Goal: Task Accomplishment & Management: Manage account settings

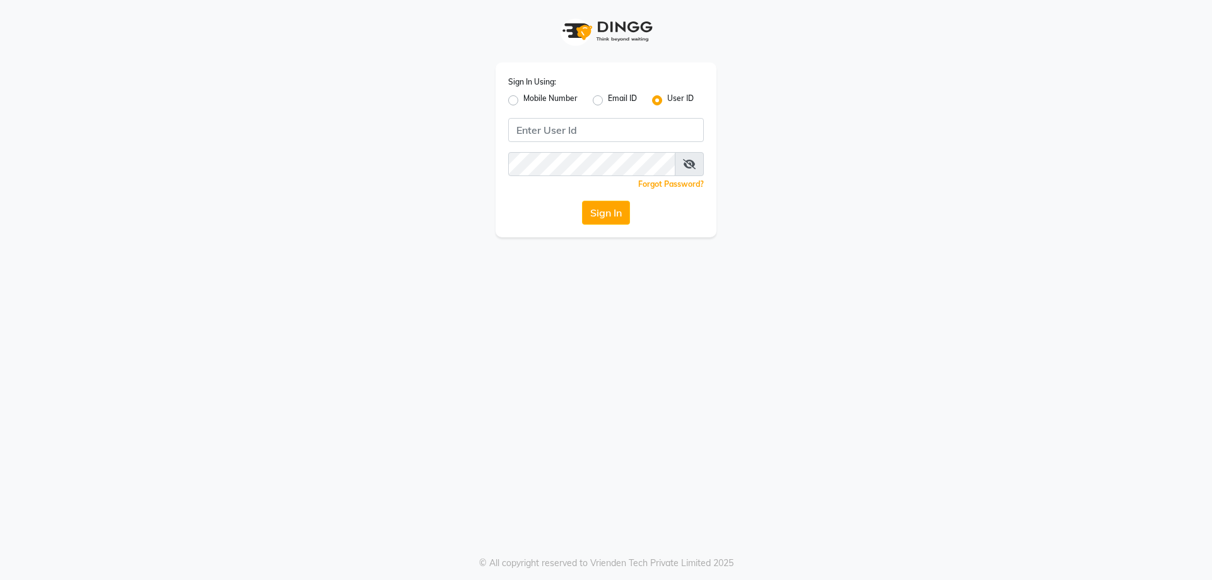
click at [523, 100] on label "Mobile Number" at bounding box center [550, 100] width 54 height 15
click at [523, 100] on input "Mobile Number" at bounding box center [527, 97] width 8 height 8
radio input "true"
radio input "false"
click at [592, 134] on input "Username" at bounding box center [626, 130] width 153 height 24
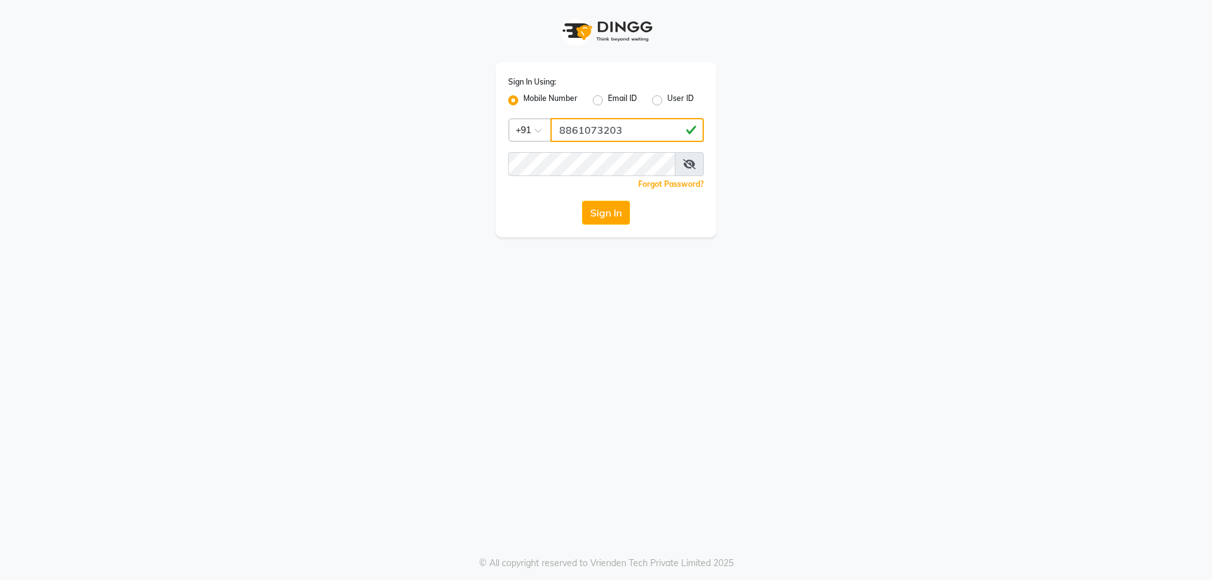
type input "8861073203"
click at [334, 131] on div "Sign In Using: Mobile Number Email ID User ID Country Code × [PHONE_NUMBER] Rem…" at bounding box center [606, 118] width 720 height 237
click at [582, 201] on button "Sign In" at bounding box center [606, 213] width 48 height 24
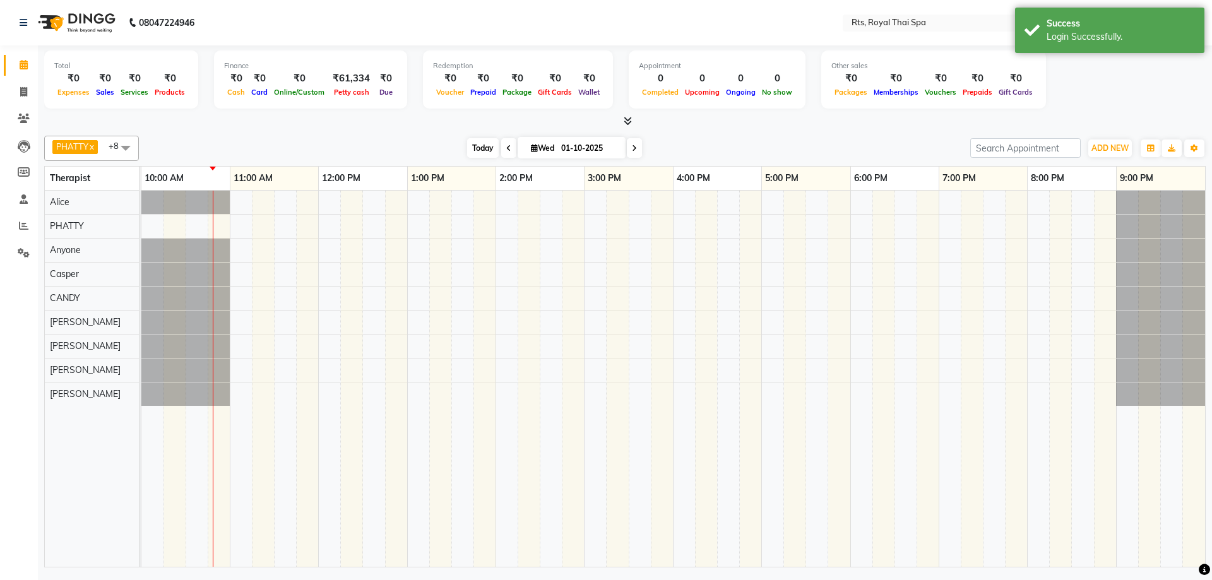
click at [477, 148] on span "Today" at bounding box center [483, 148] width 32 height 20
click at [506, 148] on icon at bounding box center [508, 149] width 5 height 8
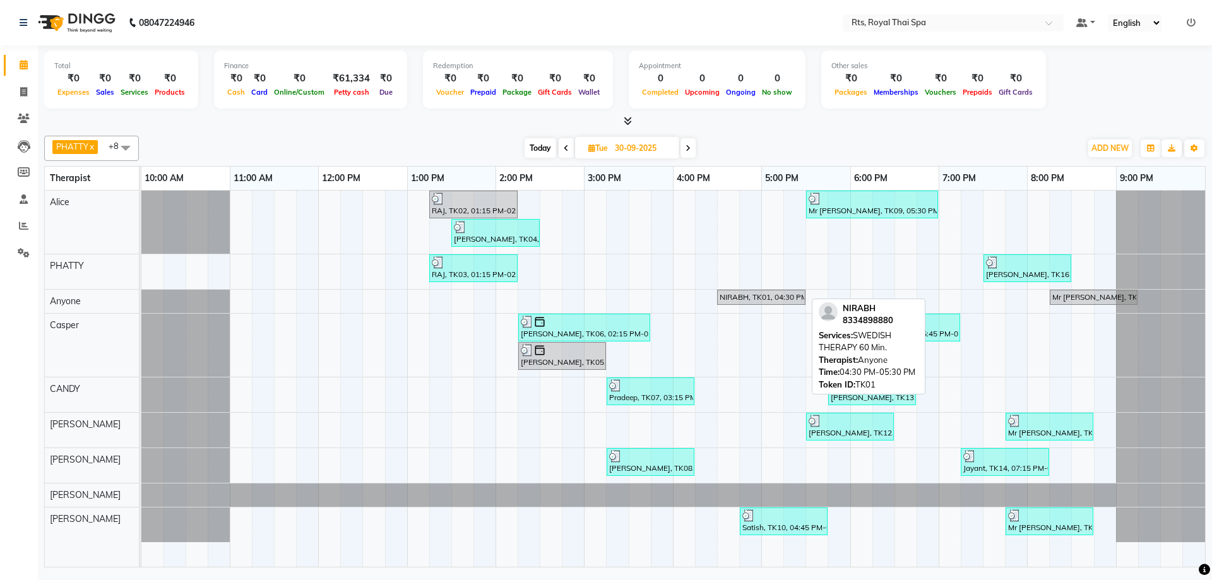
click at [740, 297] on div "NIRABH, TK01, 04:30 PM-05:30 PM, SWEDISH THERAPY 60 Min." at bounding box center [761, 297] width 86 height 11
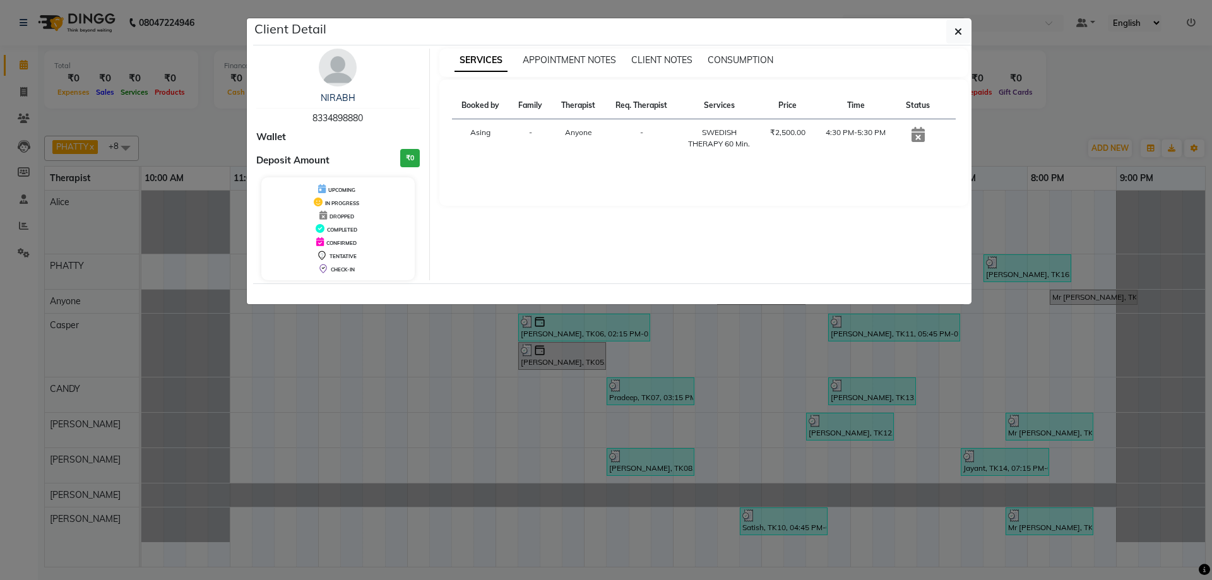
drag, startPoint x: 303, startPoint y: 117, endPoint x: 372, endPoint y: 117, distance: 69.4
click at [372, 117] on div "NIRABH 8334898880" at bounding box center [337, 108] width 163 height 33
copy span "8334898880"
drag, startPoint x: 956, startPoint y: 35, endPoint x: 948, endPoint y: 33, distance: 8.4
click at [957, 35] on icon "button" at bounding box center [958, 32] width 8 height 10
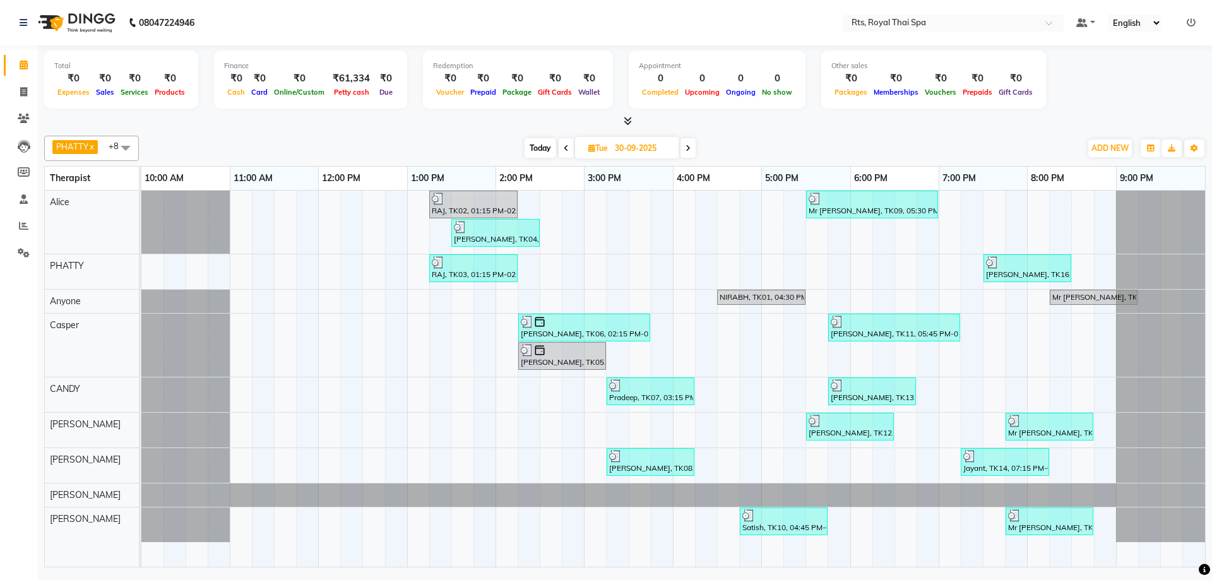
click at [687, 146] on icon at bounding box center [687, 149] width 5 height 8
type input "01-10-2025"
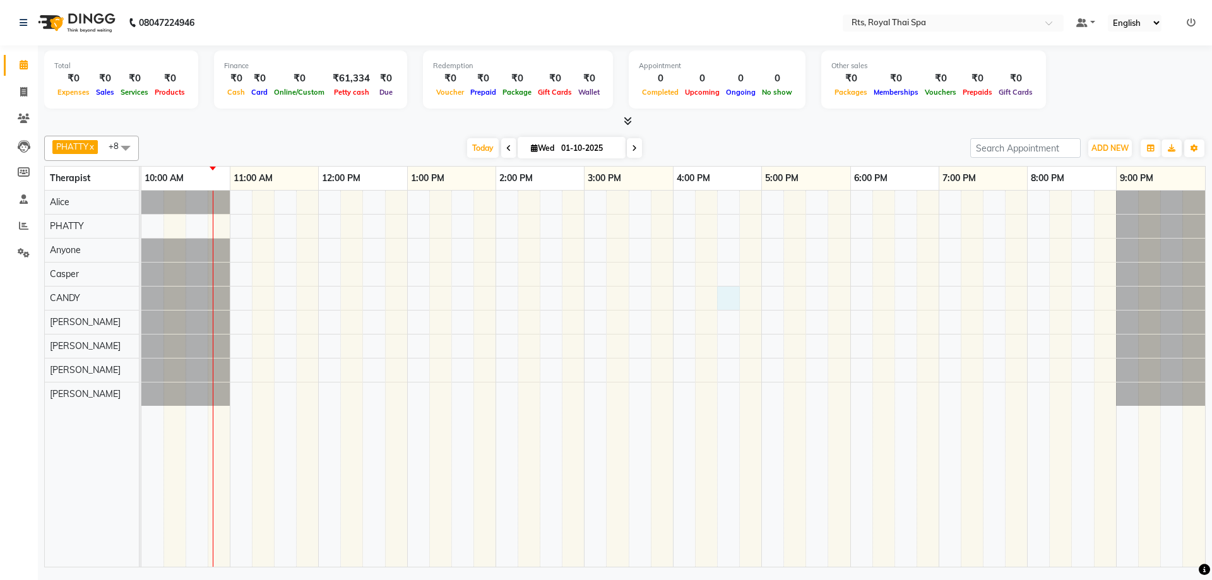
click at [718, 297] on div at bounding box center [673, 379] width 1064 height 376
select select "50979"
select select "tentative"
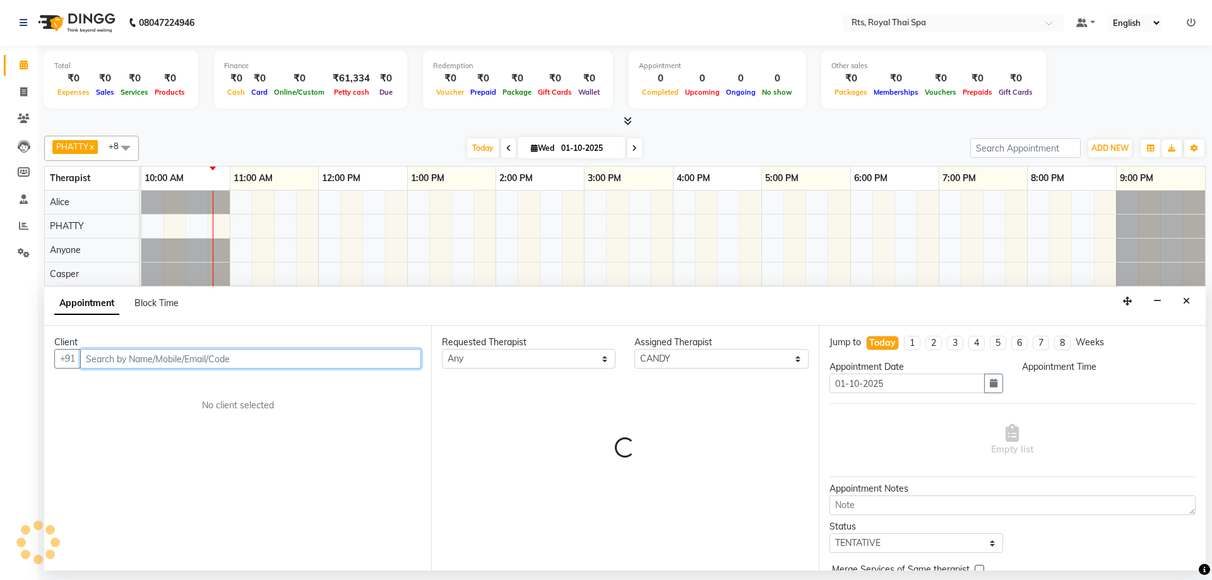
select select "990"
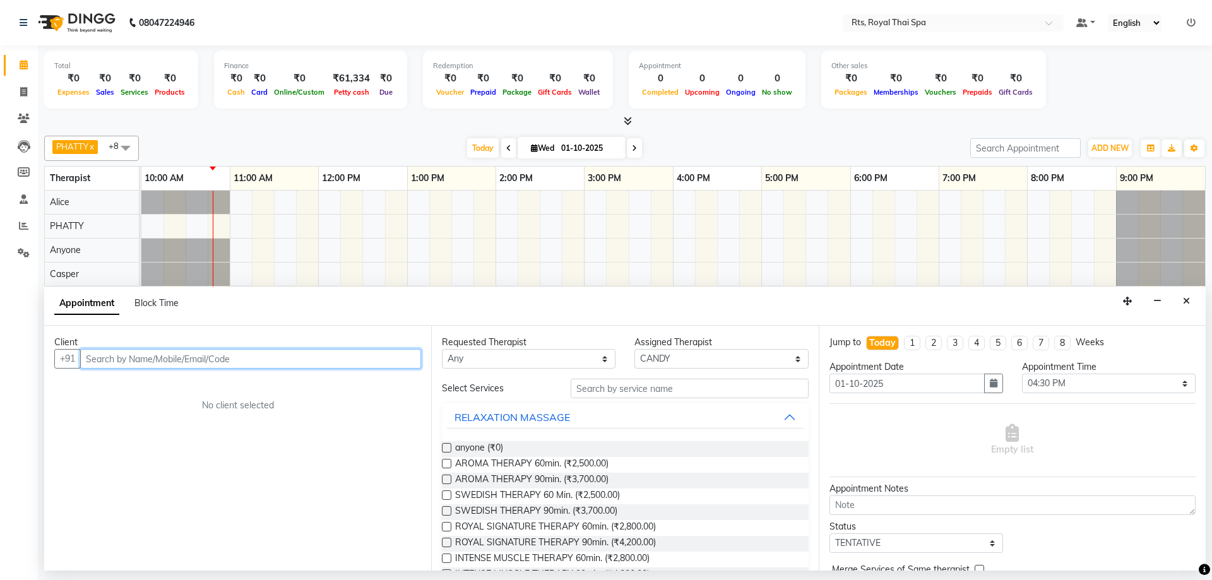
click at [353, 353] on input "text" at bounding box center [250, 359] width 341 height 20
paste input "8334898880"
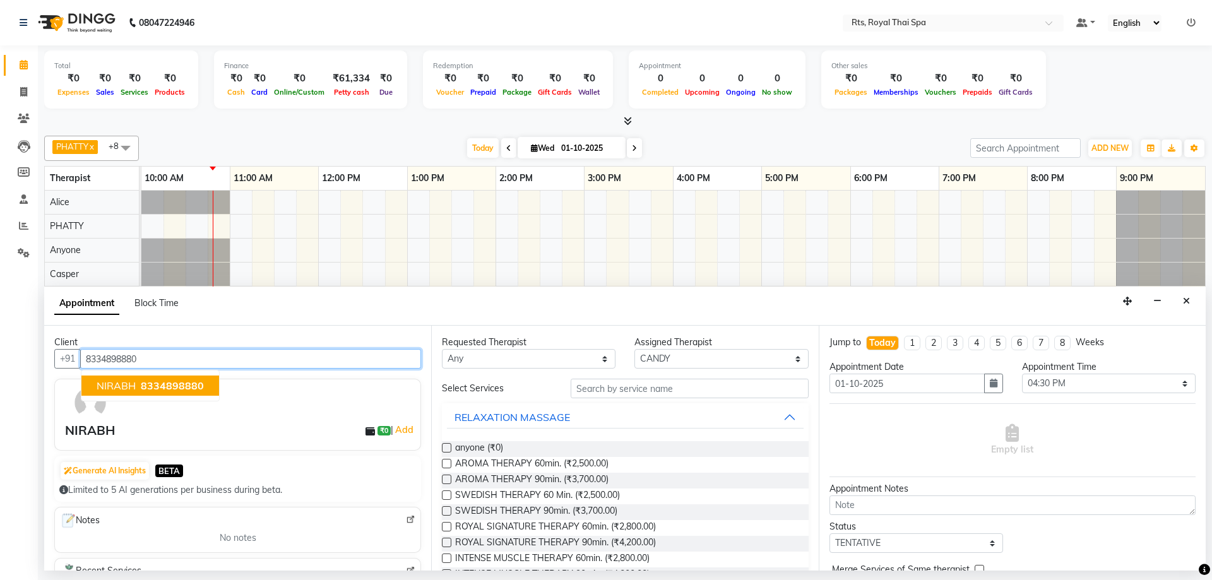
click at [126, 383] on span "NIRABH" at bounding box center [116, 385] width 39 height 13
type input "8334898880"
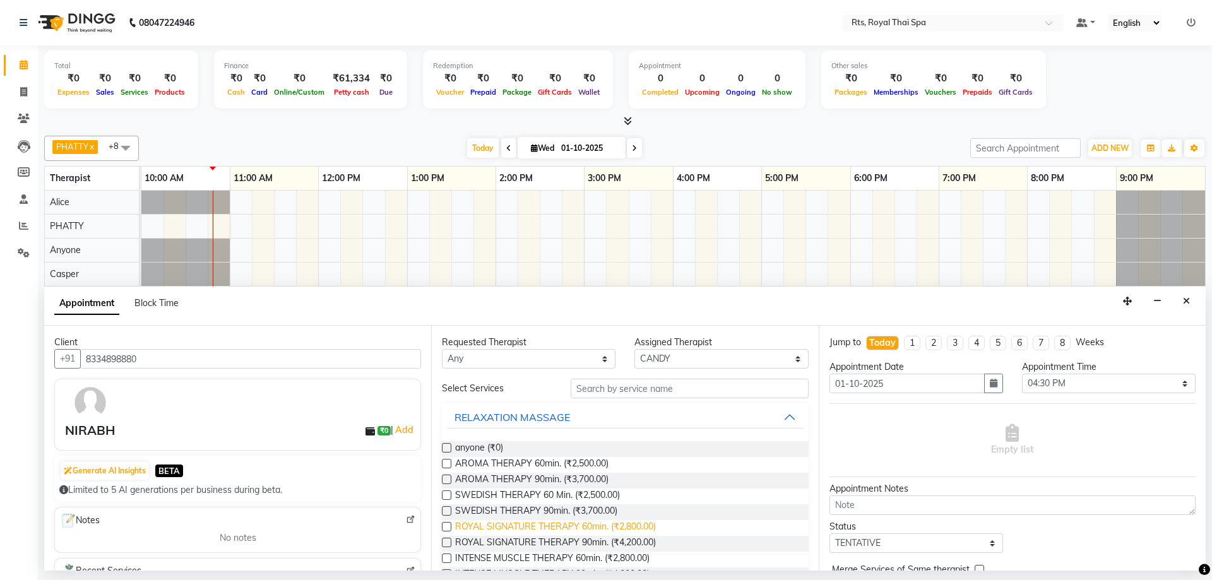
click at [646, 528] on span "ROYAL SIGNATURE THERAPY 60min. (₹2,800.00)" at bounding box center [555, 528] width 201 height 16
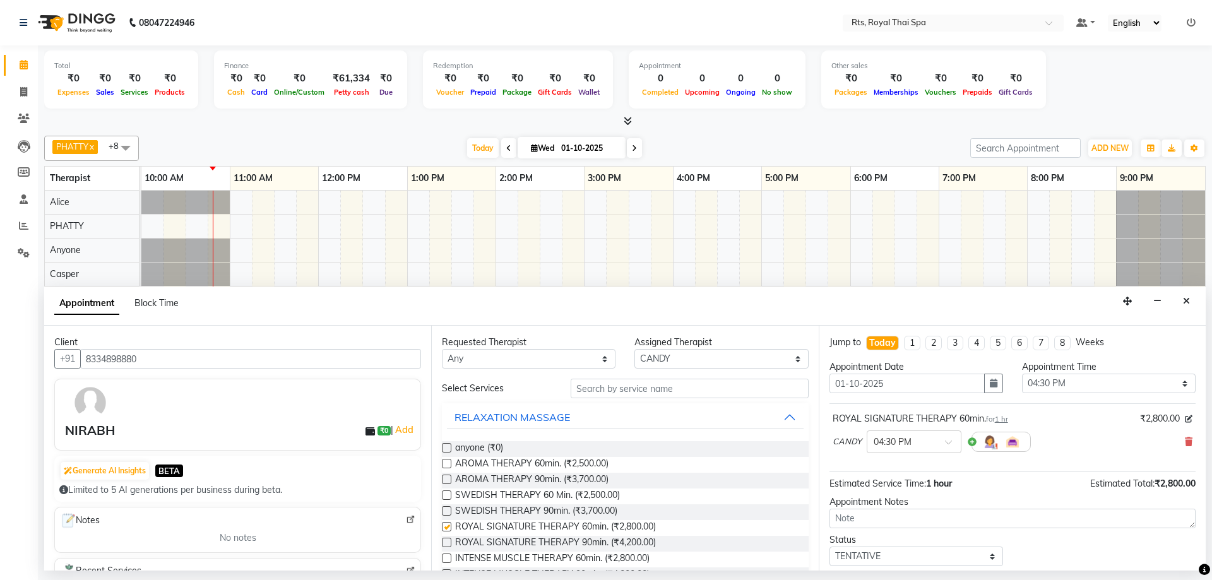
checkbox input "false"
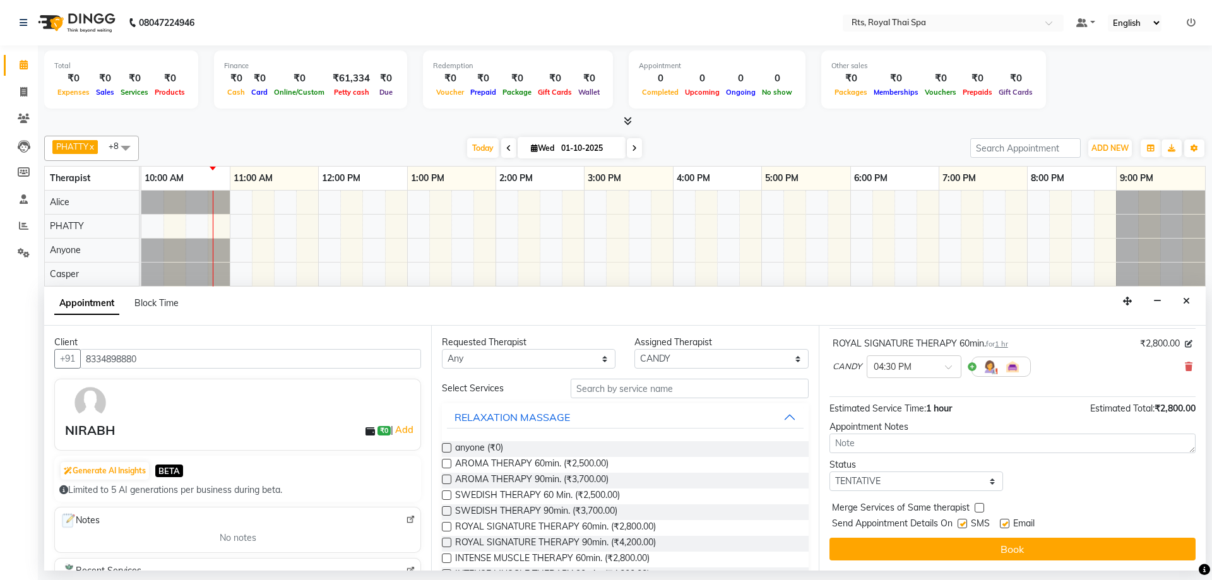
click at [964, 530] on div at bounding box center [962, 525] width 8 height 13
click at [961, 522] on label at bounding box center [962, 523] width 9 height 9
click at [961, 522] on input "checkbox" at bounding box center [962, 525] width 8 height 8
checkbox input "false"
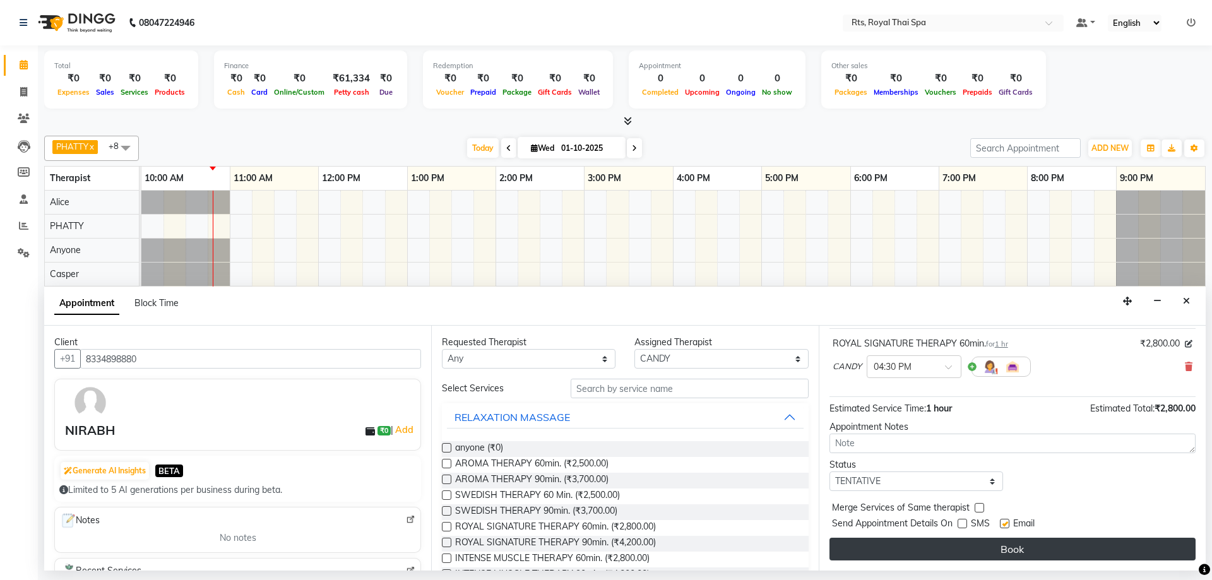
click at [965, 547] on button "Book" at bounding box center [1012, 549] width 366 height 23
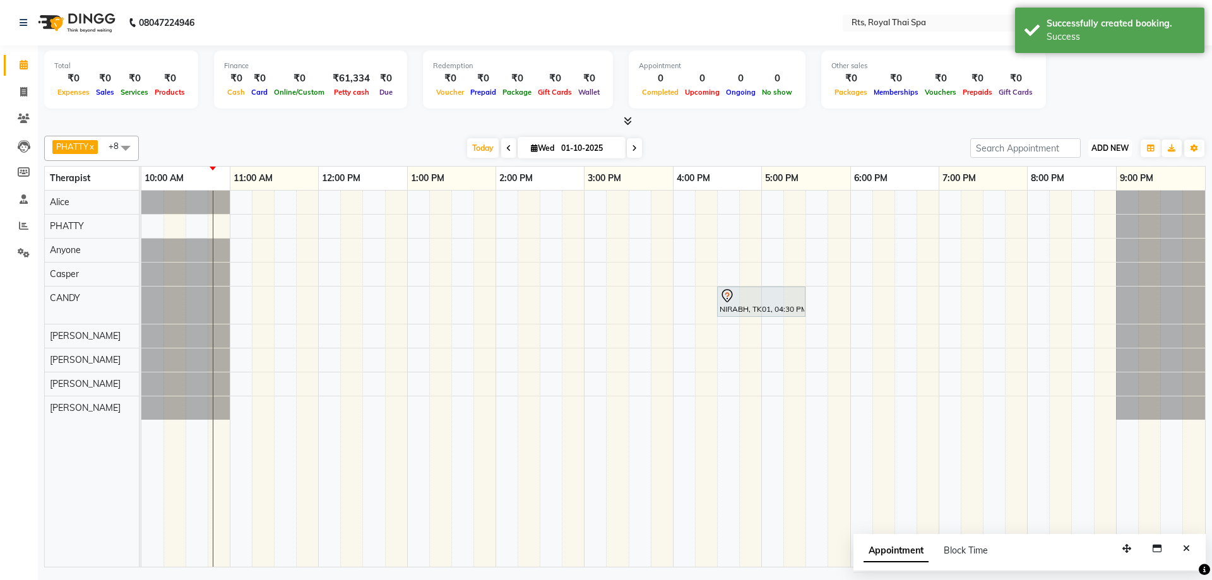
click at [1101, 148] on span "ADD NEW" at bounding box center [1109, 147] width 37 height 9
click at [1083, 222] on link "Add Attendance" at bounding box center [1081, 221] width 100 height 16
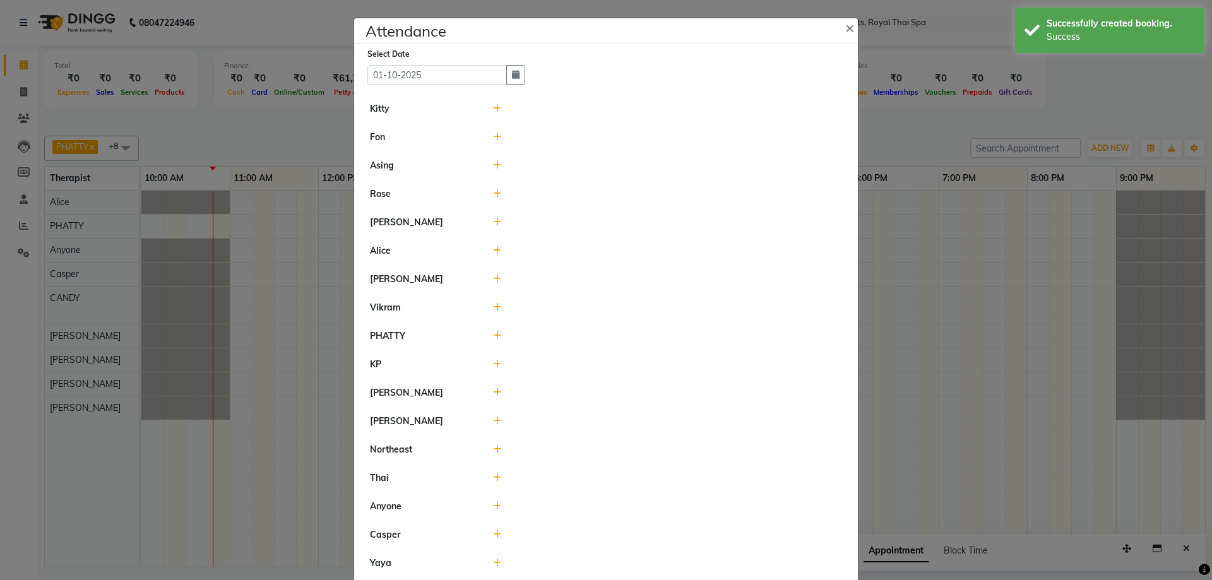
click at [493, 165] on icon at bounding box center [497, 165] width 8 height 9
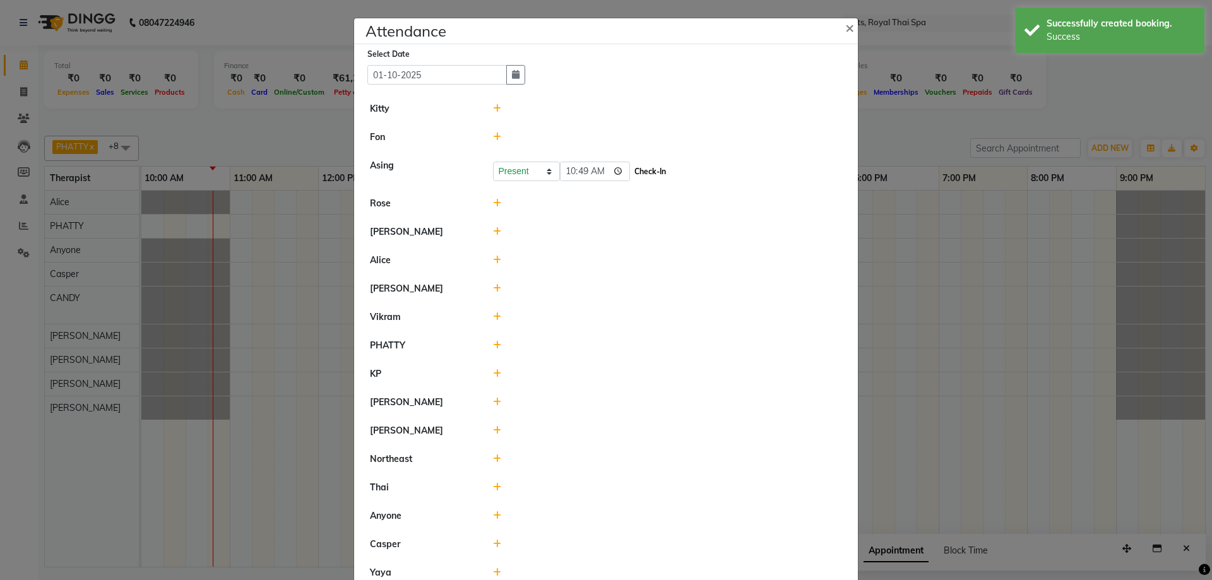
click at [631, 171] on button "Check-In" at bounding box center [650, 172] width 38 height 18
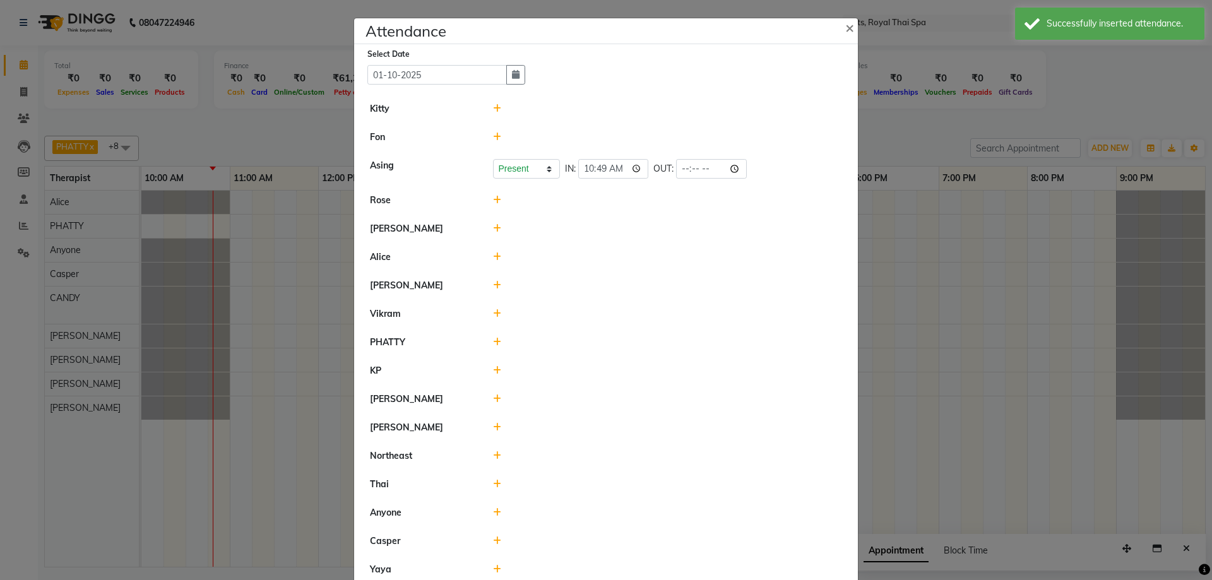
click at [493, 317] on icon at bounding box center [497, 313] width 8 height 9
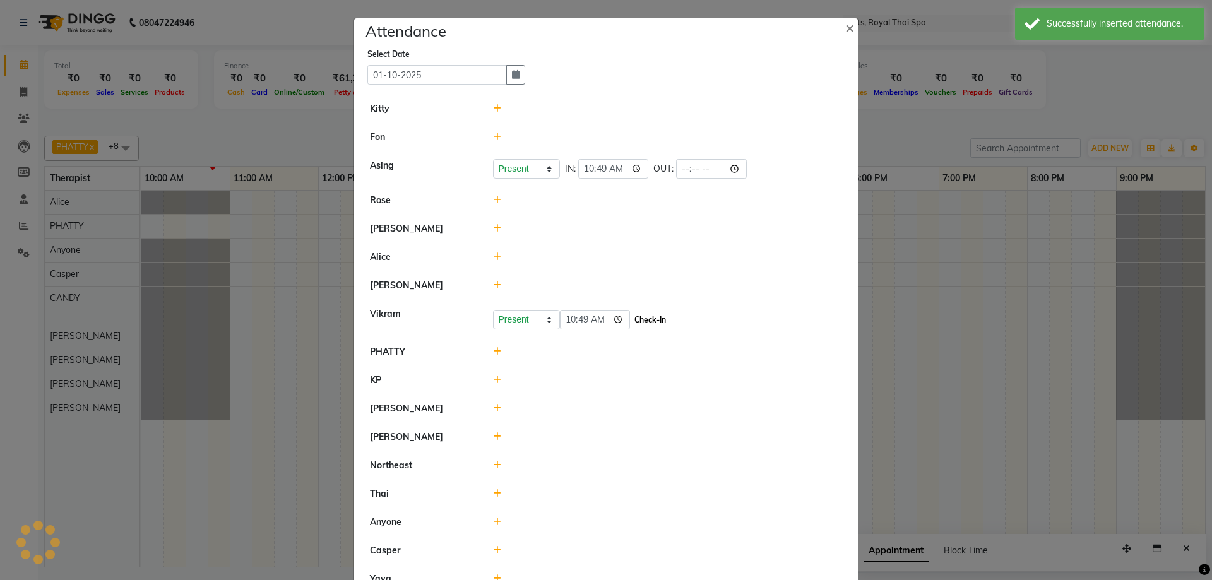
click at [638, 323] on button "Check-In" at bounding box center [650, 320] width 38 height 18
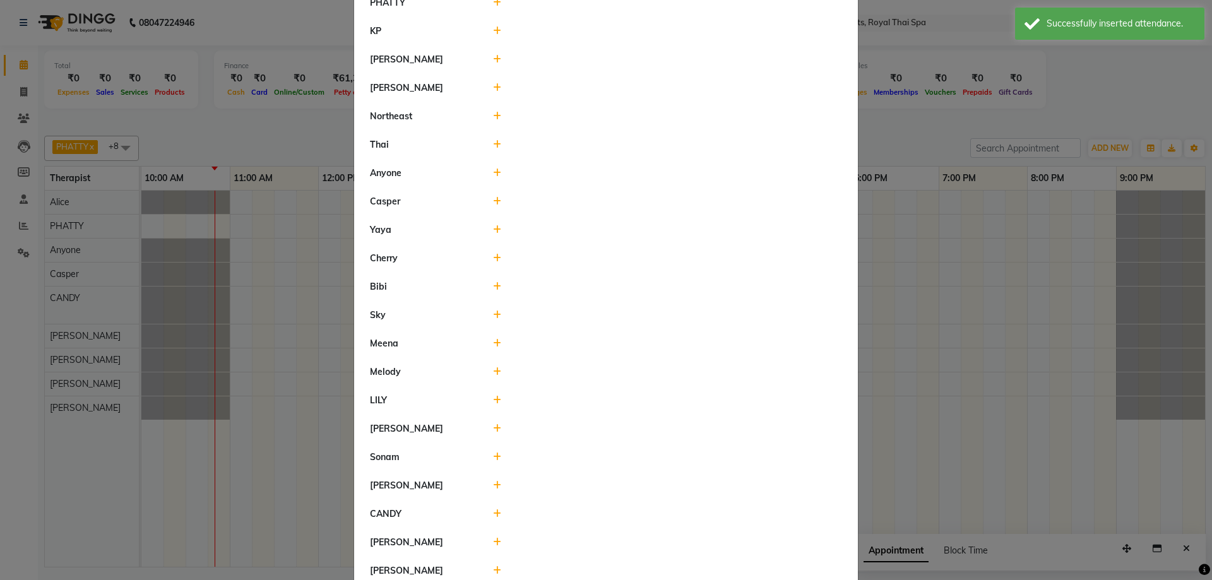
scroll to position [379, 0]
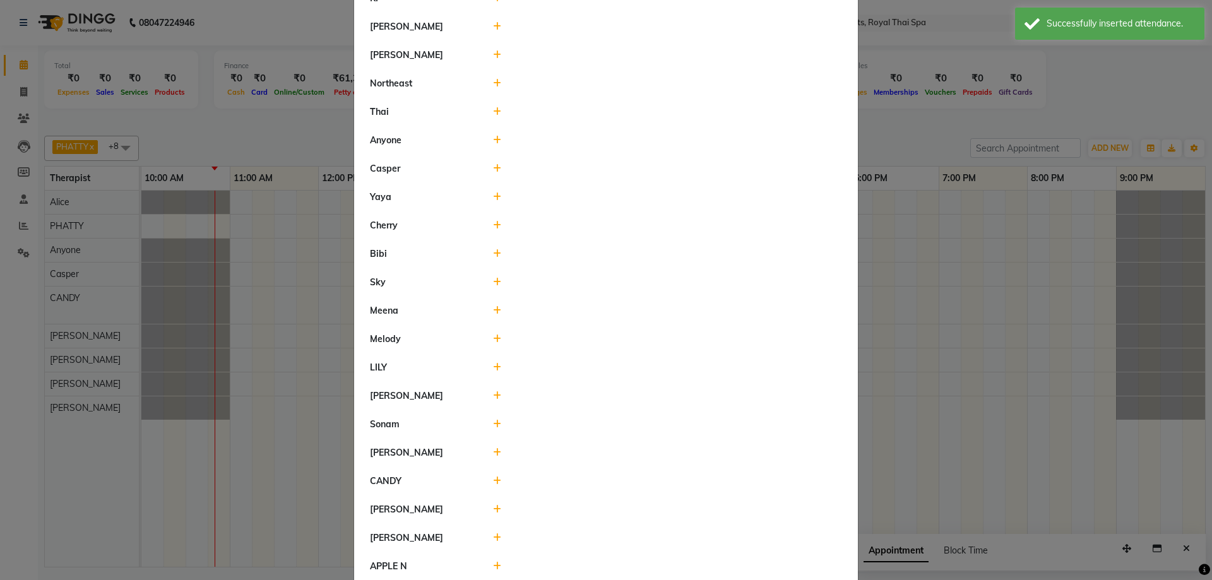
click at [494, 484] on icon at bounding box center [497, 481] width 8 height 9
click at [633, 489] on button "Check-In" at bounding box center [650, 487] width 38 height 18
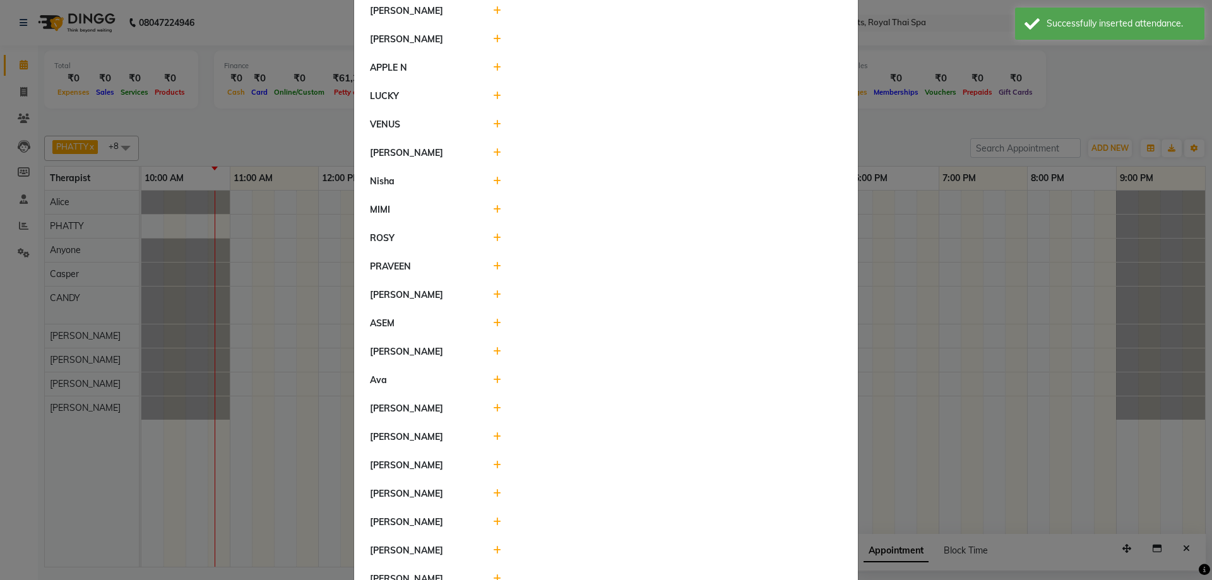
scroll to position [918, 0]
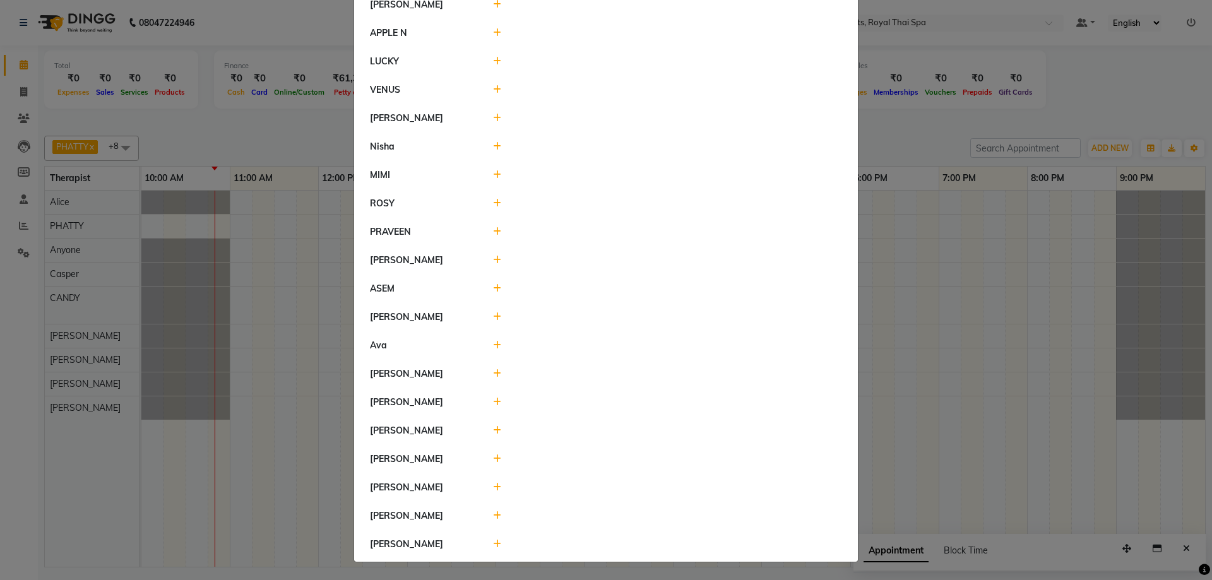
click at [302, 338] on ngb-modal-window "Attendance × Select Date [DATE] Kitty [PERSON_NAME] Present Absent Late Half Da…" at bounding box center [606, 290] width 1212 height 580
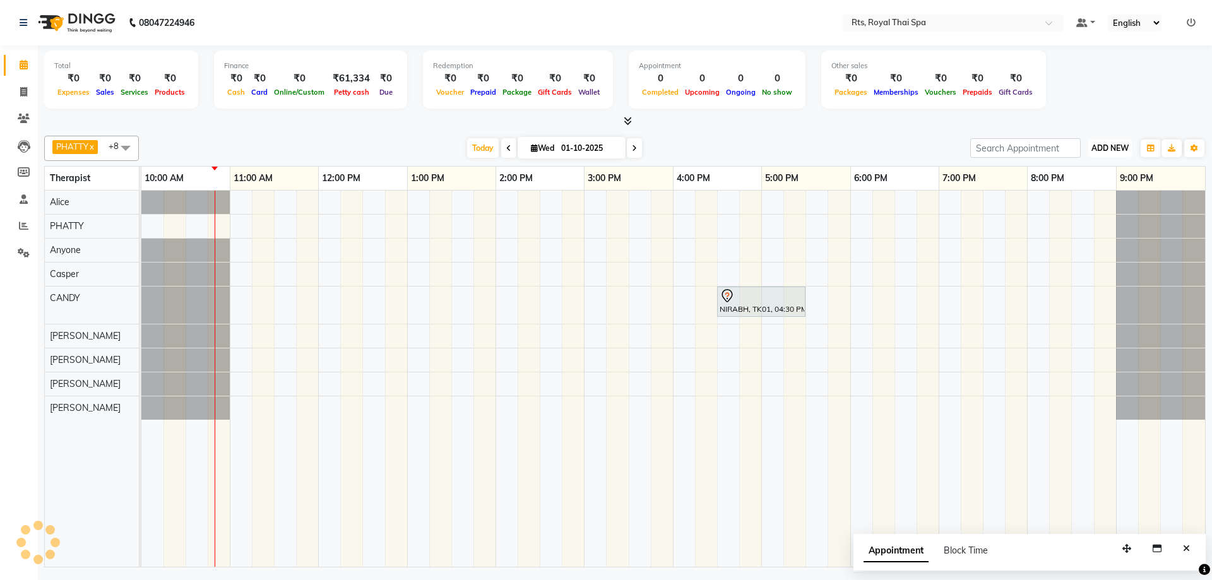
click at [1119, 139] on button "ADD NEW Toggle Dropdown" at bounding box center [1110, 148] width 44 height 18
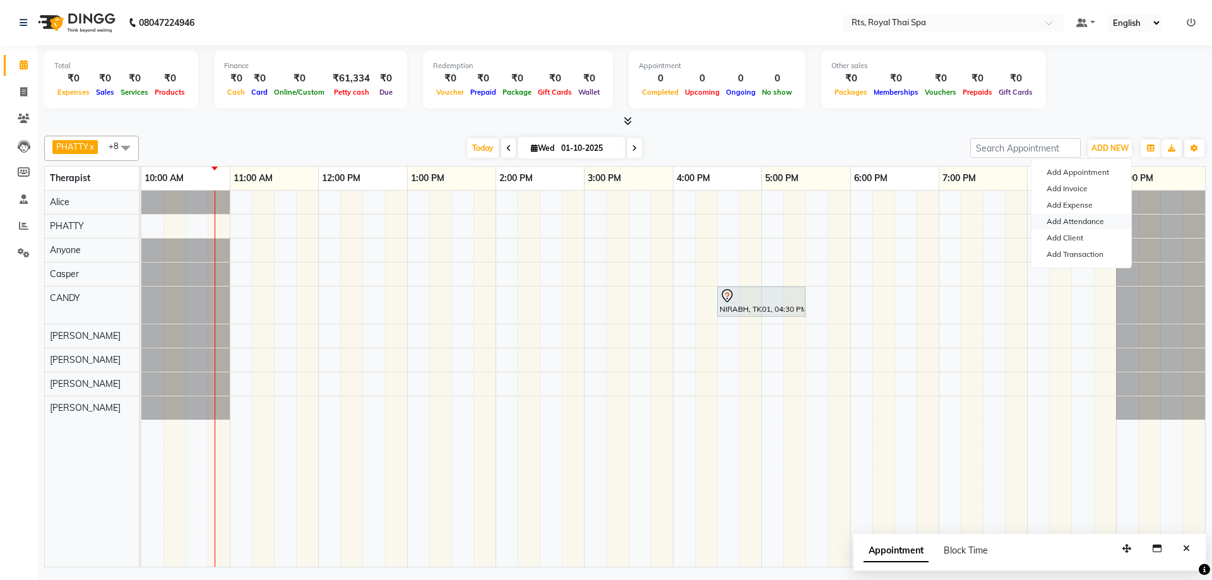
click at [1073, 223] on link "Add Attendance" at bounding box center [1081, 221] width 100 height 16
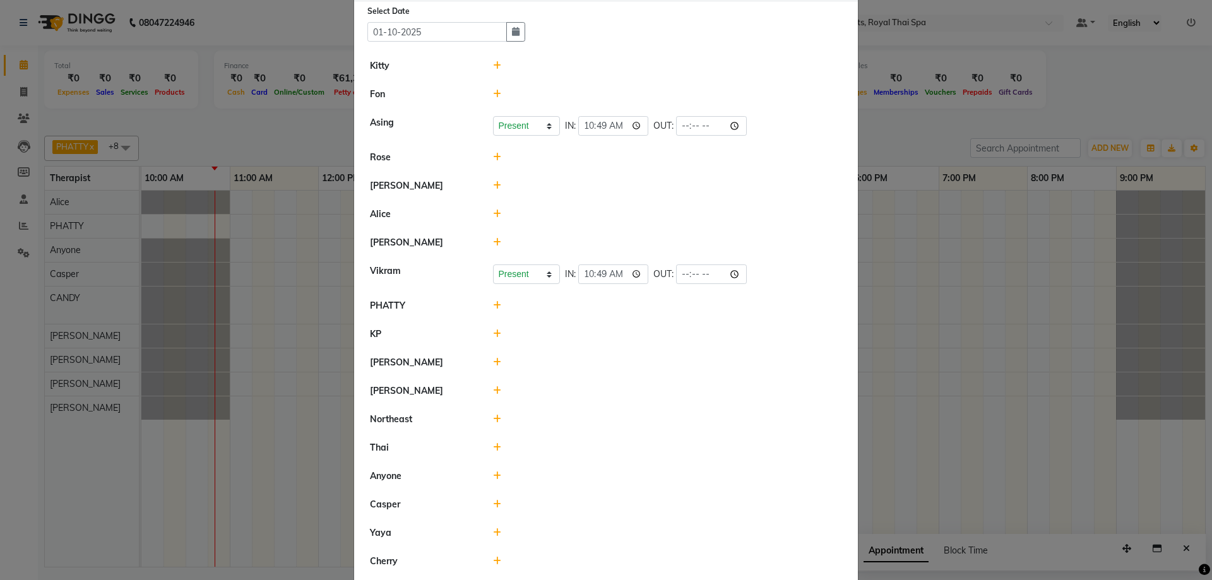
scroll to position [126, 0]
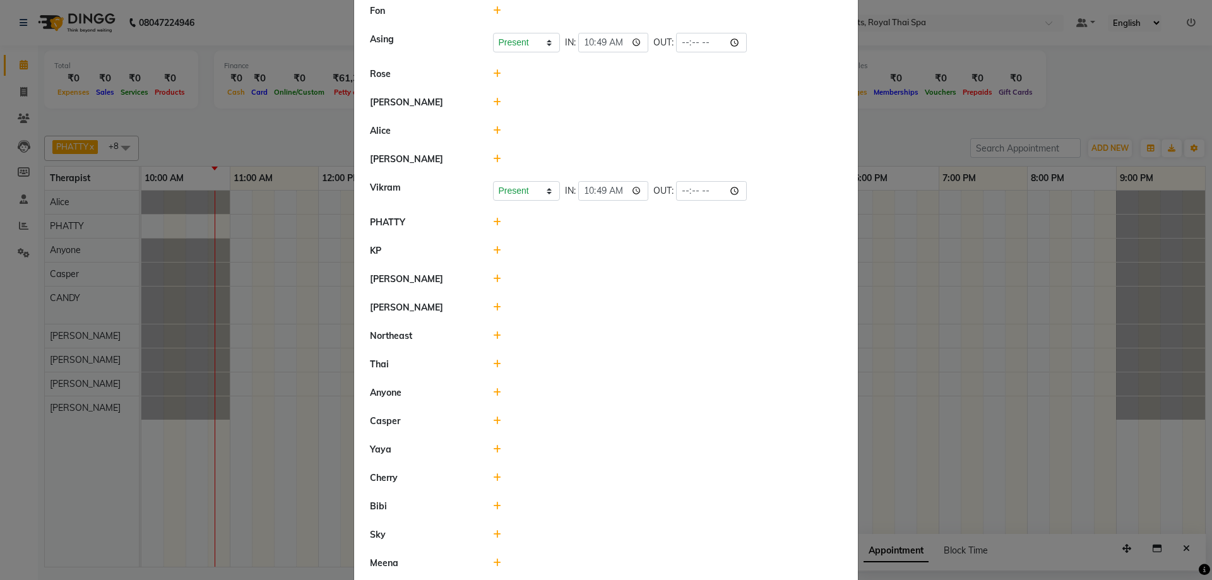
click at [497, 420] on div at bounding box center [668, 421] width 369 height 13
click at [493, 419] on icon at bounding box center [497, 421] width 8 height 9
click at [631, 428] on button "Check-In" at bounding box center [650, 427] width 38 height 18
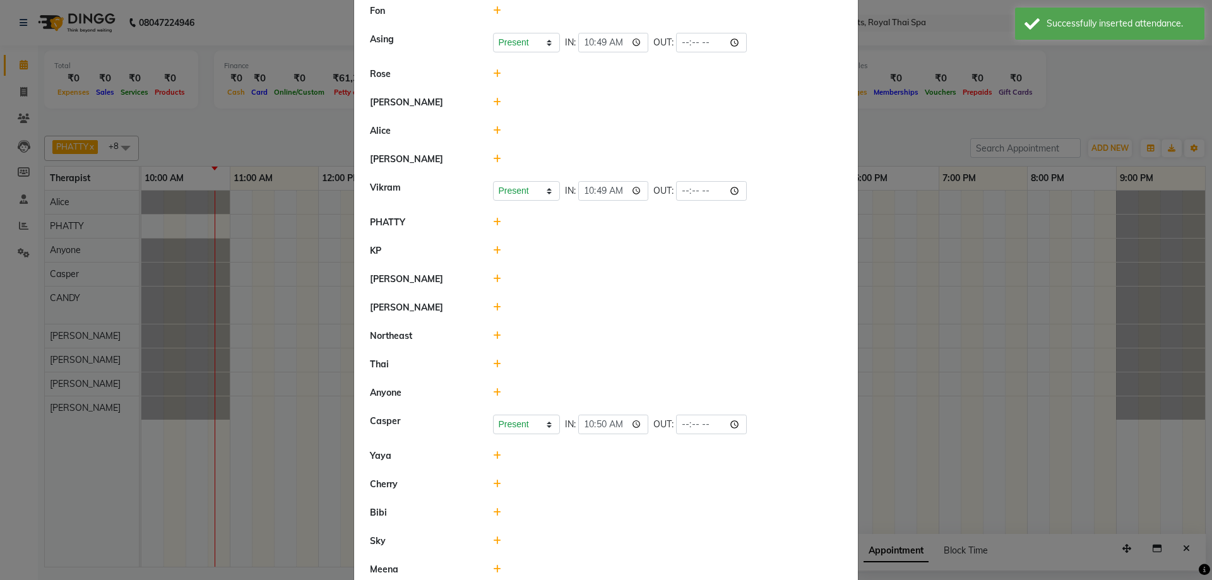
click at [899, 369] on ngb-modal-window "Attendance × Select Date [DATE] Kitty [PERSON_NAME] Present Absent Late Half Da…" at bounding box center [606, 290] width 1212 height 580
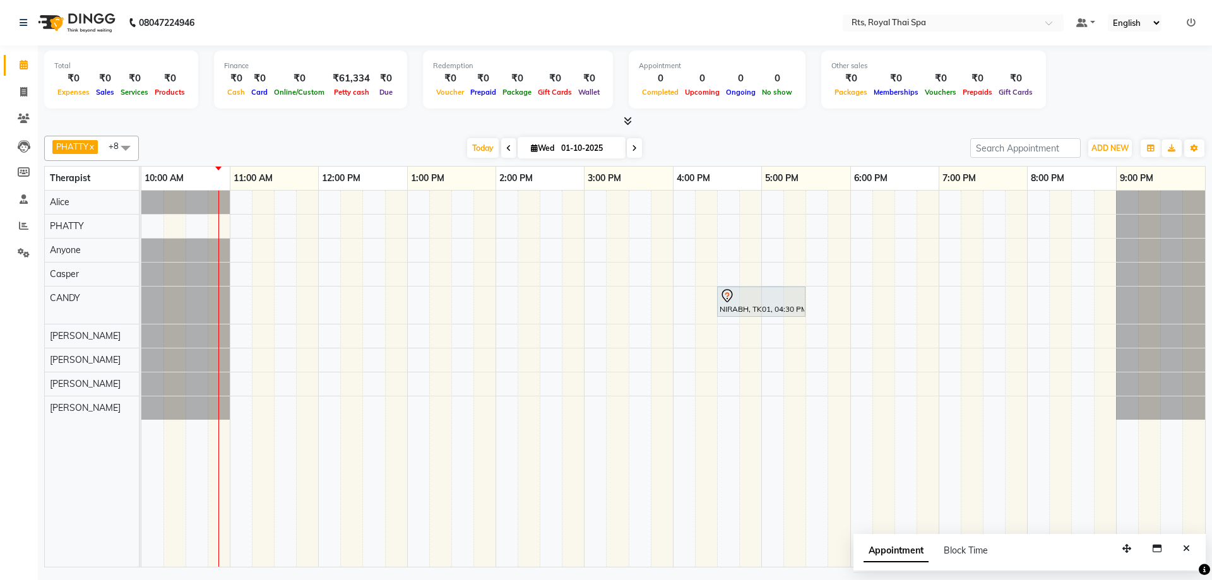
click at [1139, 148] on div "ADD NEW Toggle Dropdown Add Appointment Add Invoice Add Expense Add Attendance …" at bounding box center [1087, 148] width 235 height 20
click at [1117, 148] on span "ADD NEW" at bounding box center [1109, 147] width 37 height 9
click at [283, 256] on div "NIRABH, TK01, 04:30 PM-05:30 PM, ROYAL SIGNATURE THERAPY 60min." at bounding box center [673, 379] width 1064 height 376
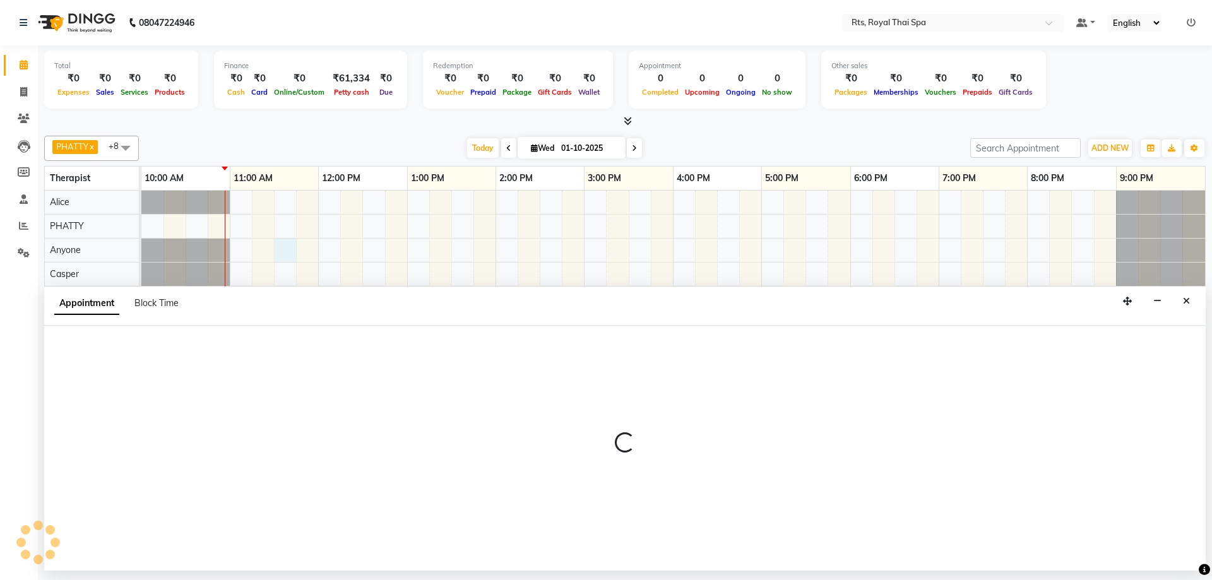
select select "39979"
select select "690"
select select "tentative"
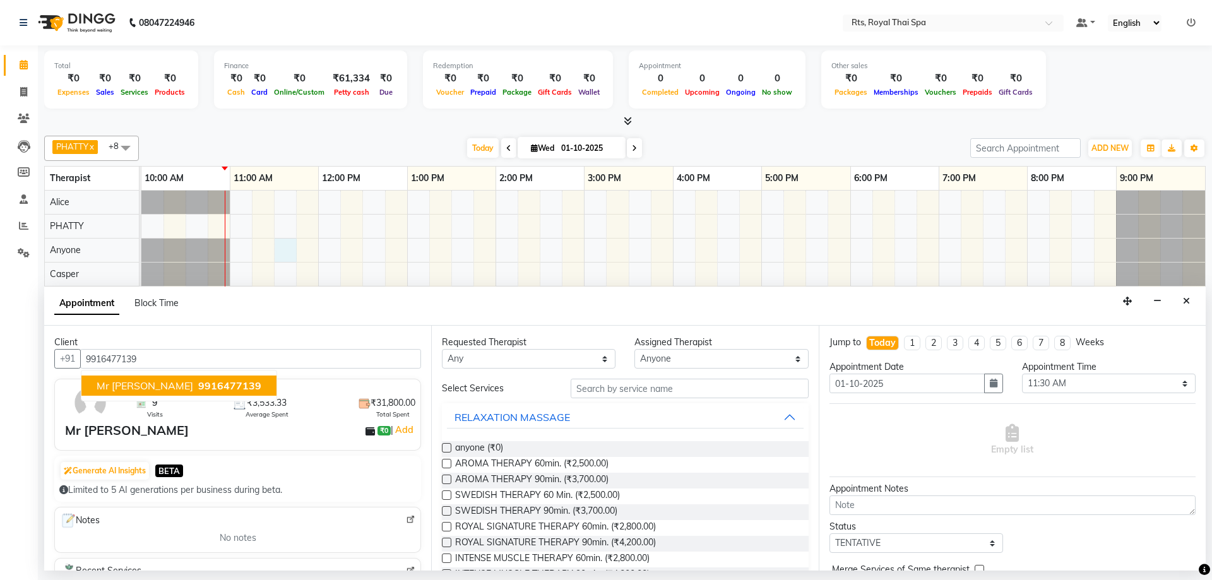
click at [242, 384] on span "9916477139" at bounding box center [229, 385] width 63 height 13
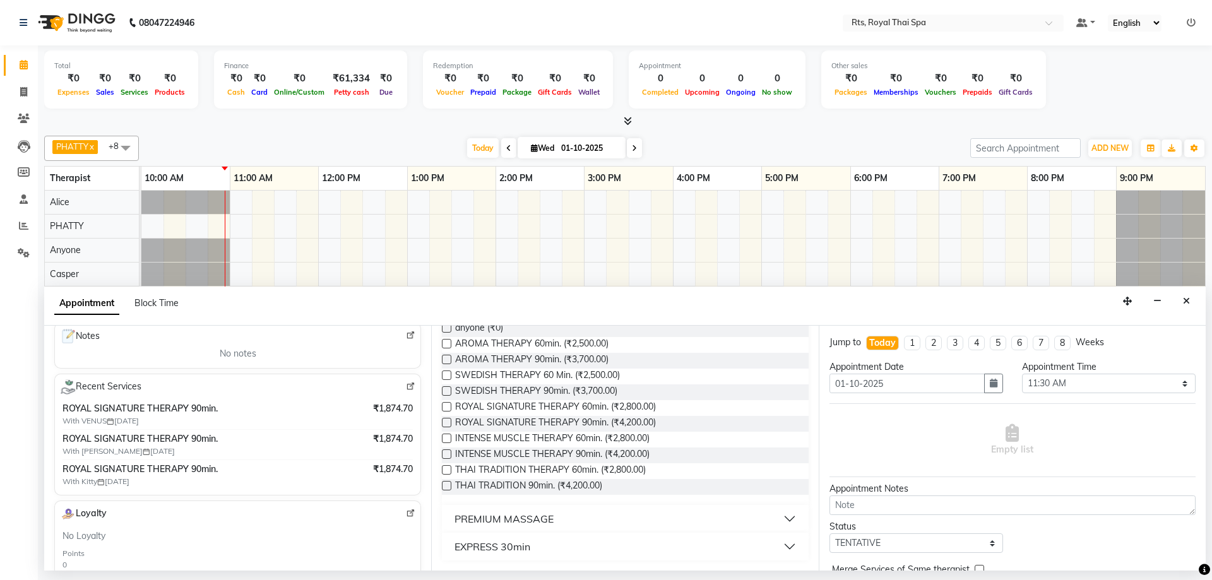
scroll to position [189, 0]
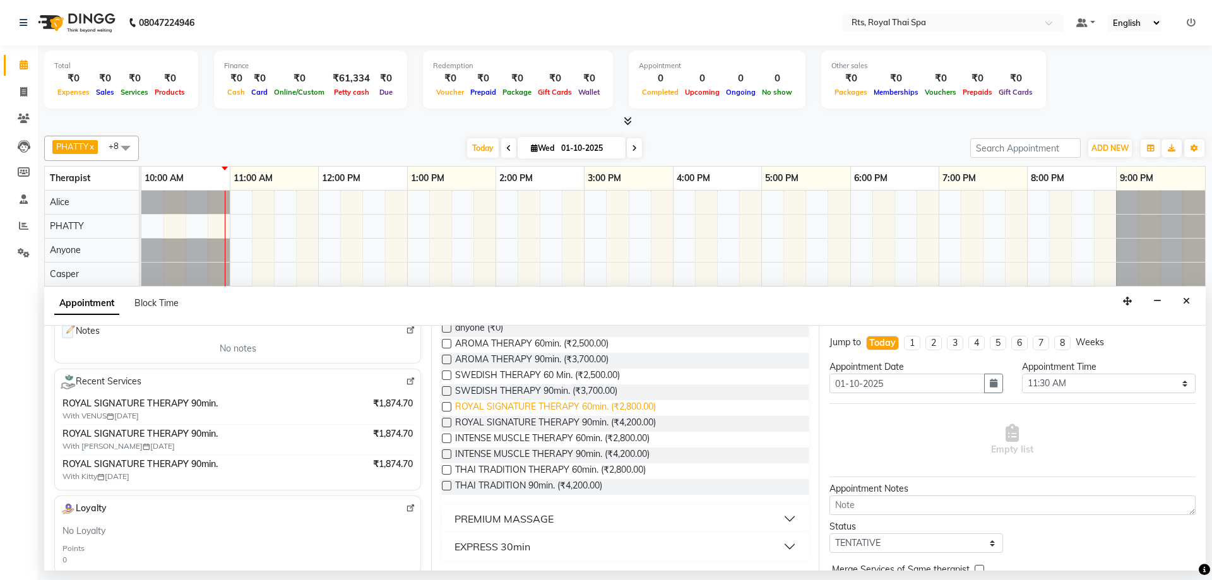
type input "9916477139"
drag, startPoint x: 624, startPoint y: 409, endPoint x: 655, endPoint y: 410, distance: 31.0
click at [636, 409] on span "ROYAL SIGNATURE THERAPY 60min. (₹2,800.00)" at bounding box center [555, 408] width 201 height 16
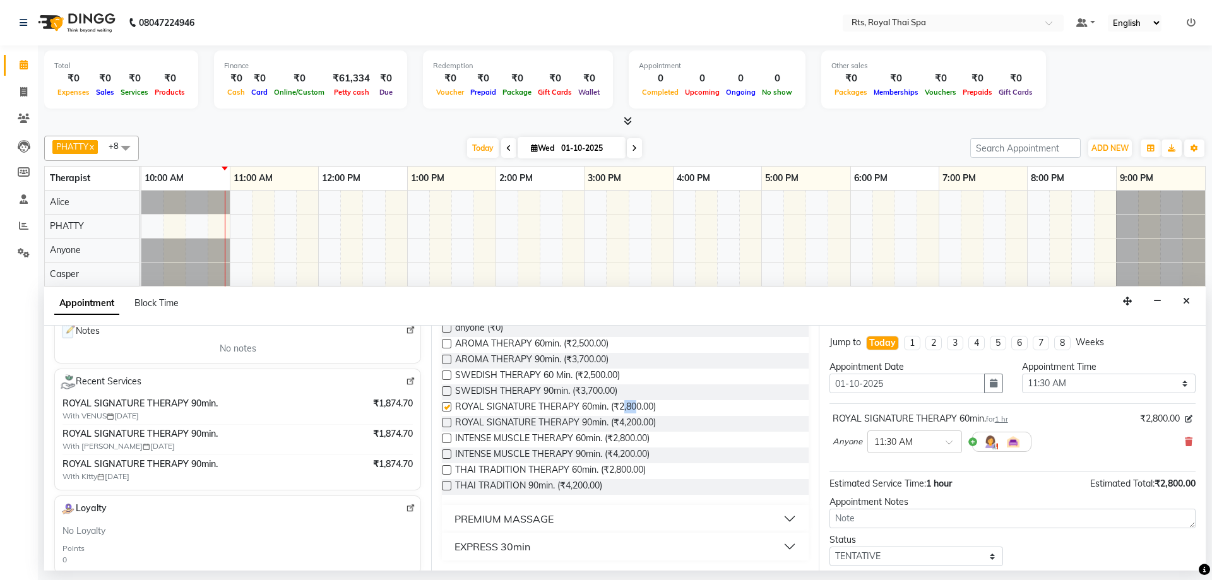
checkbox input "false"
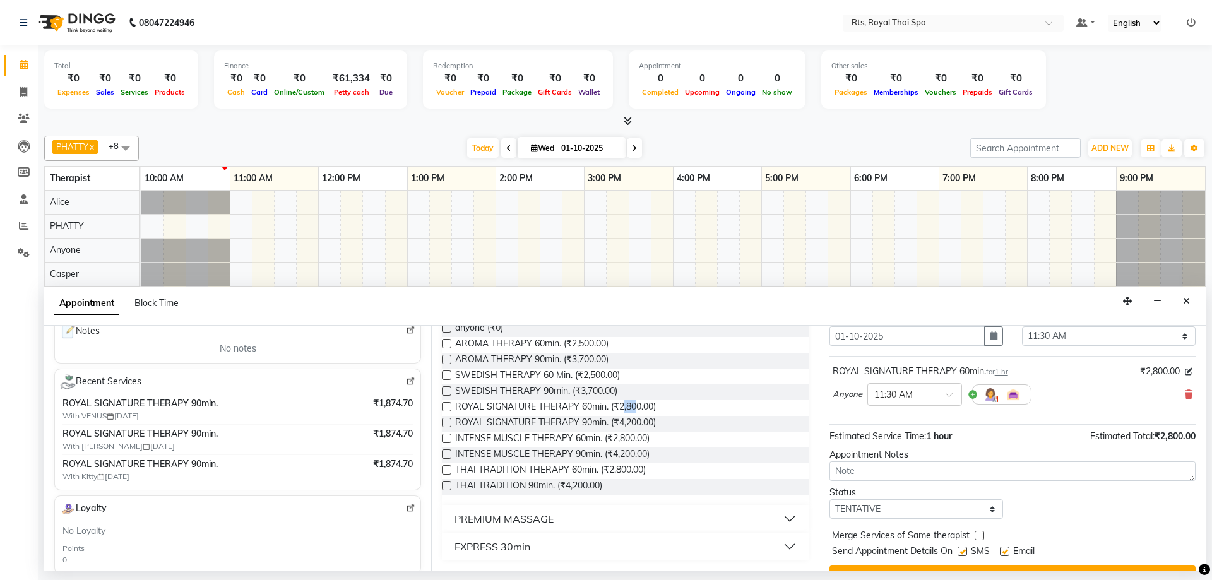
scroll to position [75, 0]
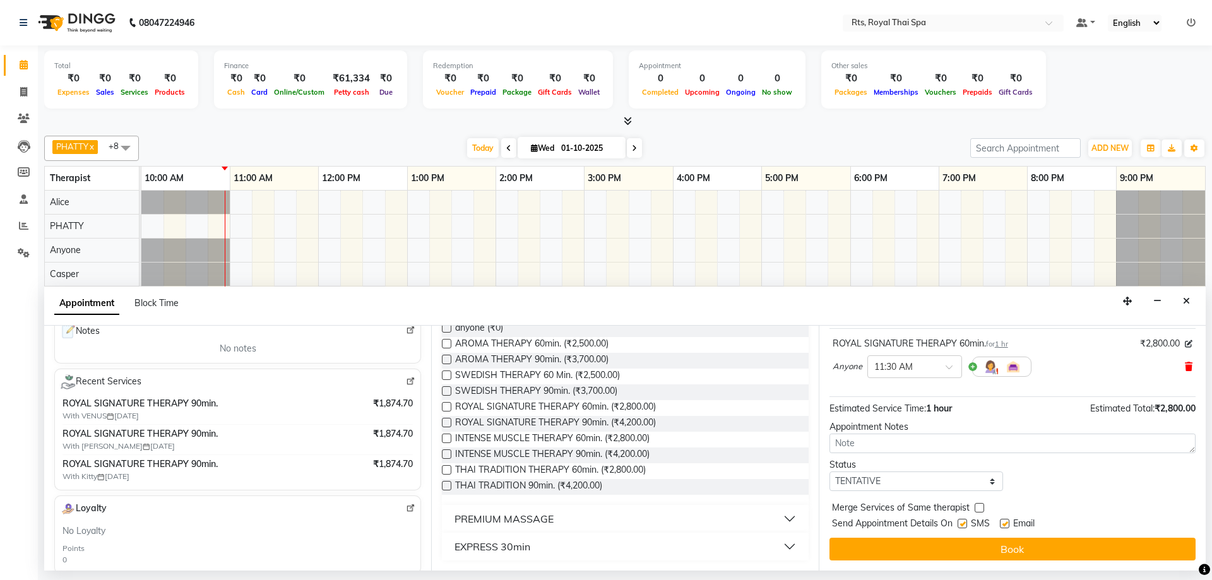
click at [1185, 367] on icon at bounding box center [1189, 366] width 8 height 9
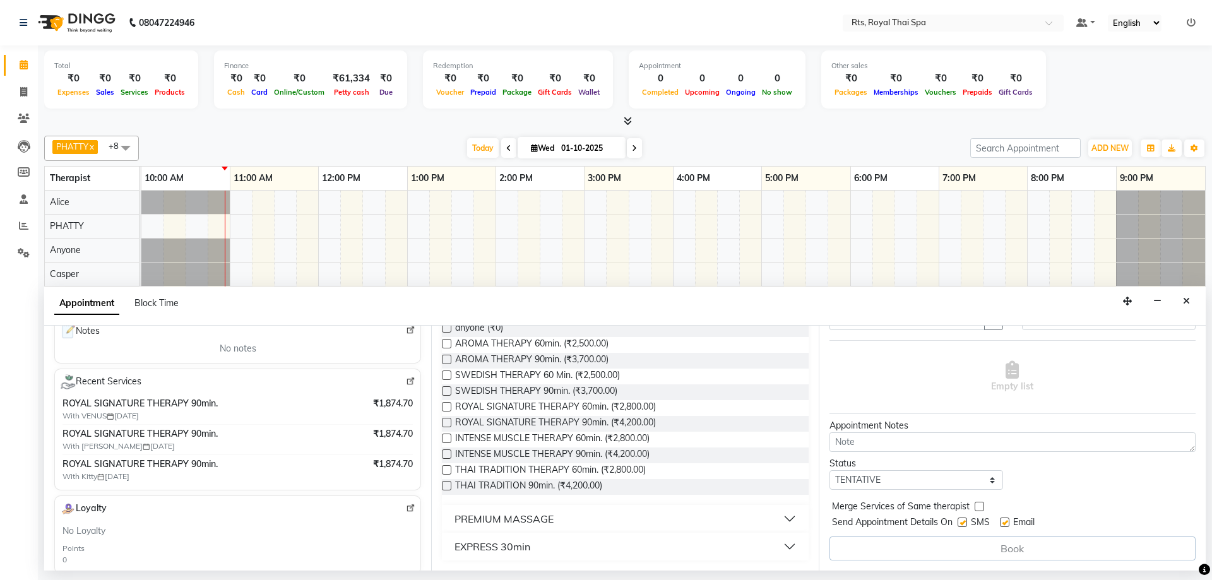
scroll to position [63, 0]
click at [639, 425] on span "ROYAL SIGNATURE THERAPY 90min. (₹4,200.00)" at bounding box center [555, 424] width 201 height 16
checkbox input "false"
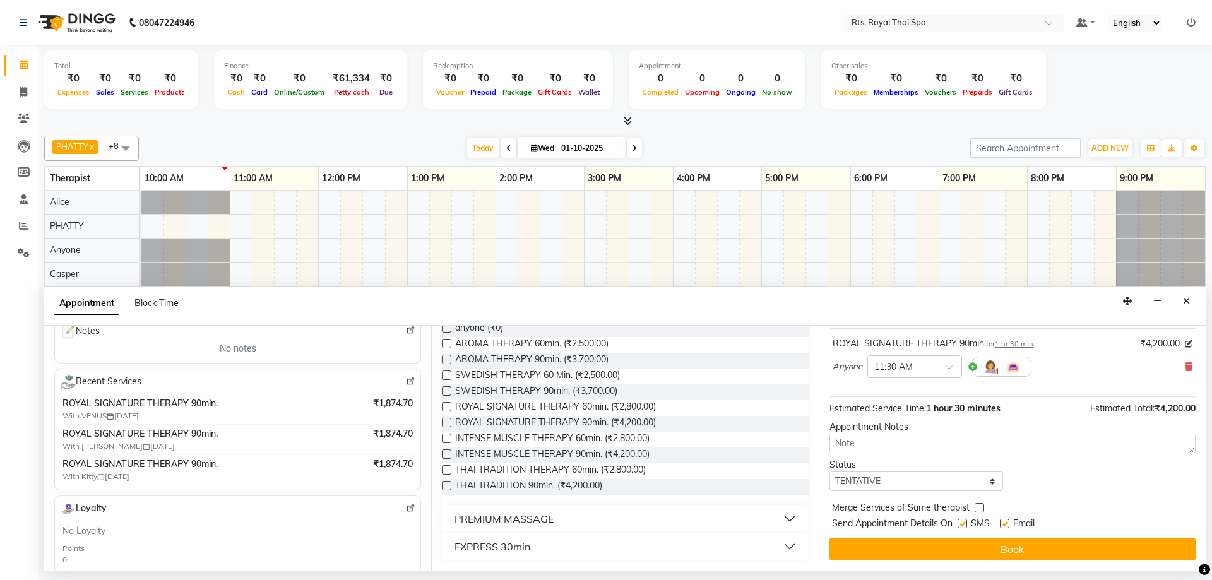
click at [964, 523] on label at bounding box center [962, 523] width 9 height 9
click at [964, 523] on input "checkbox" at bounding box center [962, 525] width 8 height 8
checkbox input "false"
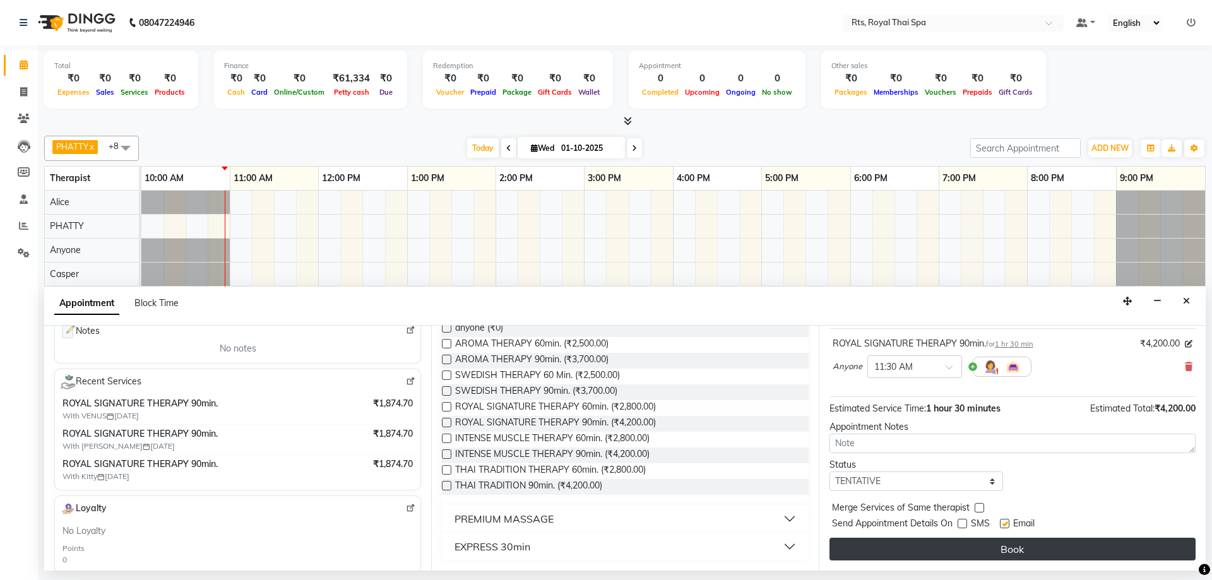
click at [963, 547] on button "Book" at bounding box center [1012, 549] width 366 height 23
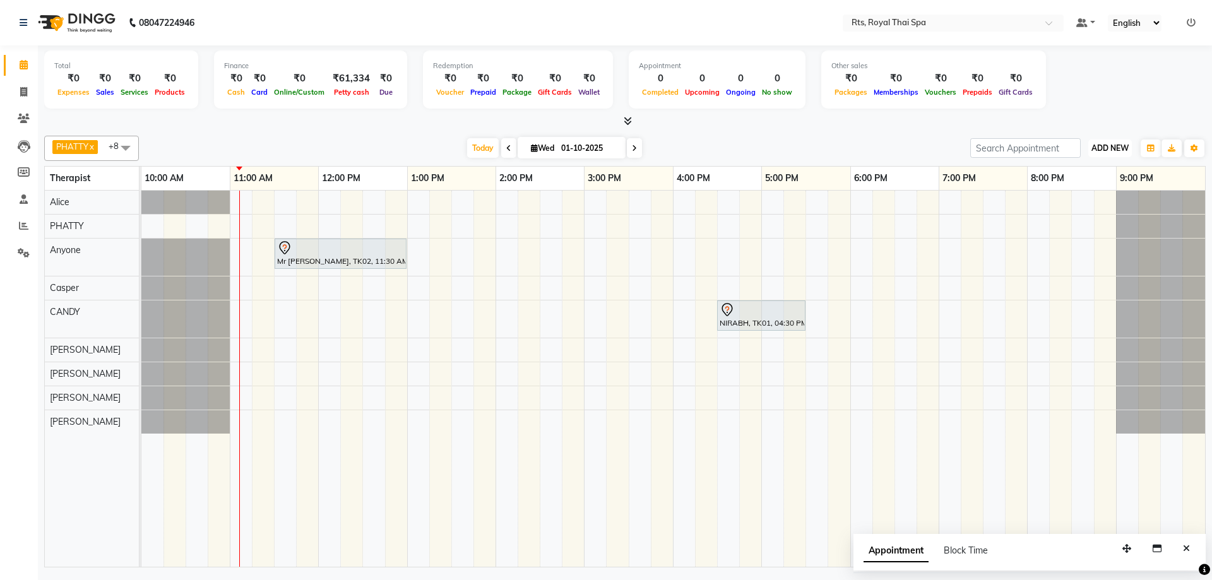
click at [1112, 150] on span "ADD NEW" at bounding box center [1109, 147] width 37 height 9
click at [1076, 220] on link "Add Attendance" at bounding box center [1081, 221] width 100 height 16
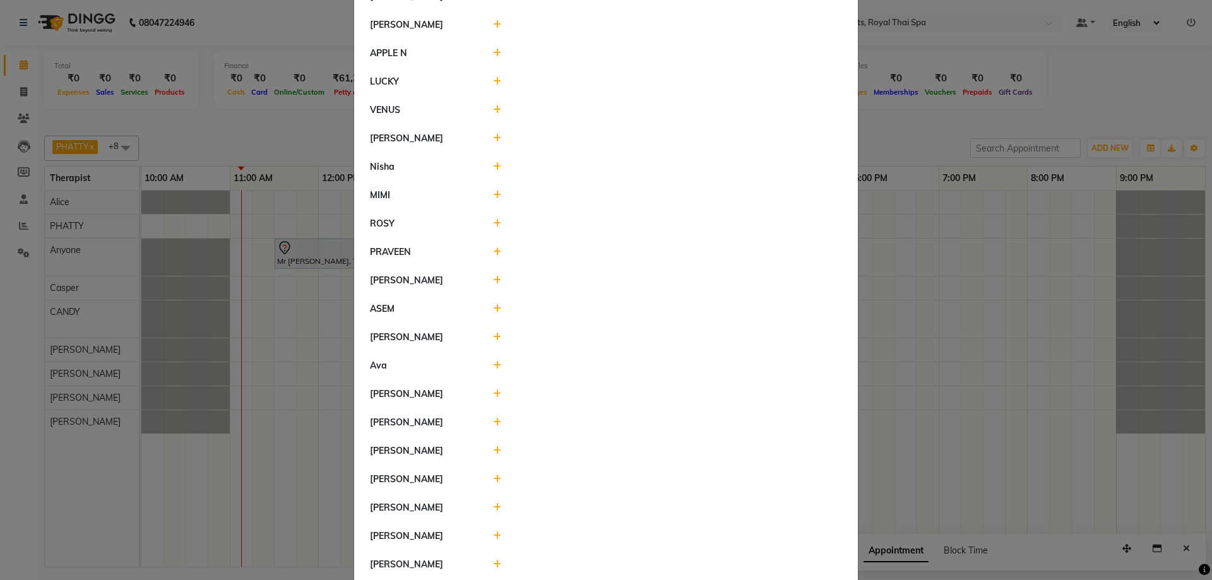
scroll to position [925, 0]
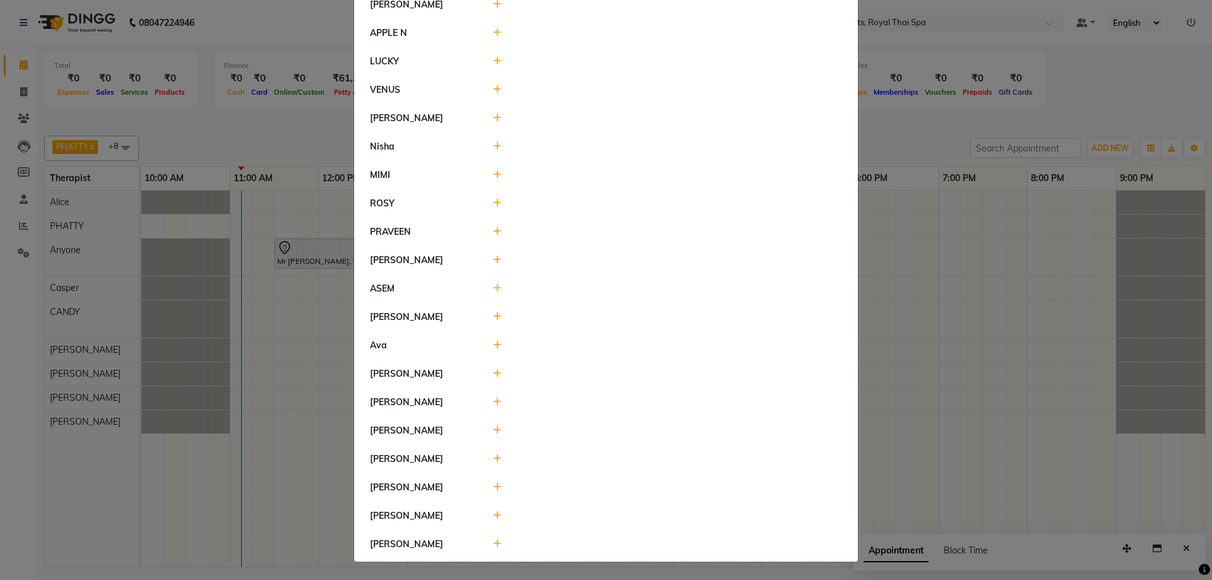
click at [493, 427] on icon at bounding box center [497, 430] width 8 height 9
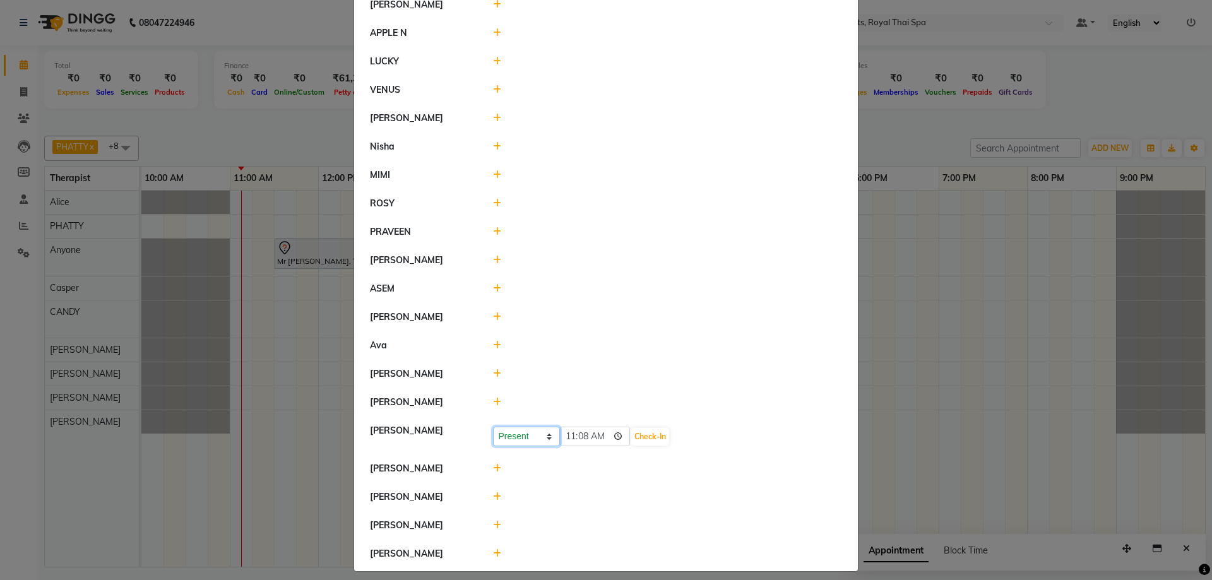
click at [522, 439] on select "Present Absent Late Half Day Weekly Off" at bounding box center [526, 437] width 67 height 20
select select "A"
click at [493, 427] on select "Present Absent Late Half Day Weekly Off" at bounding box center [526, 437] width 67 height 20
click at [580, 434] on button "Save" at bounding box center [573, 437] width 25 height 18
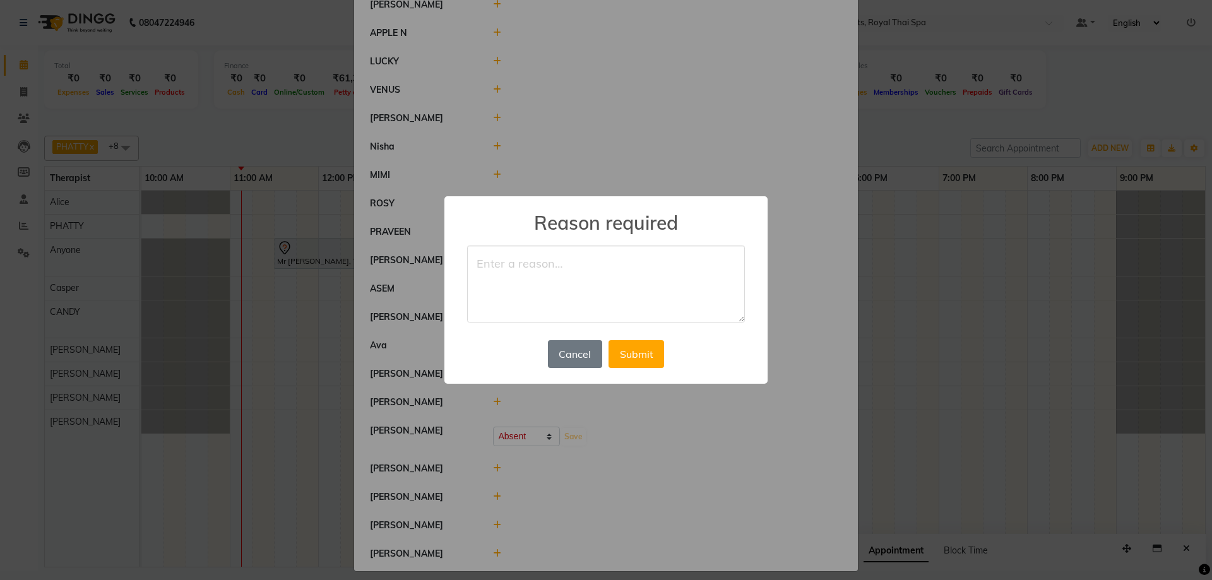
click at [547, 285] on textarea at bounding box center [606, 284] width 278 height 77
type textarea "WEEK OFF"
click at [616, 355] on button "Submit" at bounding box center [636, 354] width 56 height 28
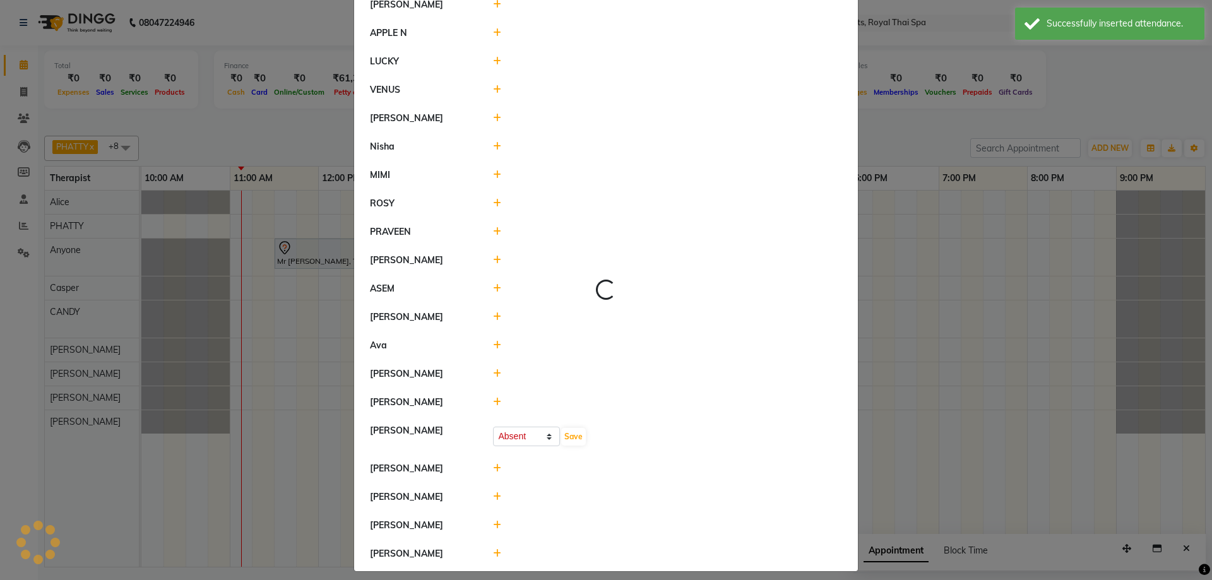
select select "A"
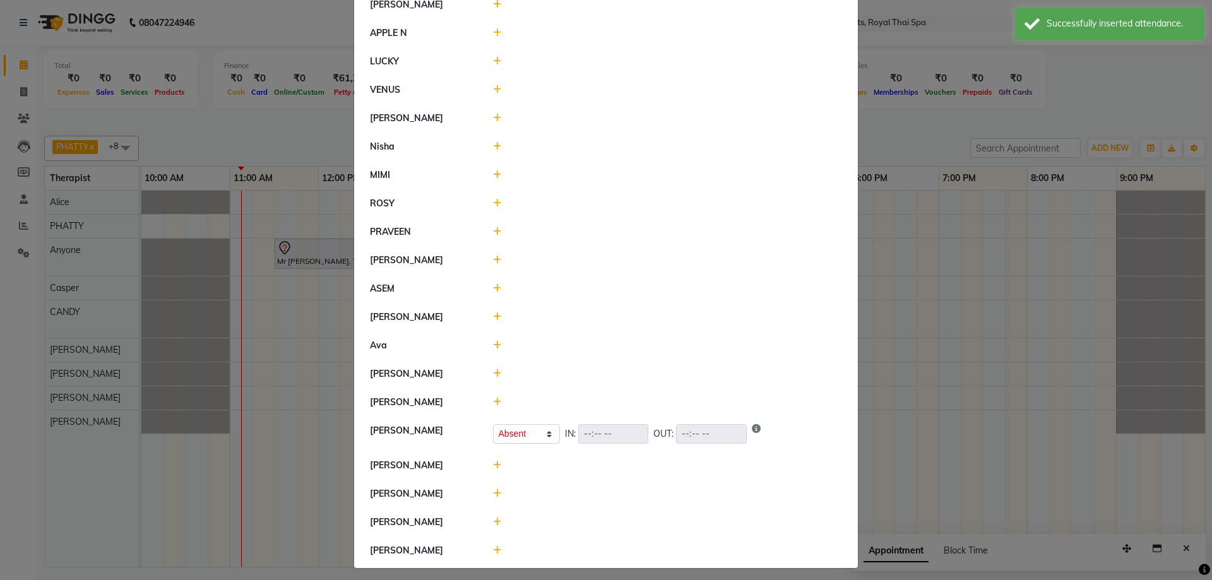
click at [493, 261] on icon at bounding box center [497, 260] width 8 height 9
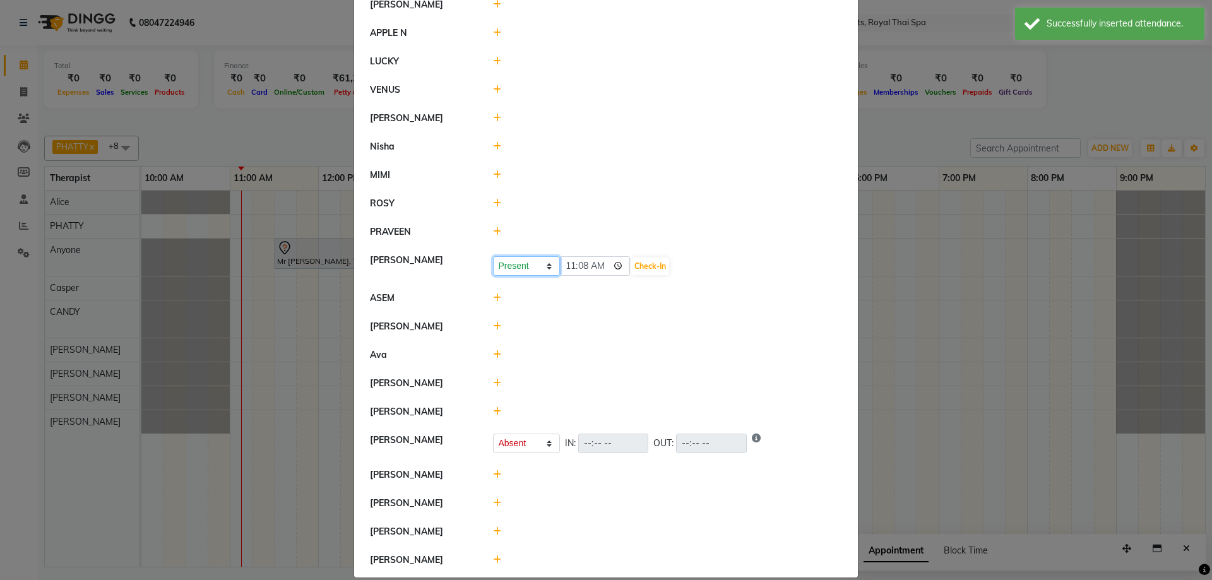
click at [526, 269] on select "Present Absent Late Half Day Weekly Off" at bounding box center [526, 266] width 67 height 20
select select "A"
click at [493, 256] on select "Present Absent Late Half Day Weekly Off" at bounding box center [526, 266] width 67 height 20
click at [567, 269] on button "Save" at bounding box center [573, 267] width 25 height 18
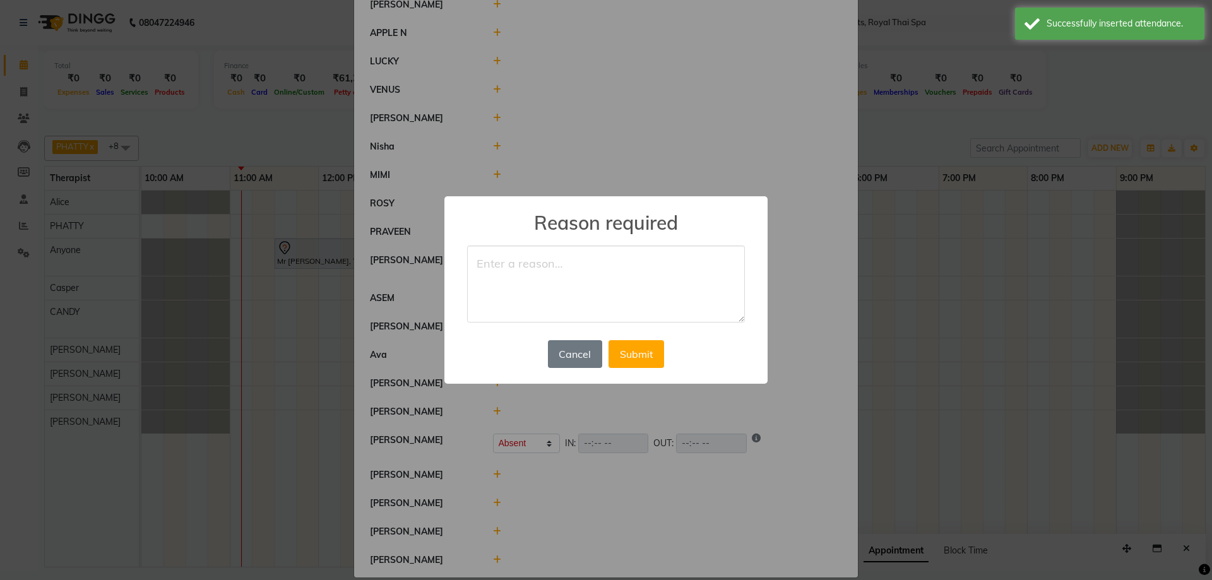
click at [531, 283] on textarea at bounding box center [606, 284] width 278 height 77
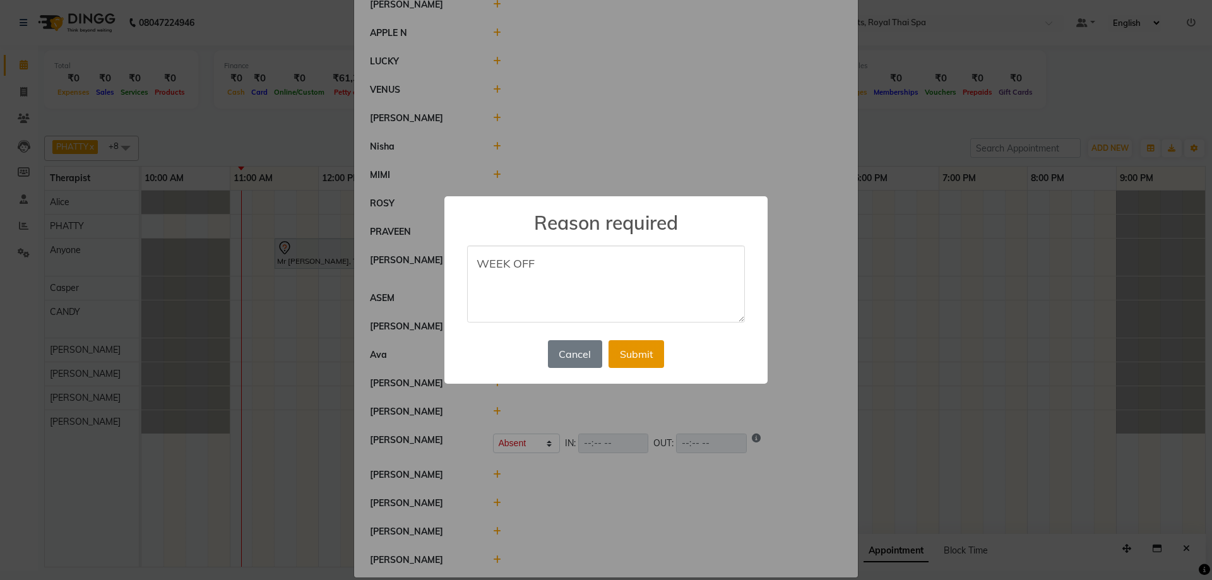
type textarea "WEEK OFF"
click at [650, 360] on button "Submit" at bounding box center [636, 354] width 56 height 28
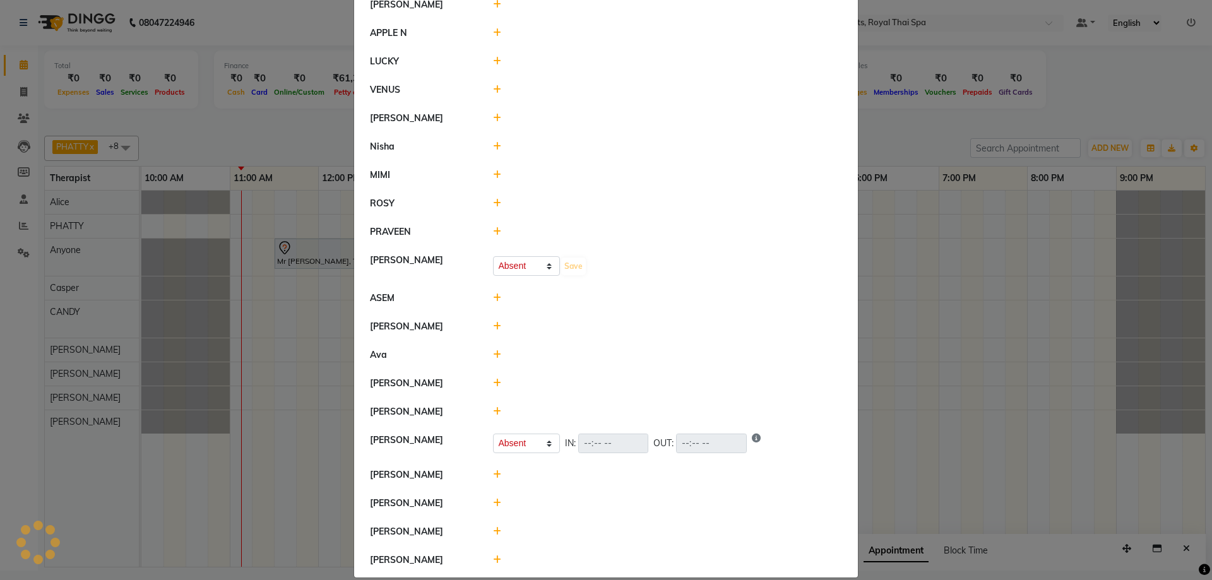
select select "A"
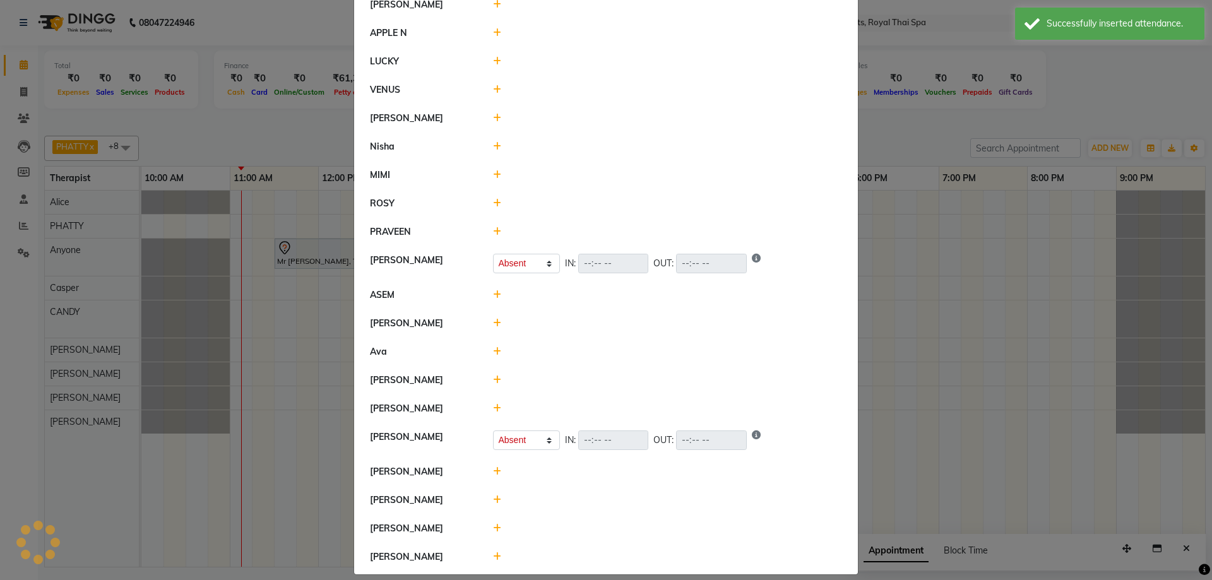
scroll to position [0, 0]
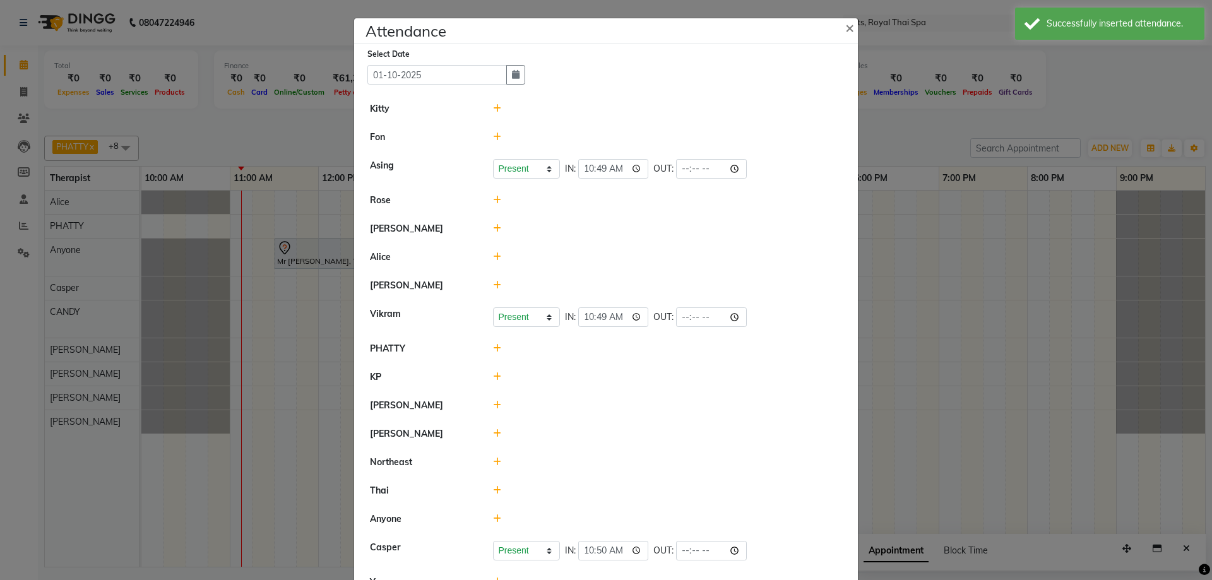
click at [956, 331] on ngb-modal-window "Attendance × Select Date [DATE] Kitty [PERSON_NAME] Present Absent Late Half Da…" at bounding box center [606, 290] width 1212 height 580
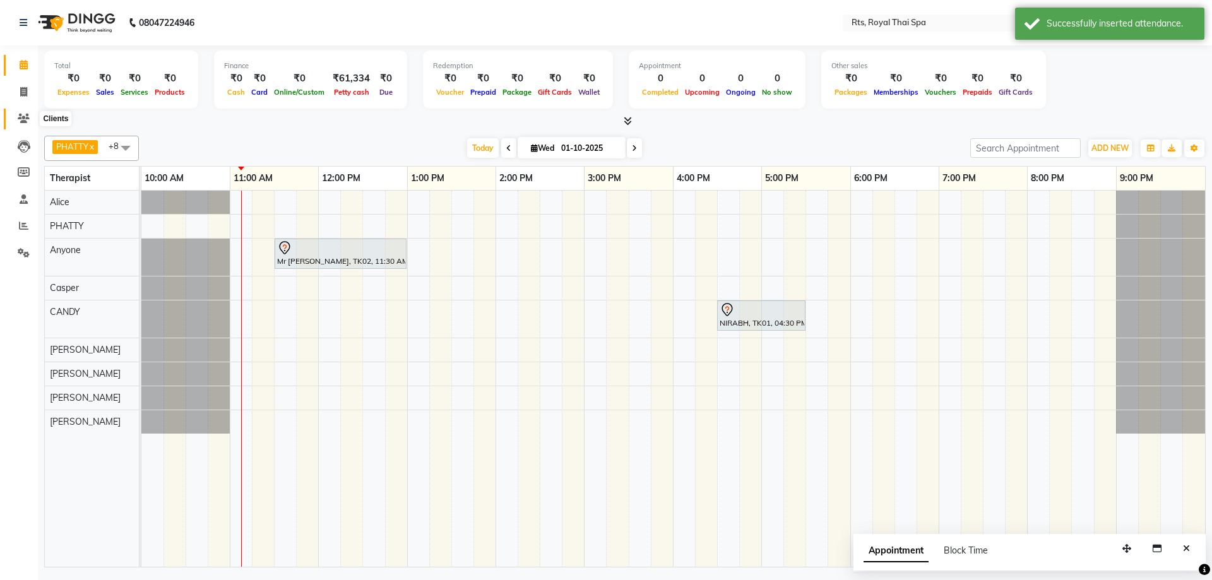
click at [25, 122] on icon at bounding box center [24, 118] width 12 height 9
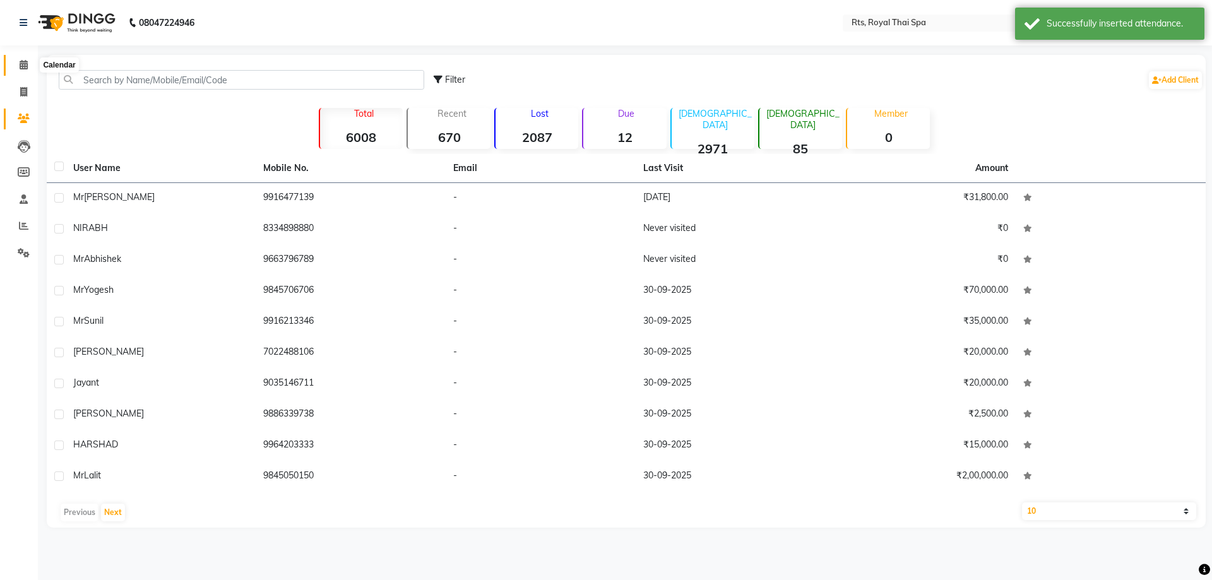
click at [25, 65] on icon at bounding box center [24, 64] width 8 height 9
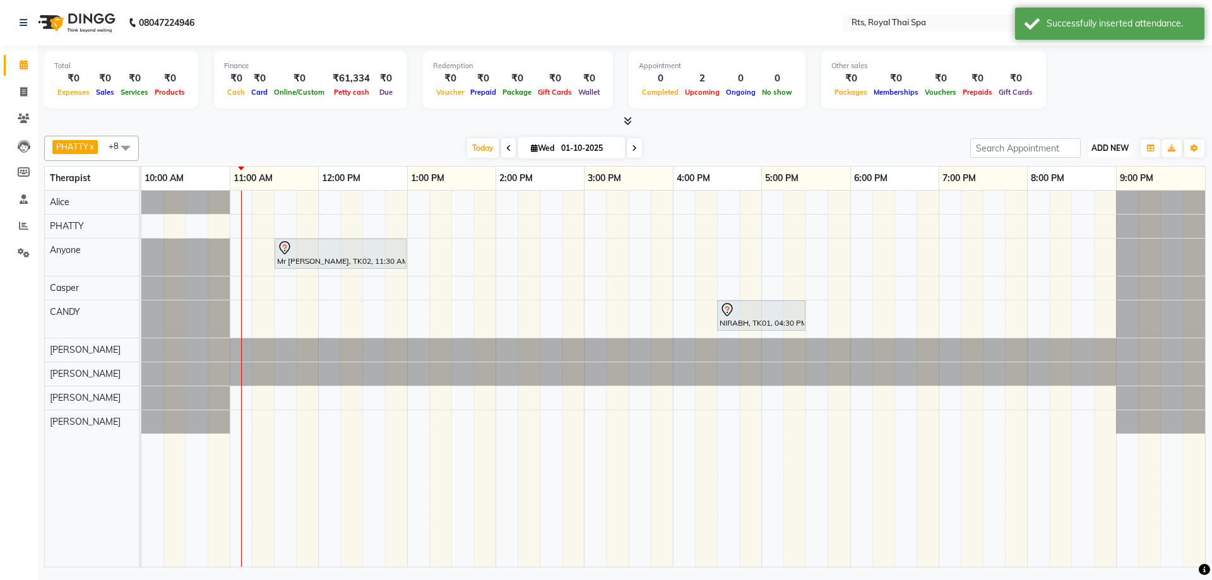
click at [1109, 149] on span "ADD NEW" at bounding box center [1109, 147] width 37 height 9
click at [1081, 222] on link "Add Attendance" at bounding box center [1081, 221] width 100 height 16
select select "A"
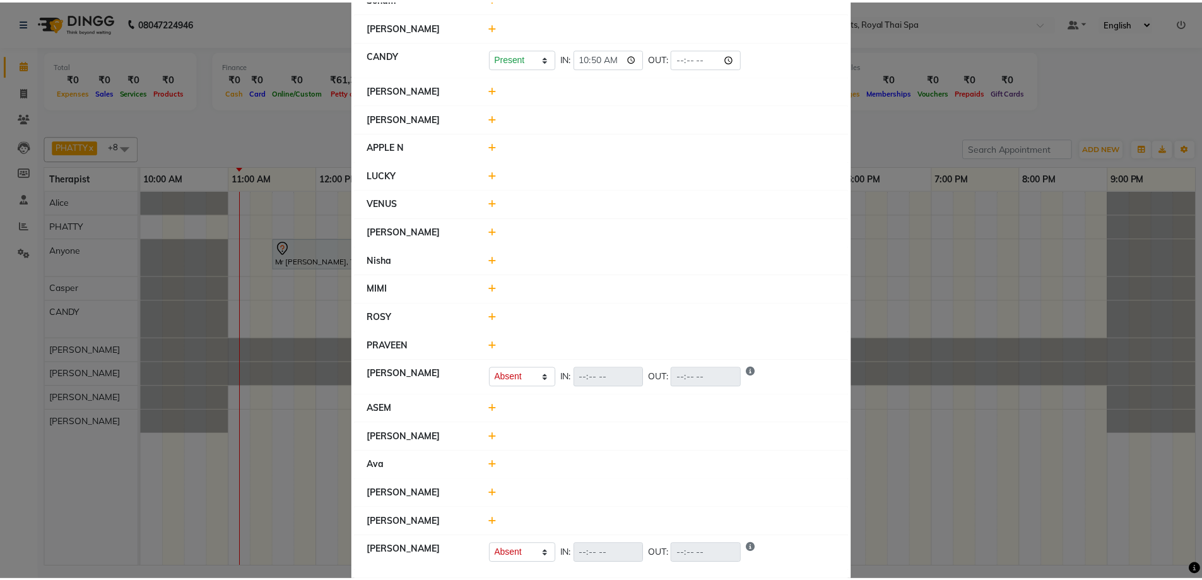
scroll to position [937, 0]
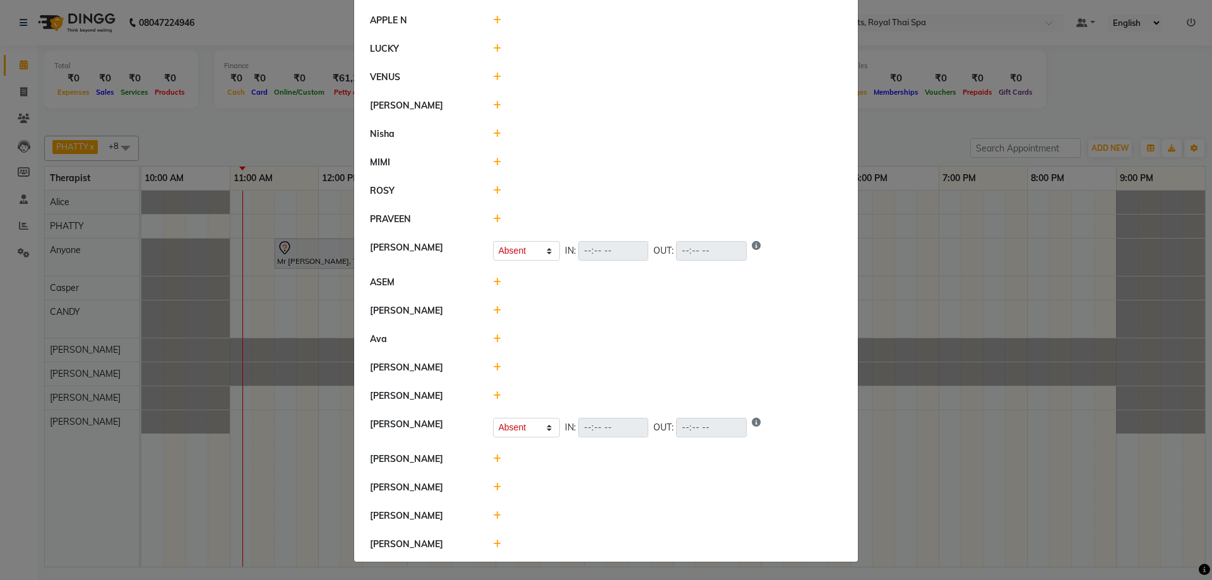
click at [493, 282] on icon at bounding box center [497, 282] width 8 height 9
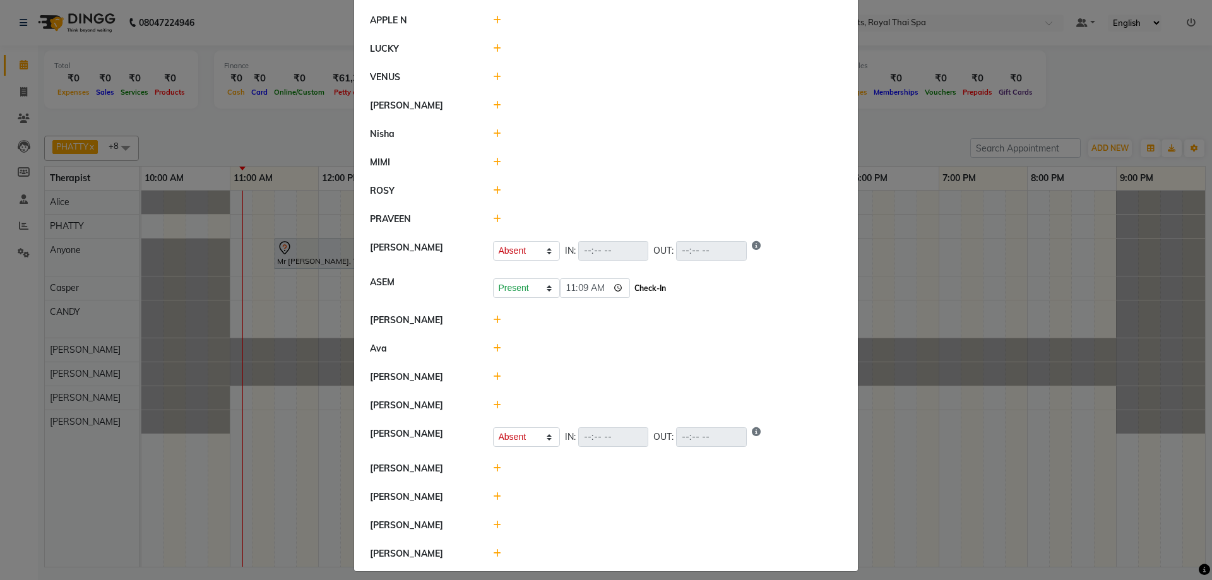
click at [643, 288] on button "Check-In" at bounding box center [650, 289] width 38 height 18
select select "A"
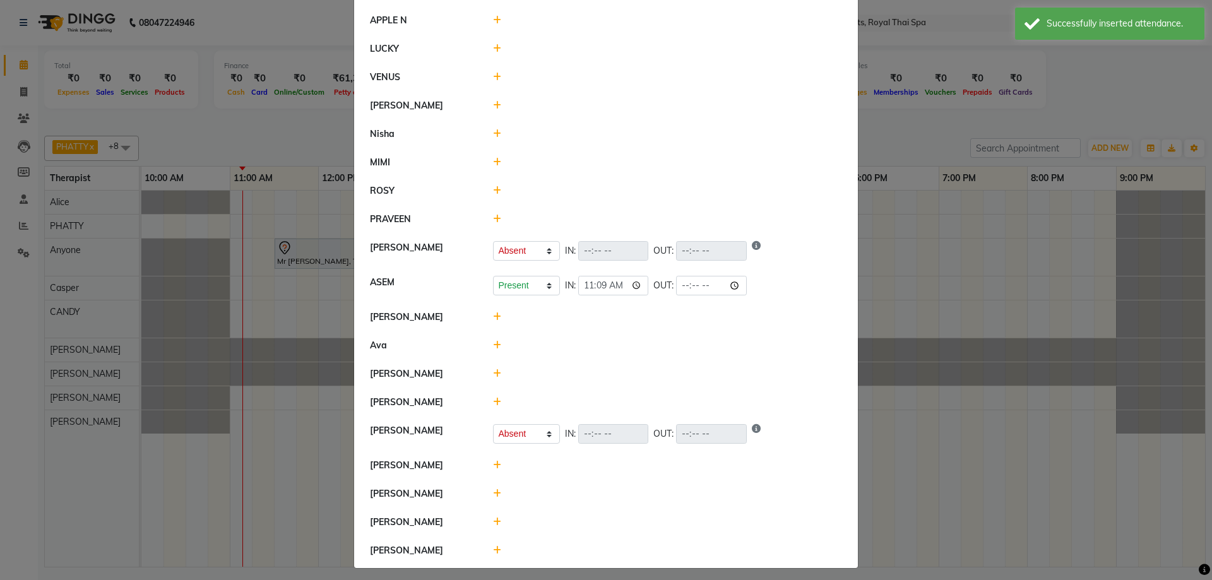
click at [1074, 326] on ngb-modal-window "Attendance × Select Date [DATE] Kitty [PERSON_NAME] Present Absent Late Half Da…" at bounding box center [606, 290] width 1212 height 580
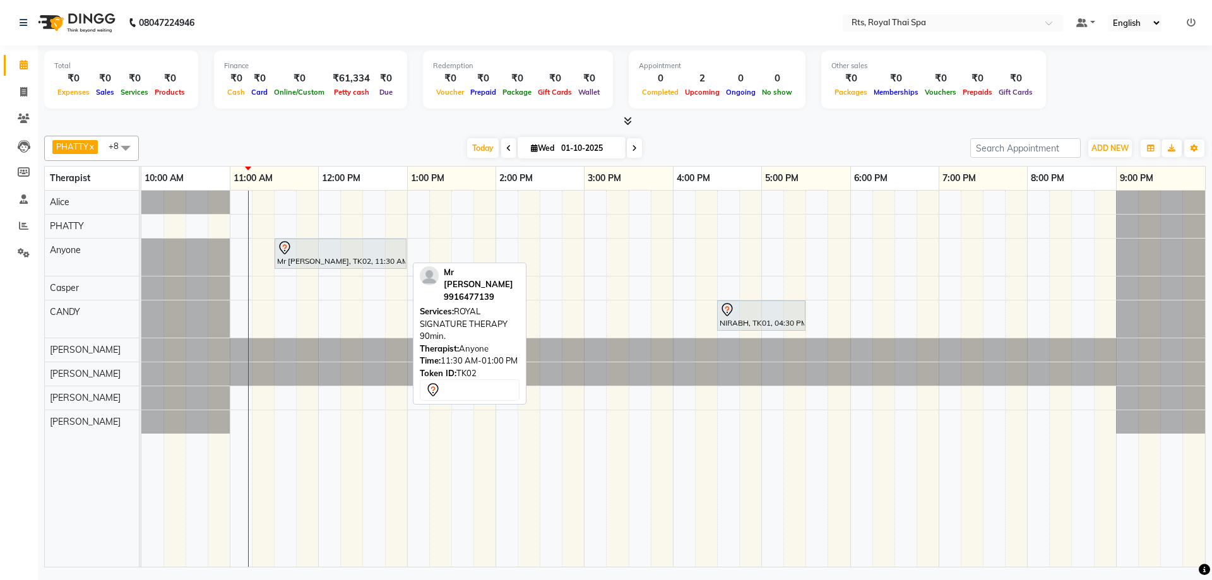
click at [316, 256] on div "Mr [PERSON_NAME], TK02, 11:30 AM-01:00 PM, ROYAL SIGNATURE THERAPY 90min." at bounding box center [340, 253] width 129 height 27
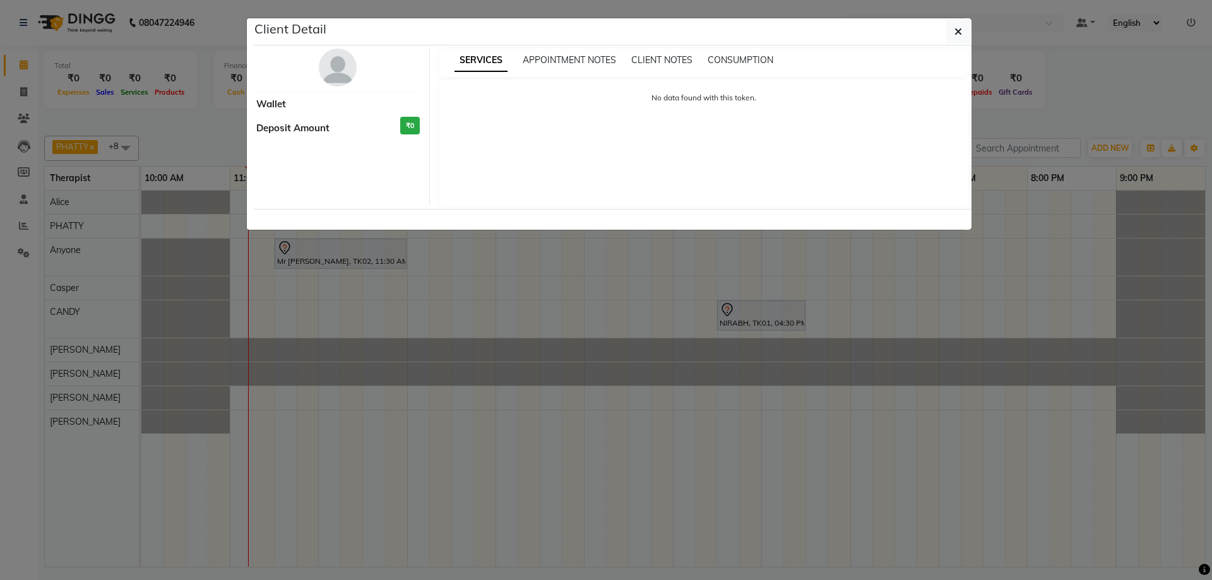
select select "7"
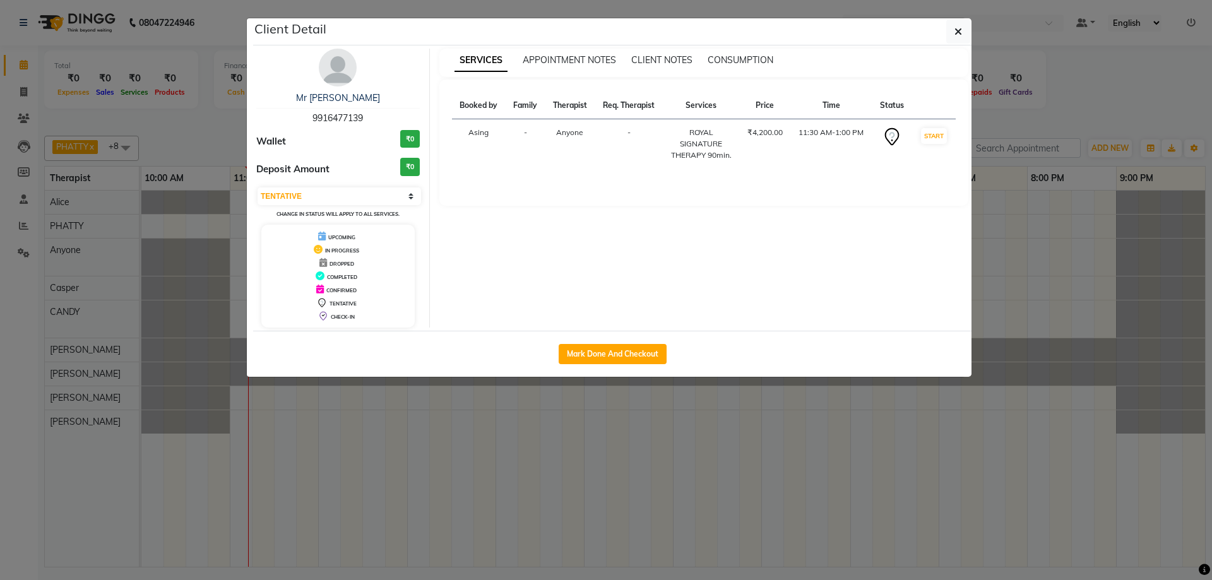
drag, startPoint x: 310, startPoint y: 120, endPoint x: 387, endPoint y: 116, distance: 77.1
click at [387, 116] on div "Mr [PERSON_NAME] P 9916477139" at bounding box center [337, 108] width 163 height 33
copy span "9916477139"
drag, startPoint x: 957, startPoint y: 33, endPoint x: 948, endPoint y: 33, distance: 8.8
click at [956, 33] on icon "button" at bounding box center [958, 32] width 8 height 10
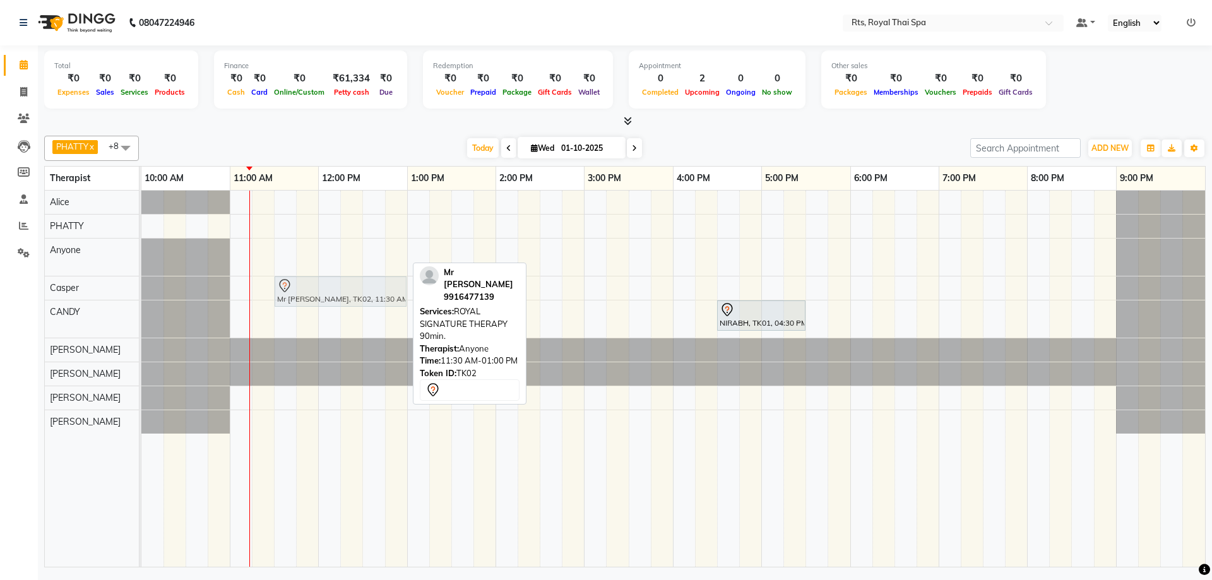
drag, startPoint x: 312, startPoint y: 253, endPoint x: 313, endPoint y: 284, distance: 31.0
click at [316, 292] on tbody "Mr [PERSON_NAME], TK02, 11:30 AM-01:00 PM, ROYAL SIGNATURE THERAPY 90min. Mr [P…" at bounding box center [673, 312] width 1064 height 243
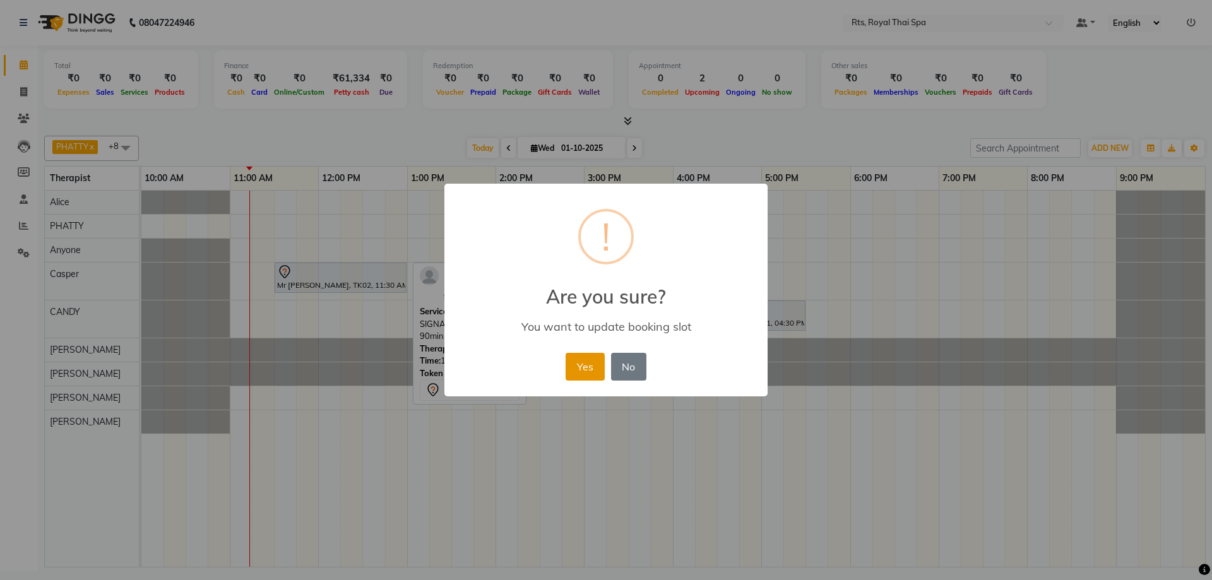
click at [579, 365] on button "Yes" at bounding box center [585, 367] width 39 height 28
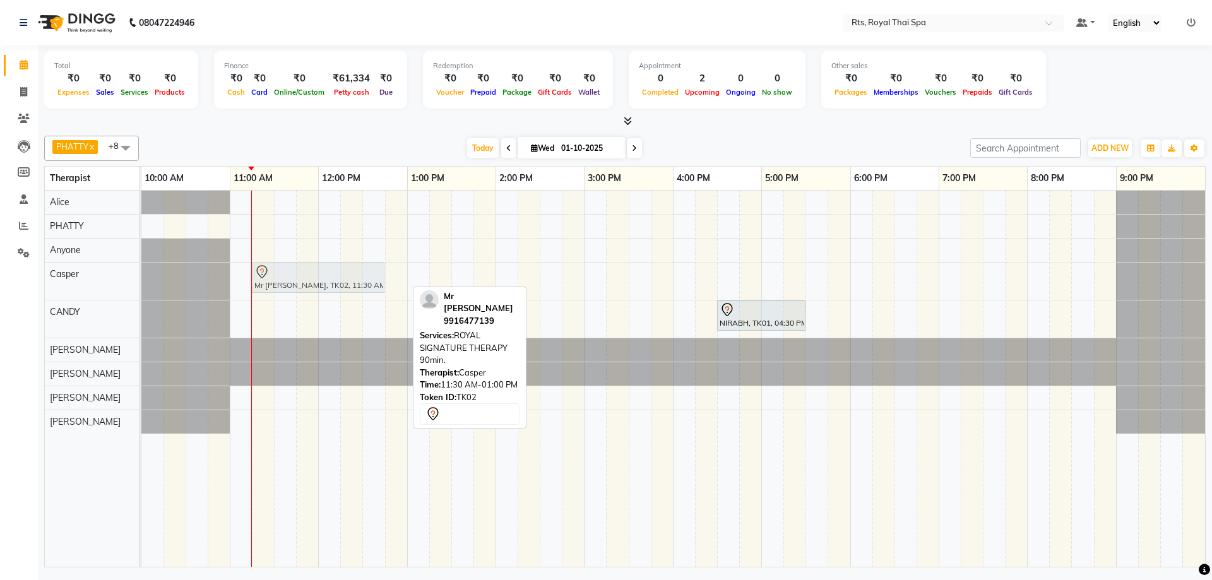
drag, startPoint x: 282, startPoint y: 278, endPoint x: 260, endPoint y: 284, distance: 22.4
click at [141, 284] on div "Mr [PERSON_NAME], TK02, 11:30 AM-01:00 PM, ROYAL SIGNATURE THERAPY 90min. Mr [P…" at bounding box center [141, 281] width 0 height 37
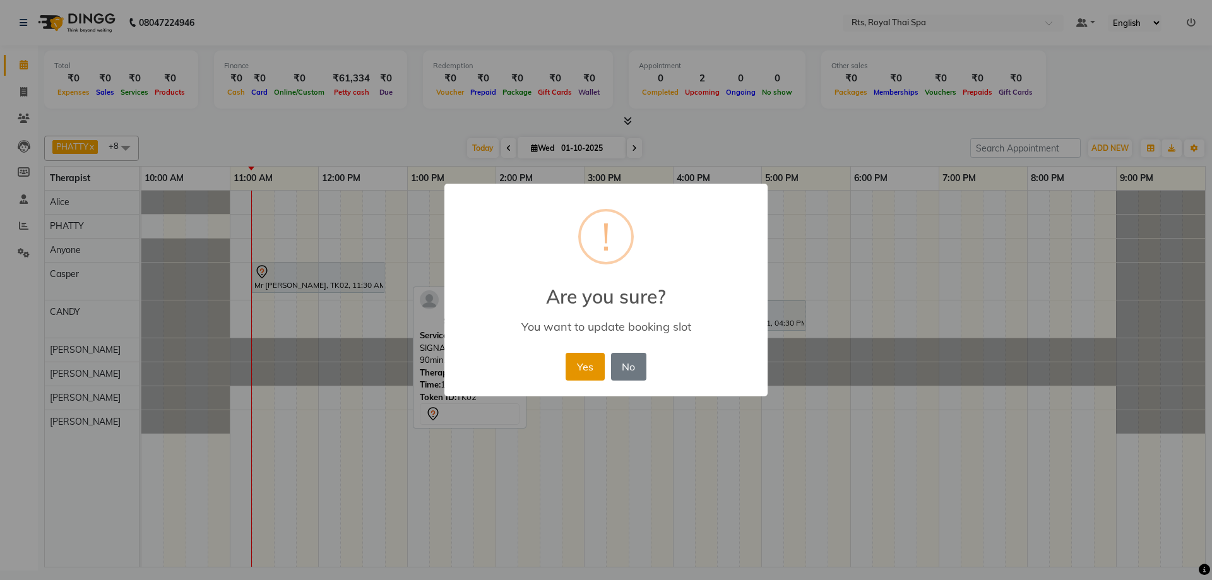
click at [596, 381] on div "Yes No No" at bounding box center [605, 367] width 86 height 34
drag, startPoint x: 592, startPoint y: 368, endPoint x: 548, endPoint y: 347, distance: 49.1
click at [591, 367] on button "Yes" at bounding box center [585, 367] width 39 height 28
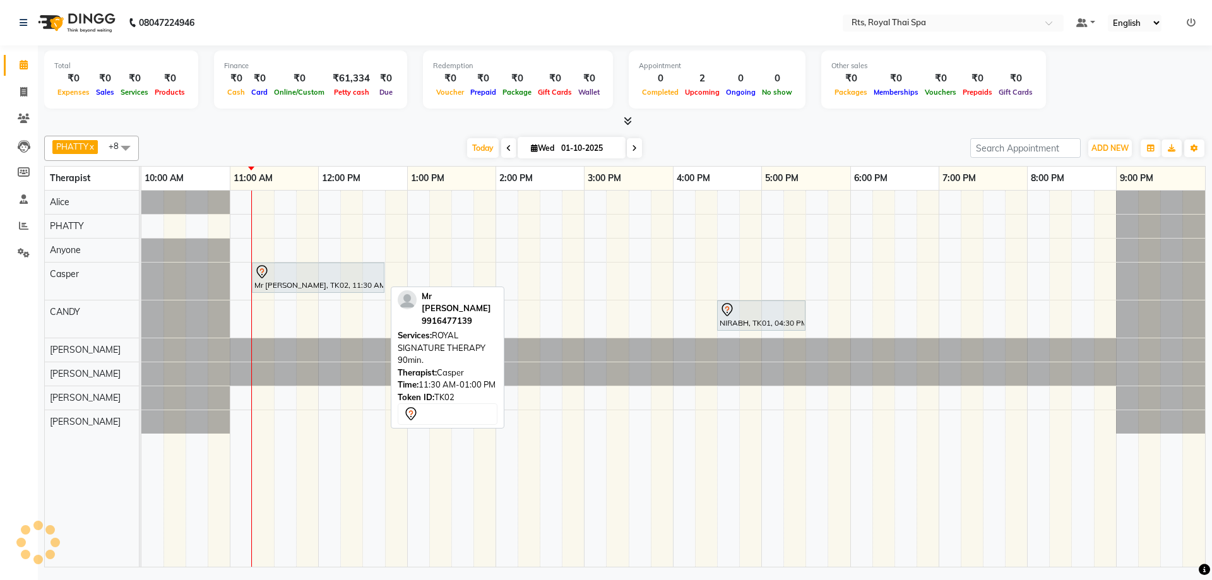
click at [317, 273] on div at bounding box center [318, 271] width 128 height 15
select select "7"
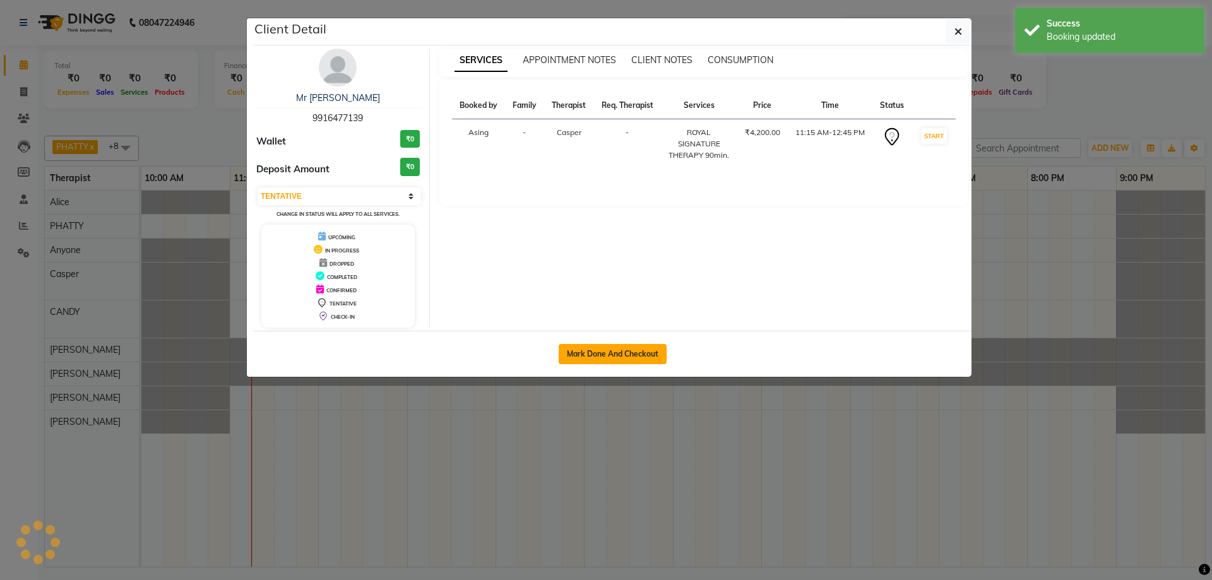
click at [591, 345] on button "Mark Done And Checkout" at bounding box center [613, 354] width 108 height 20
select select "service"
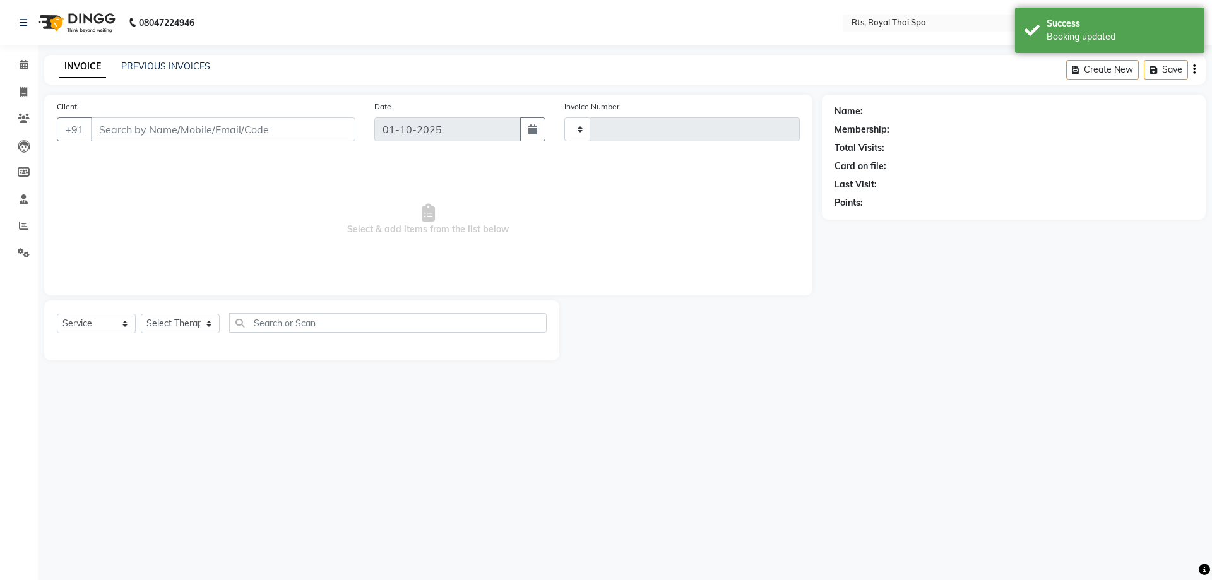
type input "172"
select select "9068"
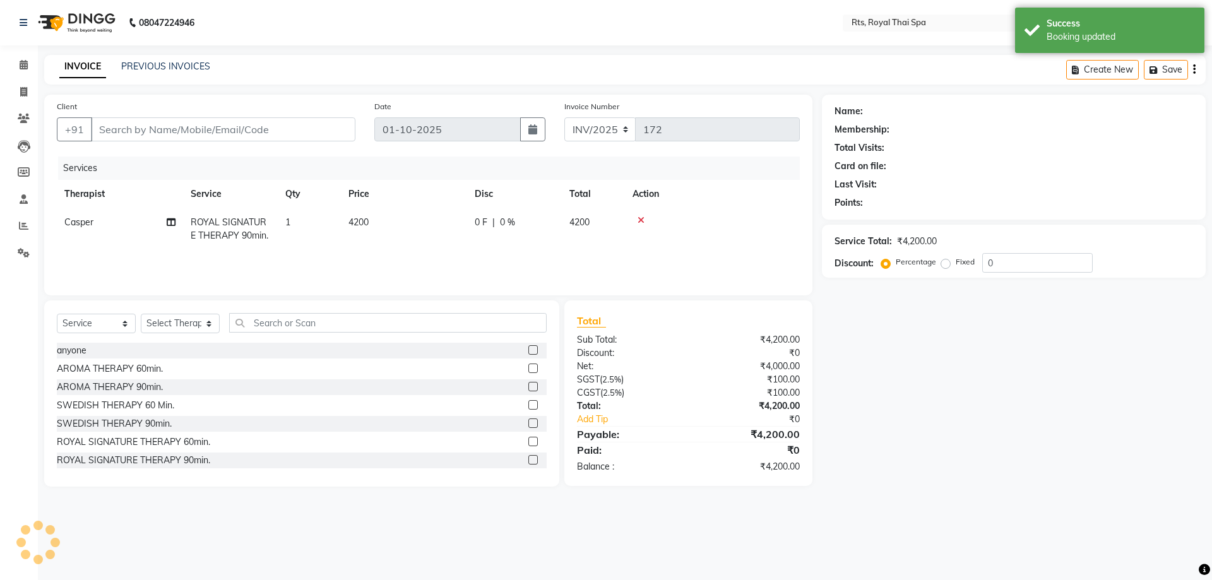
type input "9916477139"
select select "39991"
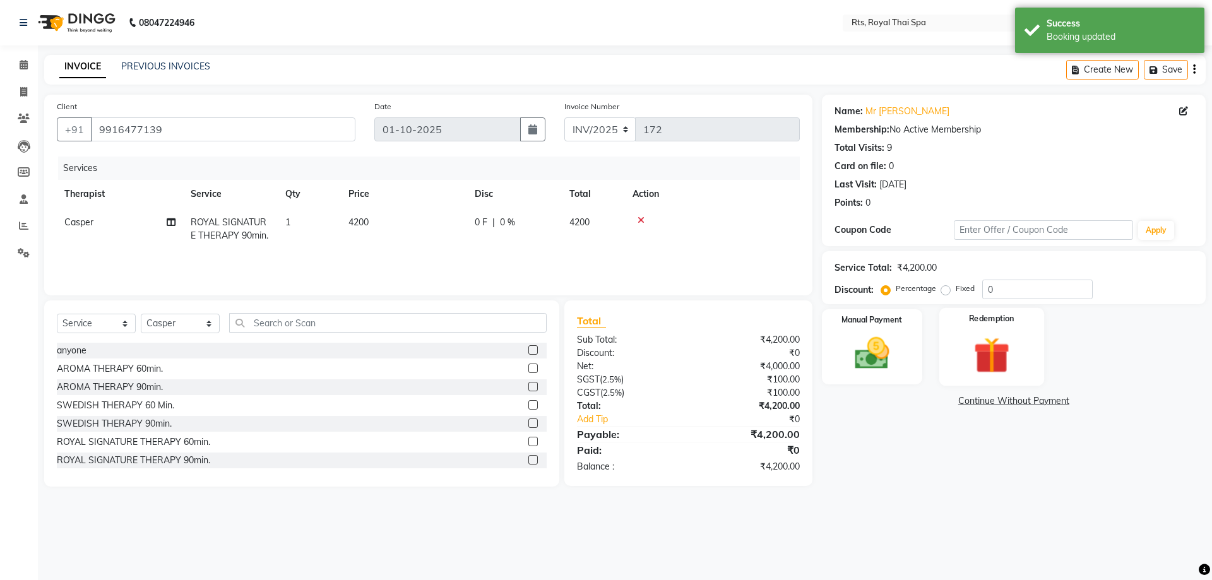
click at [961, 347] on div "Redemption" at bounding box center [991, 347] width 105 height 78
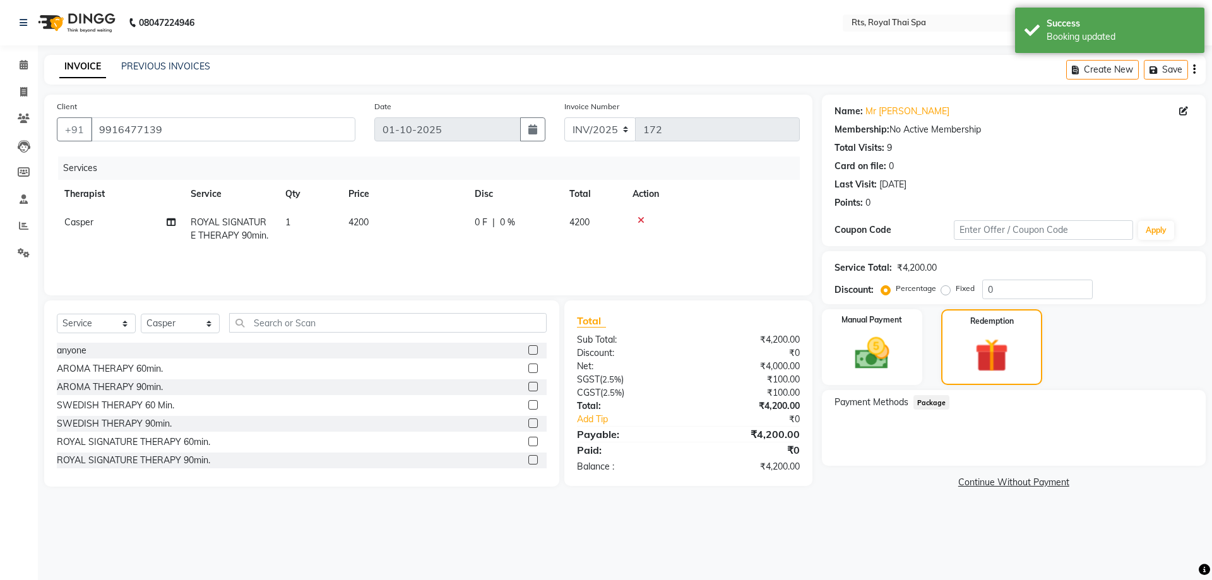
click at [934, 403] on span "Package" at bounding box center [931, 402] width 37 height 15
click at [977, 371] on img at bounding box center [991, 356] width 57 height 44
click at [918, 359] on div "Manual Payment" at bounding box center [871, 347] width 105 height 79
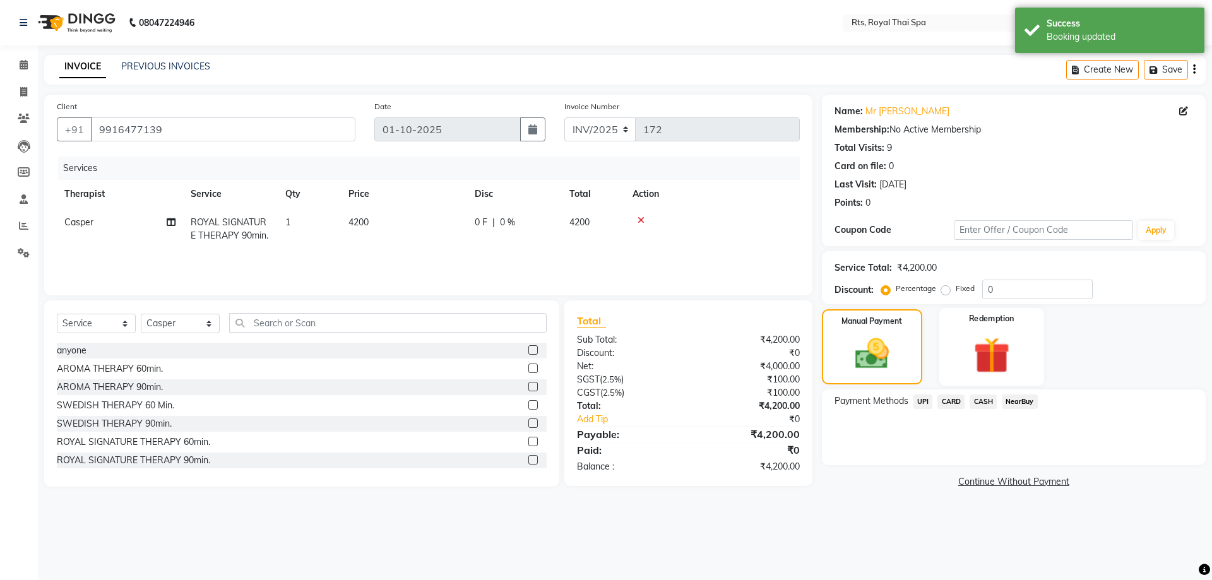
click at [988, 352] on img at bounding box center [991, 355] width 59 height 45
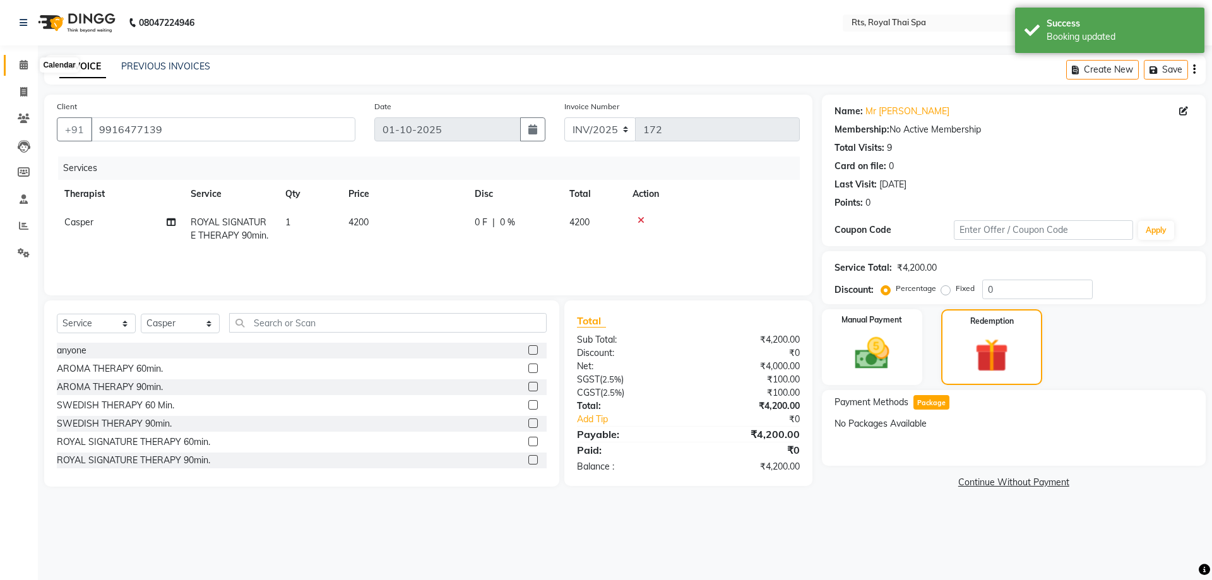
click at [25, 64] on icon at bounding box center [24, 64] width 8 height 9
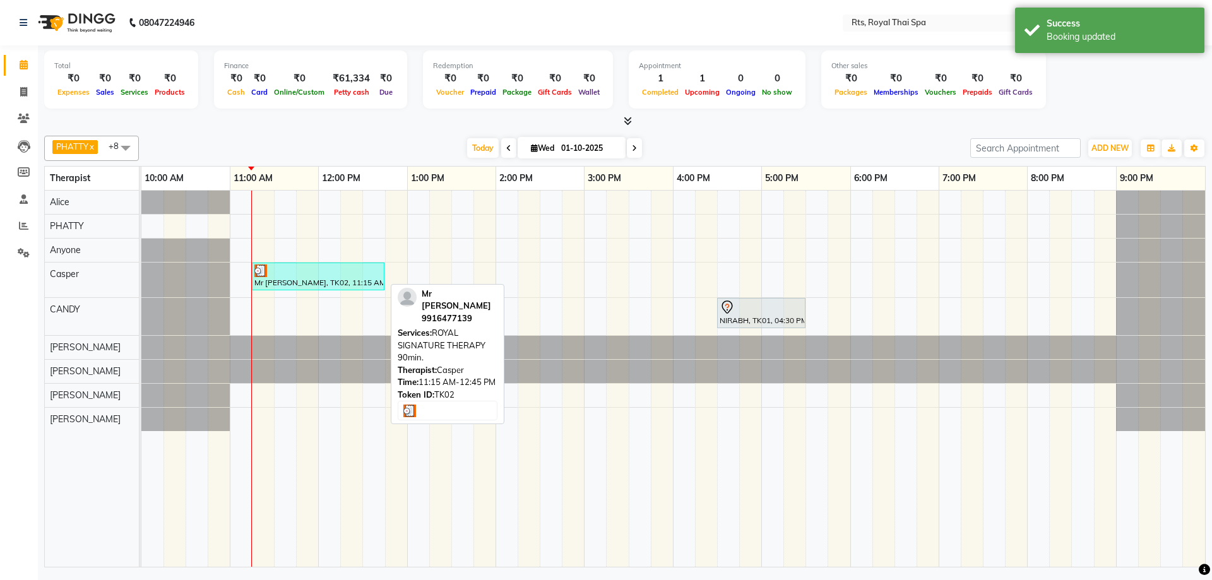
click at [319, 272] on div at bounding box center [318, 270] width 128 height 13
select select "3"
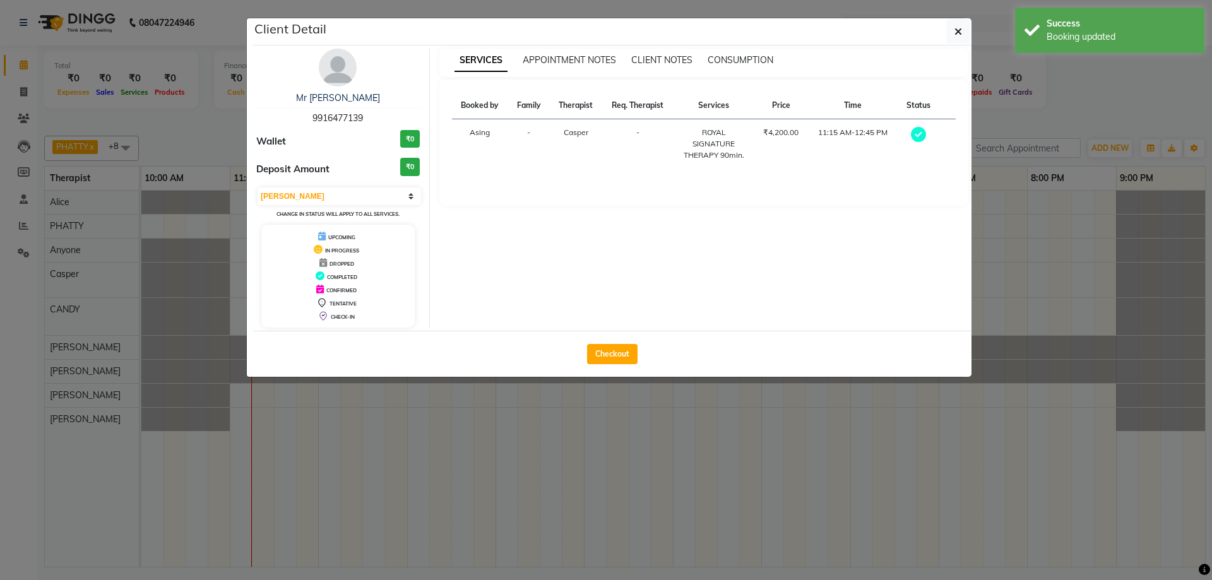
click at [348, 70] on img at bounding box center [338, 68] width 38 height 38
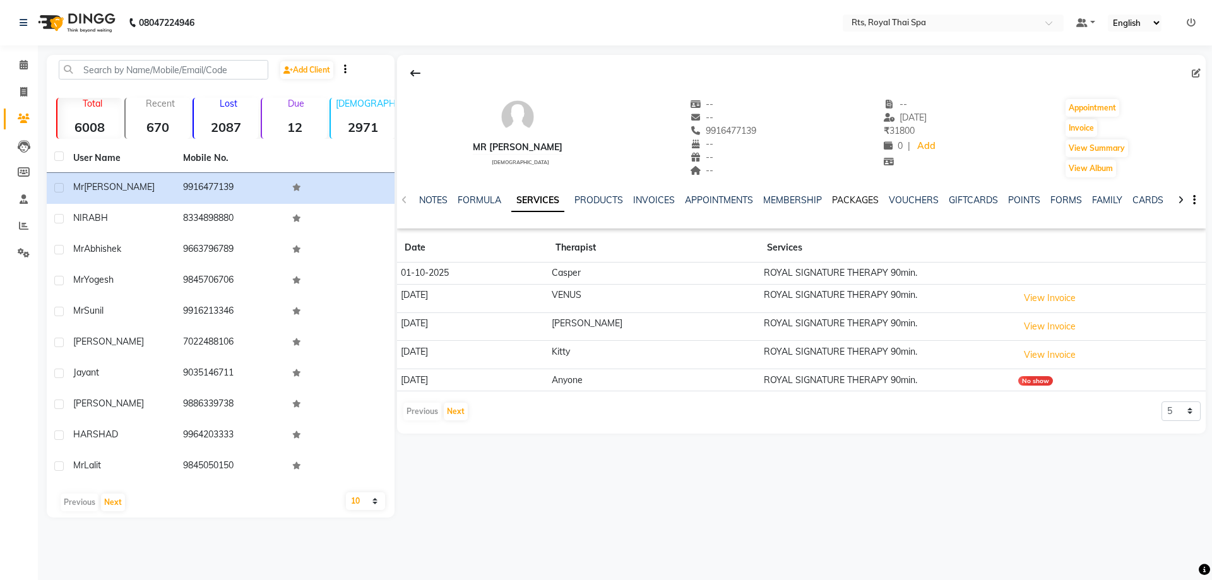
click at [858, 203] on link "PACKAGES" at bounding box center [855, 199] width 47 height 11
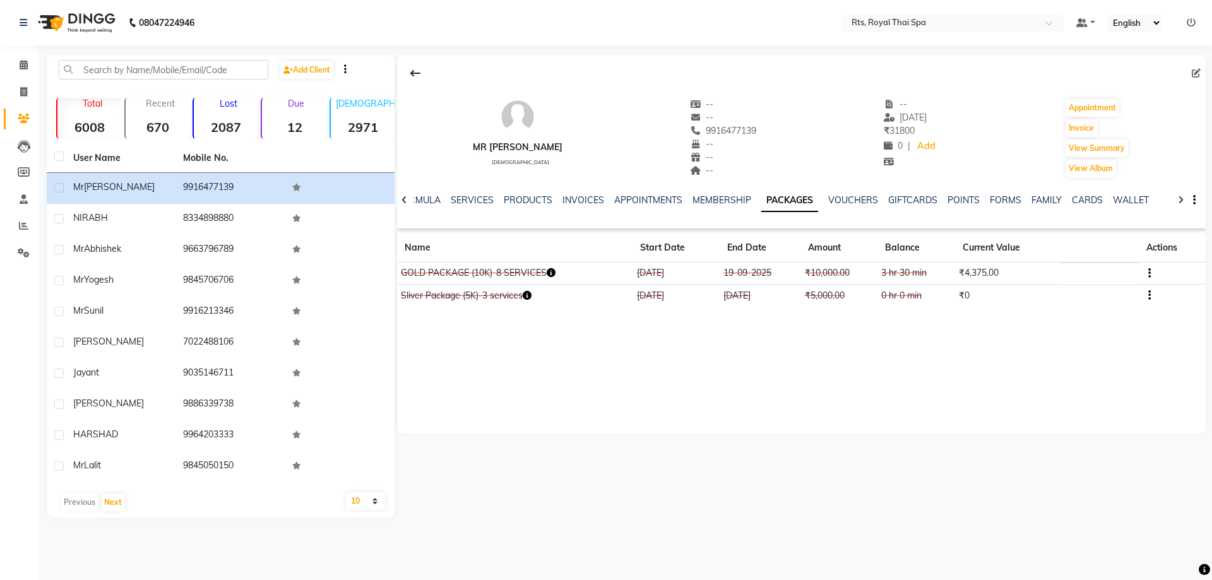
click at [1145, 274] on button "button" at bounding box center [1147, 272] width 8 height 13
click at [1058, 274] on div "Edit" at bounding box center [1088, 273] width 83 height 16
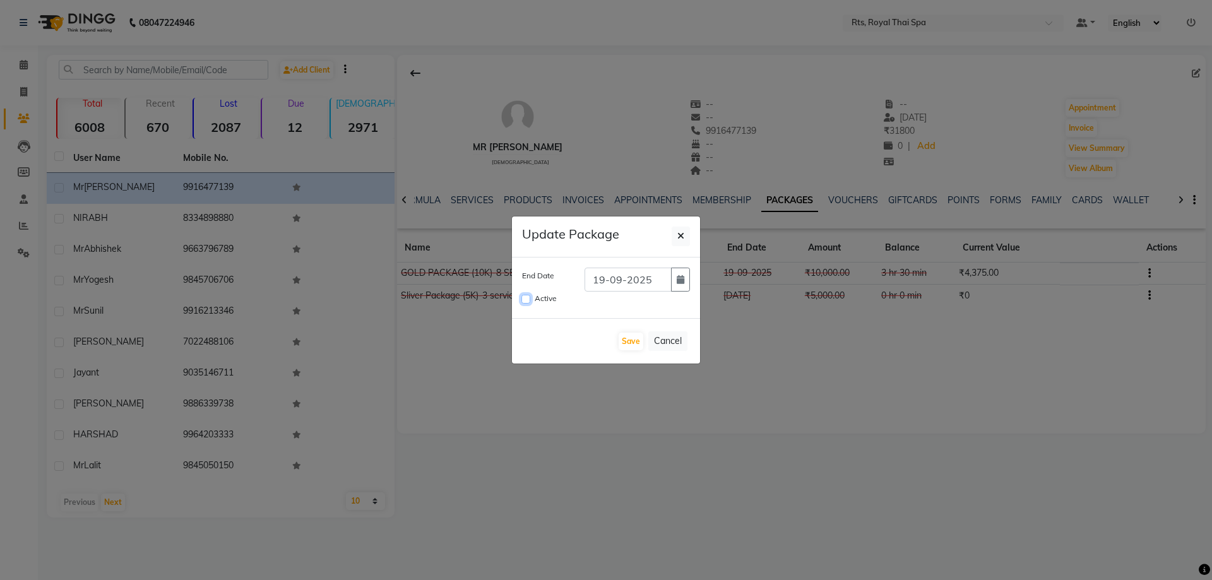
click at [523, 297] on input "Active" at bounding box center [525, 299] width 9 height 9
checkbox input "true"
click at [677, 278] on icon "button" at bounding box center [681, 279] width 8 height 9
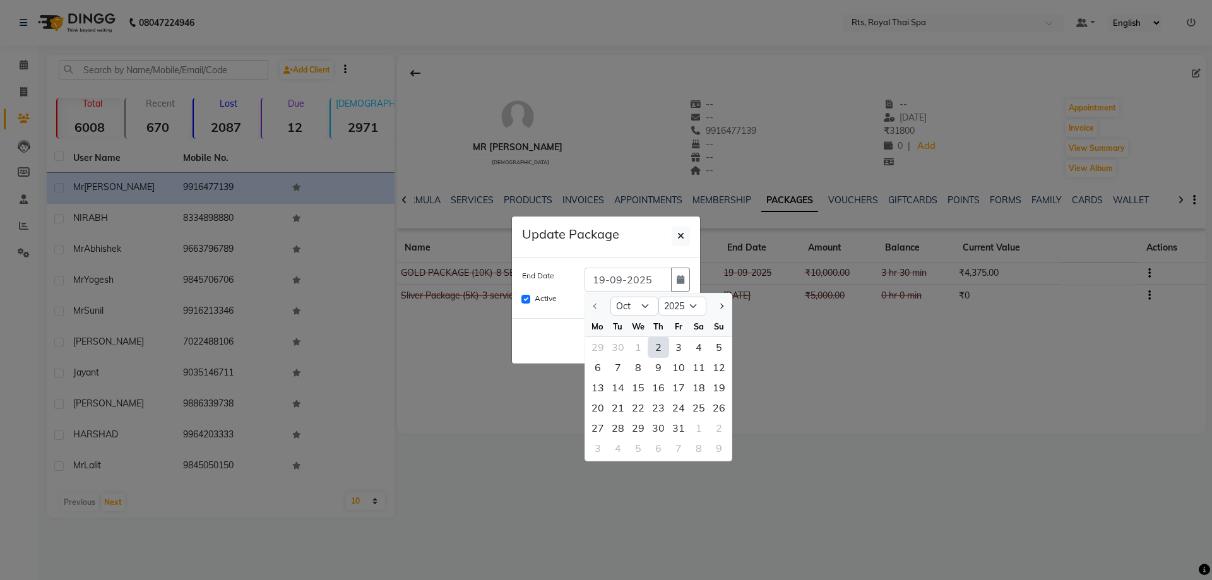
click at [679, 430] on div "31" at bounding box center [678, 428] width 20 height 20
type input "[DATE]"
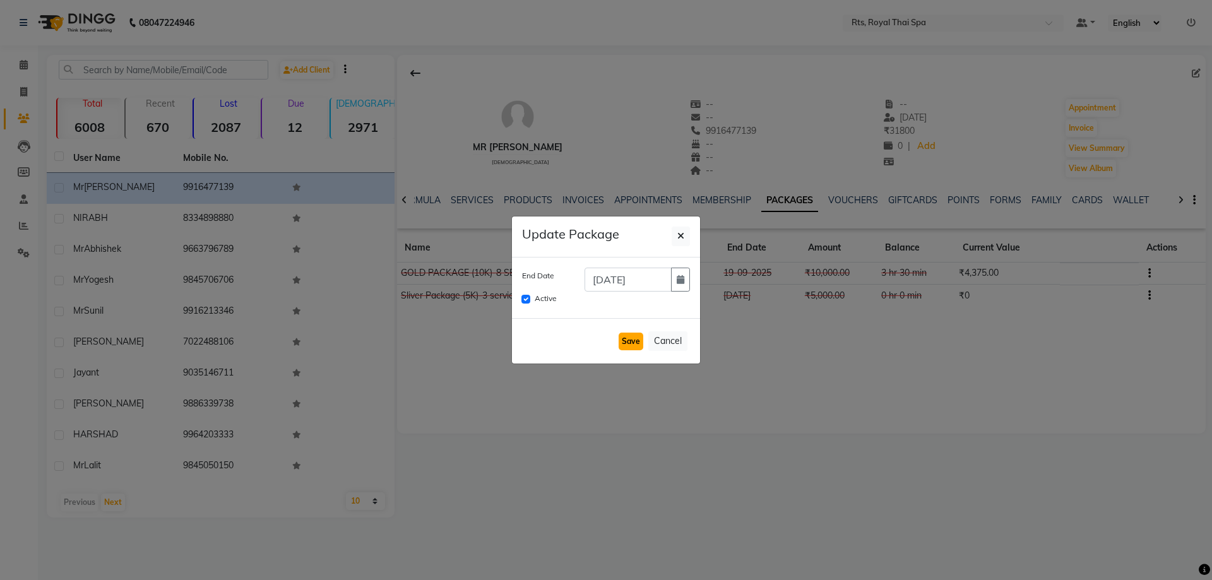
click at [629, 348] on button "Save" at bounding box center [631, 342] width 25 height 18
checkbox input "false"
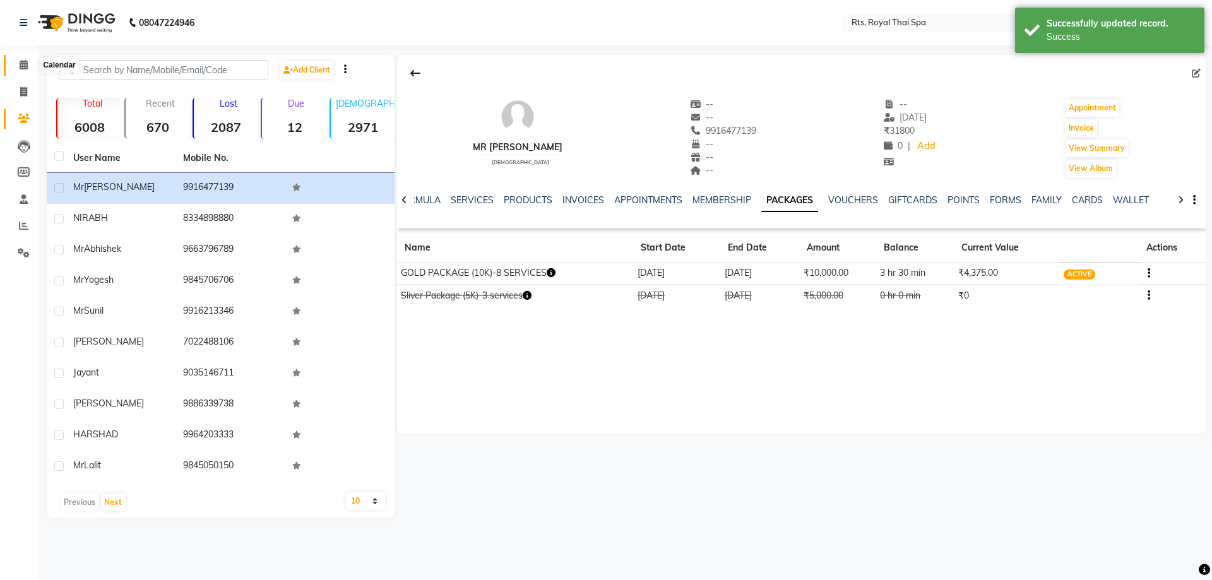
click at [24, 65] on icon at bounding box center [24, 64] width 8 height 9
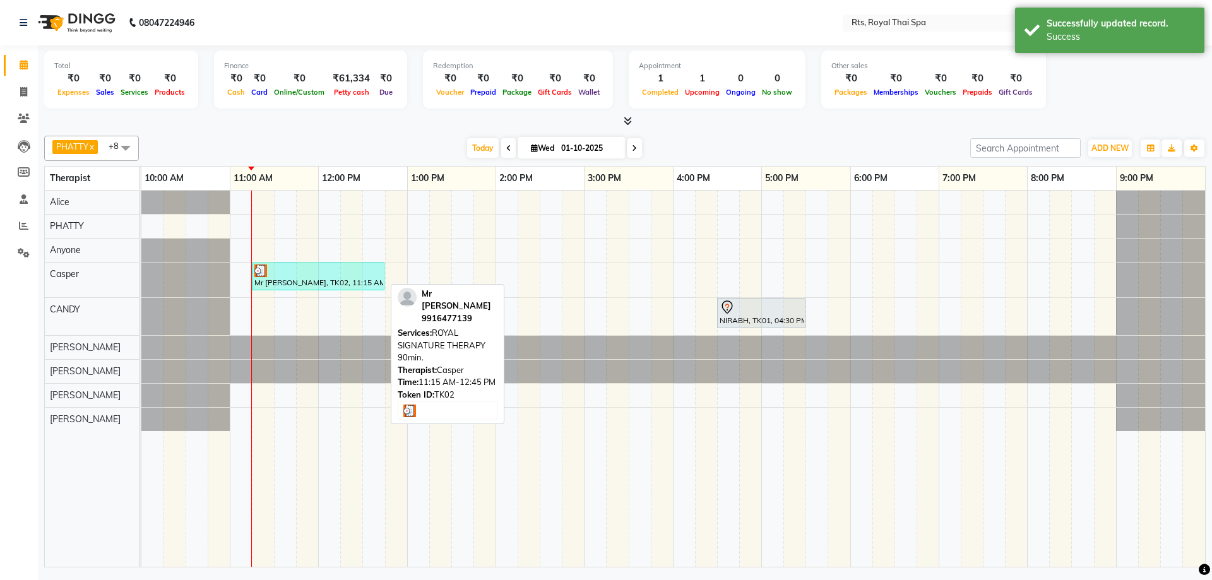
click at [325, 287] on div "Mr [PERSON_NAME], TK02, 11:15 AM-12:45 PM, ROYAL SIGNATURE THERAPY 90min." at bounding box center [318, 276] width 130 height 24
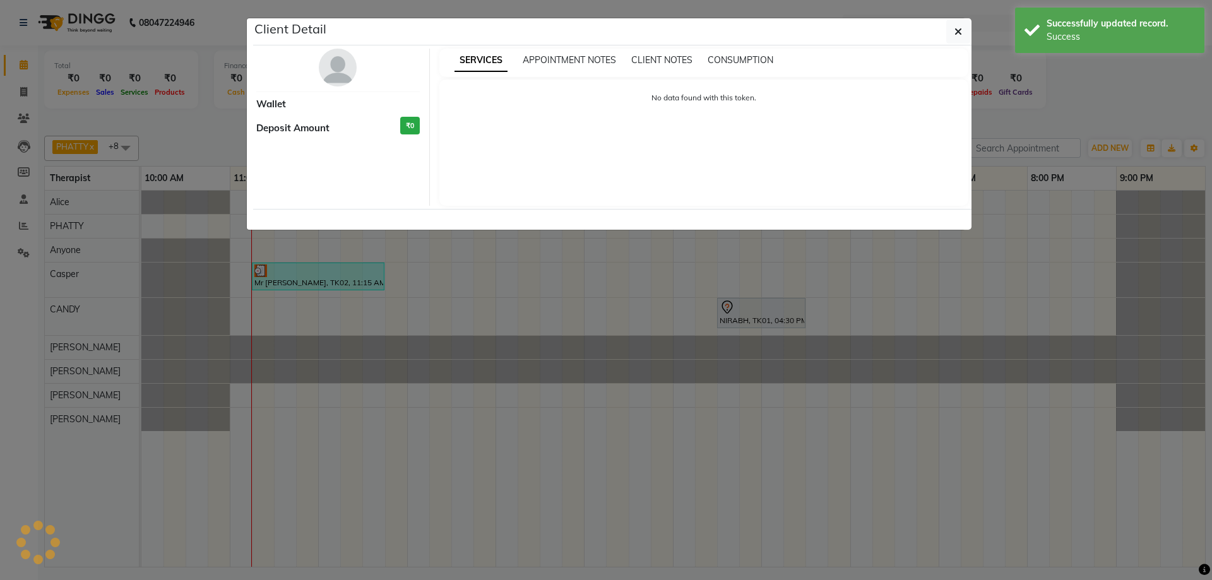
select select "3"
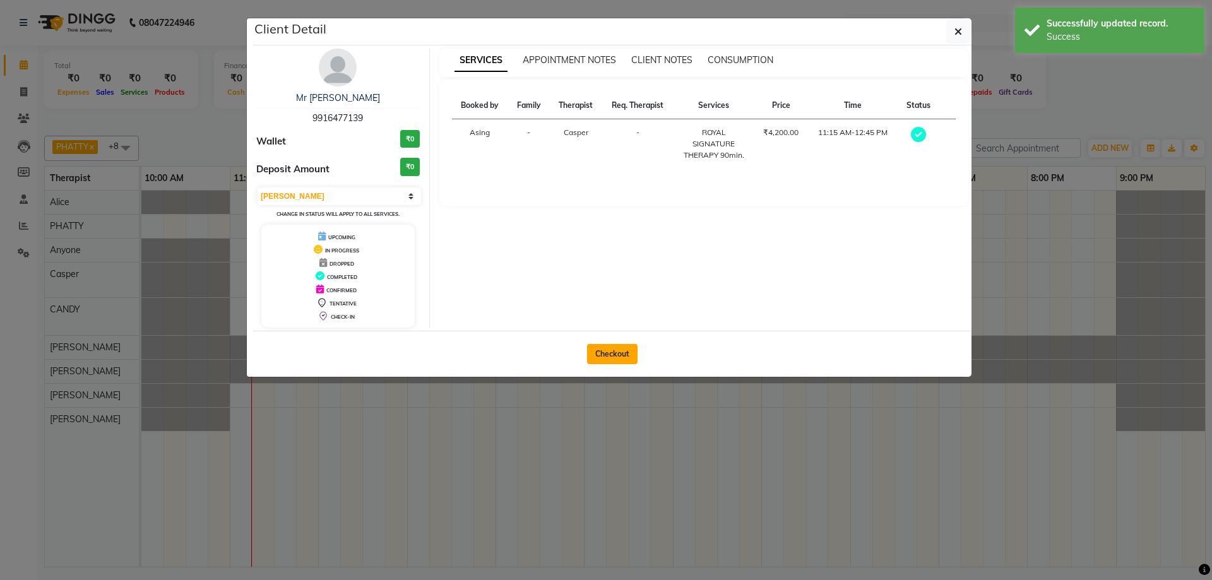
click at [611, 355] on button "Checkout" at bounding box center [612, 354] width 50 height 20
select select "service"
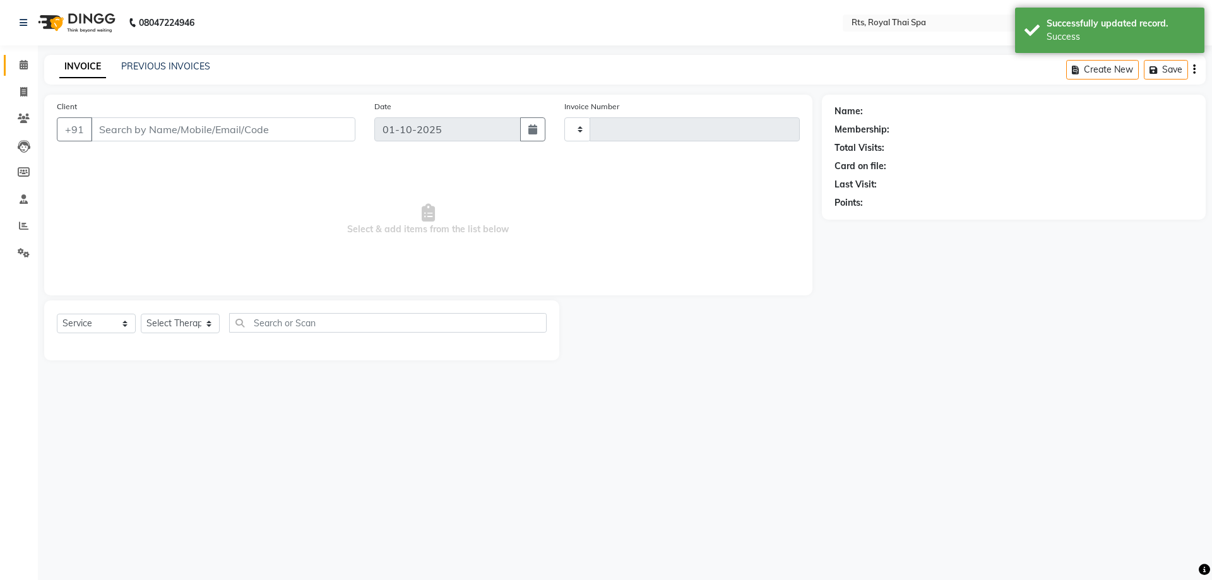
type input "172"
select select "9068"
type input "9916477139"
select select "39991"
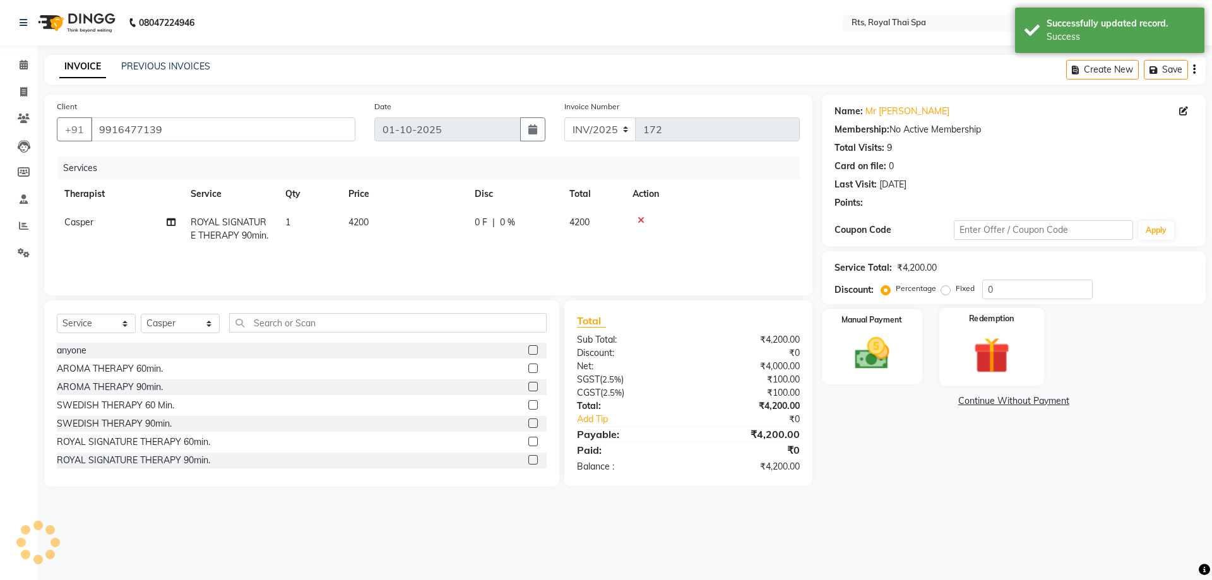
click at [1002, 351] on img at bounding box center [991, 355] width 59 height 45
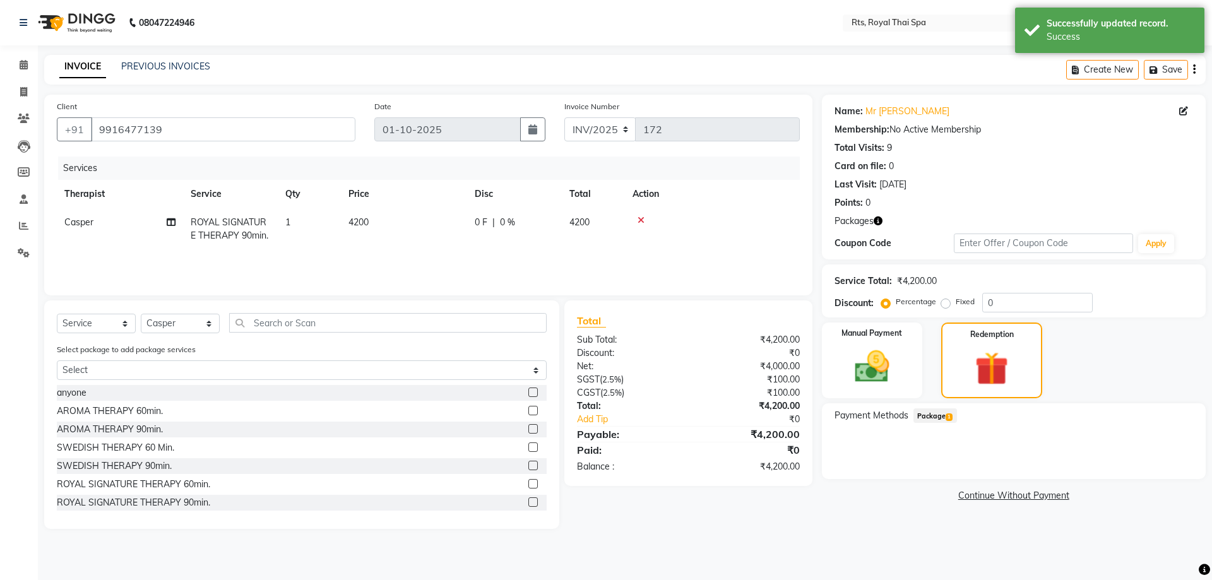
click at [944, 419] on span "Package 1" at bounding box center [935, 415] width 44 height 15
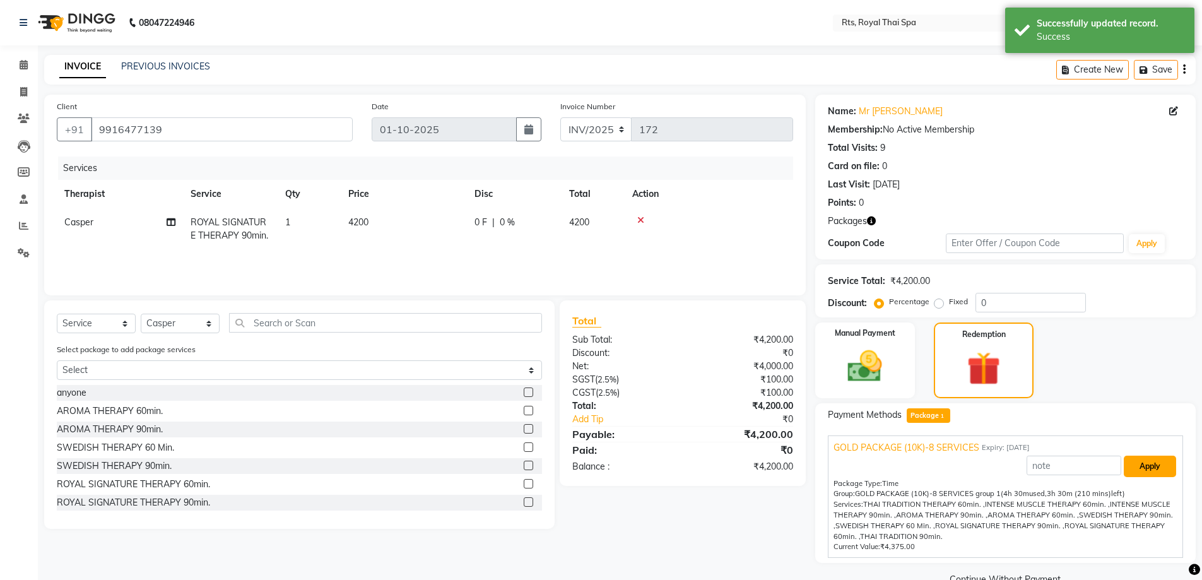
click at [1146, 468] on button "Apply" at bounding box center [1150, 466] width 52 height 21
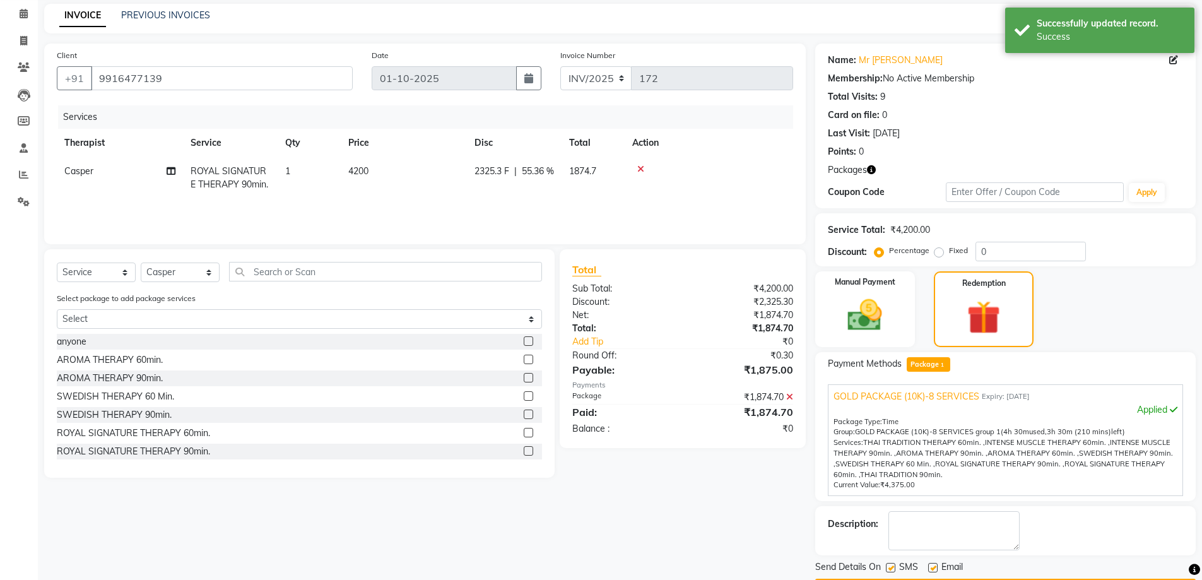
scroll to position [88, 0]
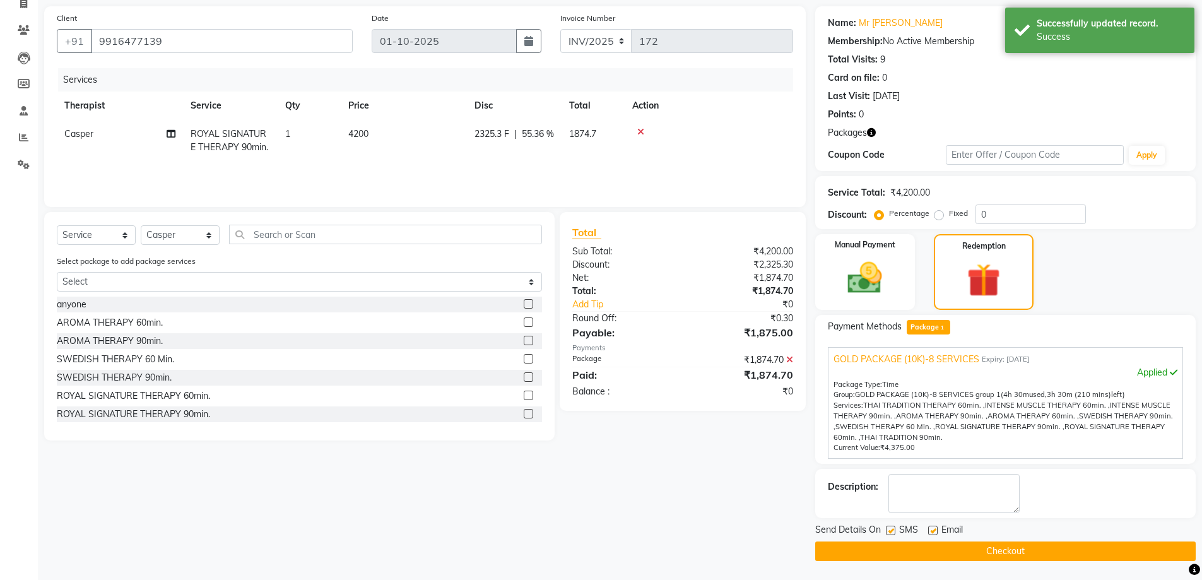
click at [889, 535] on label at bounding box center [890, 530] width 9 height 9
click at [889, 535] on input "checkbox" at bounding box center [890, 531] width 8 height 8
checkbox input "false"
click at [889, 547] on button "Checkout" at bounding box center [1006, 552] width 381 height 20
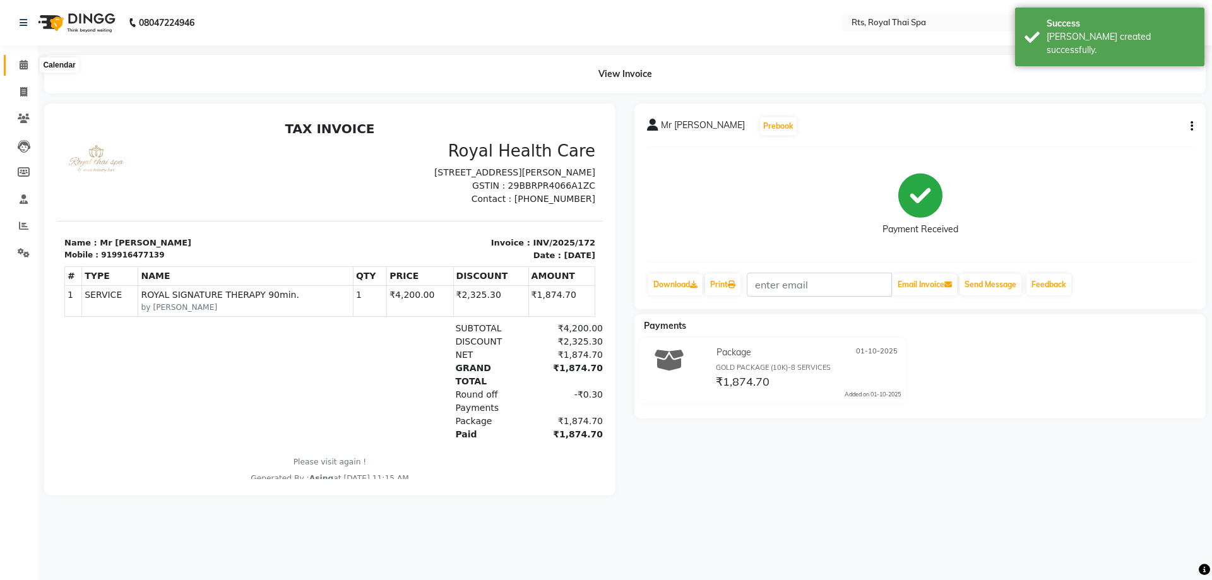
click at [27, 66] on icon at bounding box center [24, 64] width 8 height 9
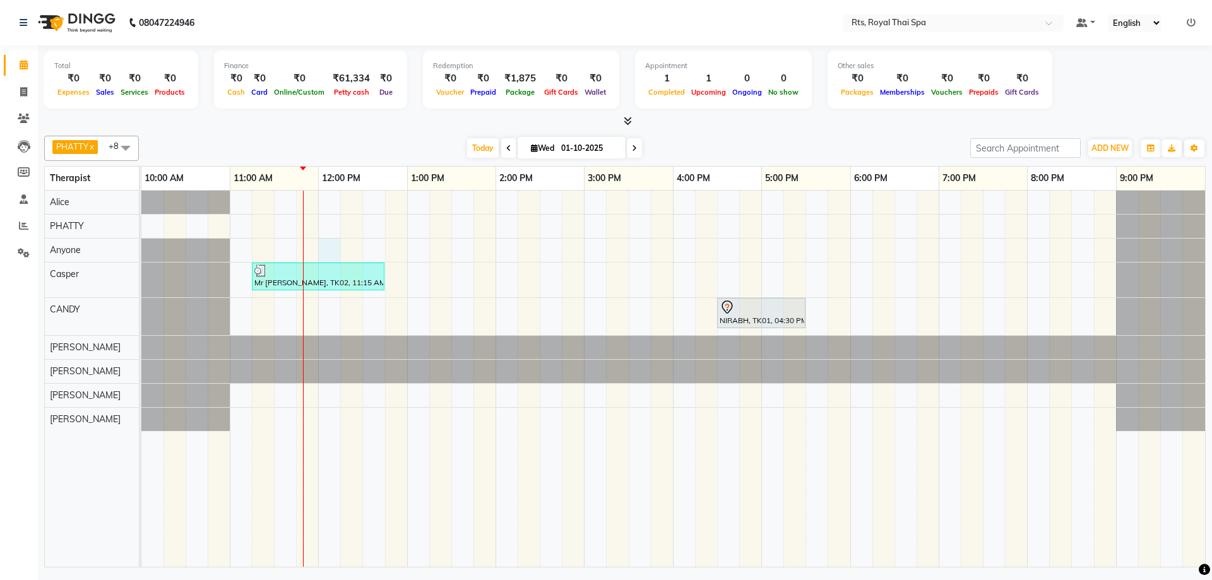
click at [332, 253] on div "Mr [PERSON_NAME], TK02, 11:15 AM-12:45 PM, ROYAL SIGNATURE THERAPY 90min. NIRAB…" at bounding box center [673, 379] width 1064 height 376
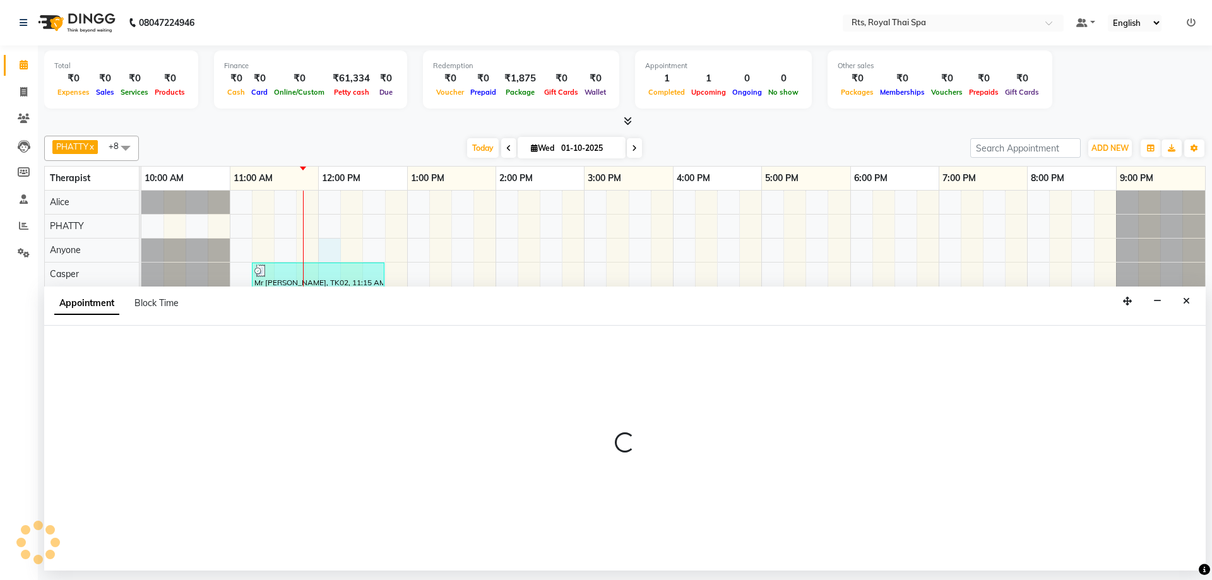
select select "39979"
select select "720"
select select "tentative"
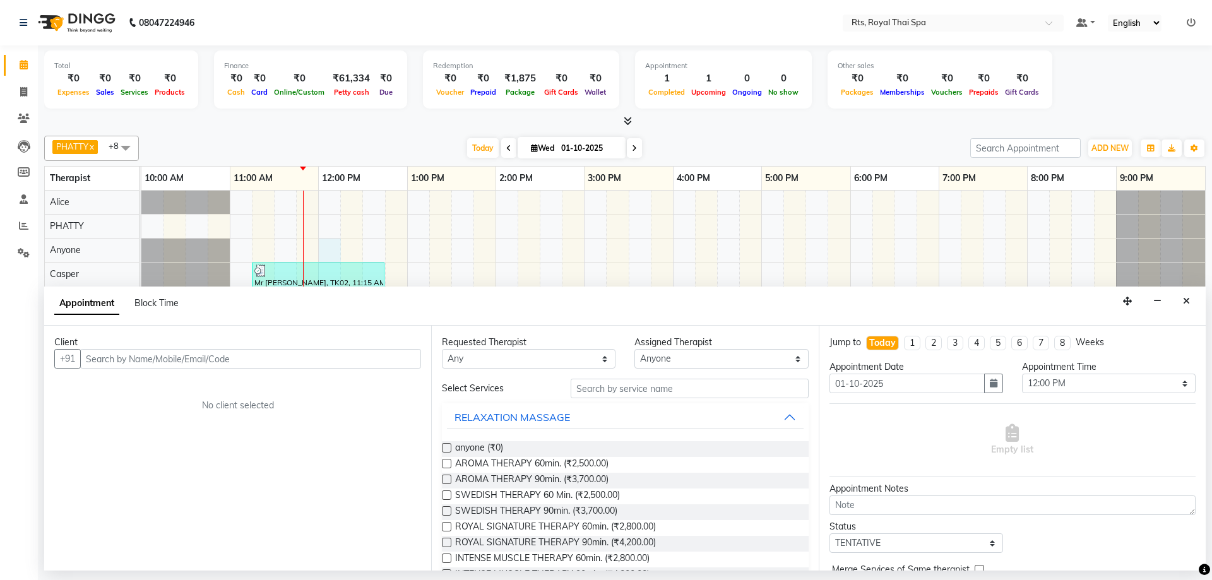
drag, startPoint x: 218, startPoint y: 356, endPoint x: 222, endPoint y: 350, distance: 7.2
click at [220, 351] on input "text" at bounding box center [250, 359] width 341 height 20
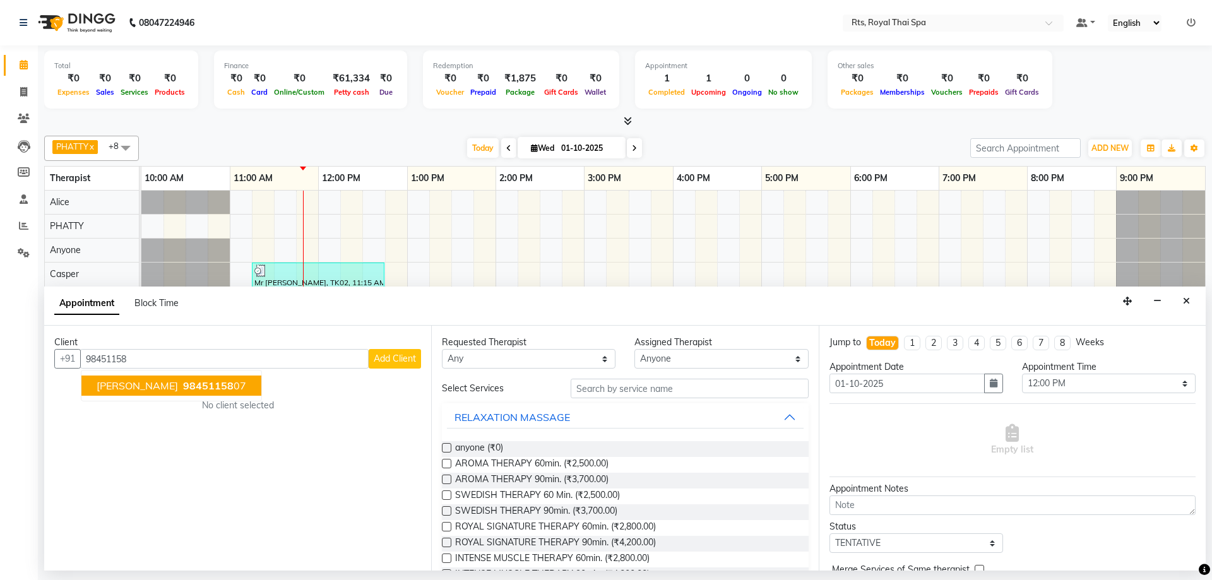
click at [206, 386] on ngb-highlight "98451158 07" at bounding box center [214, 385] width 66 height 13
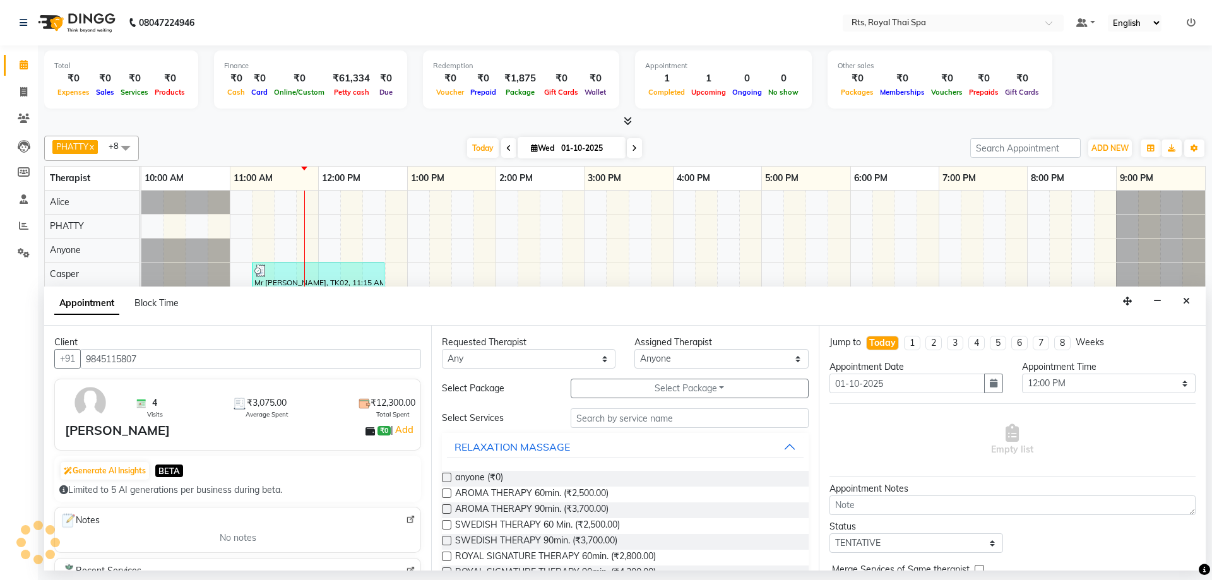
drag, startPoint x: 161, startPoint y: 358, endPoint x: 70, endPoint y: 338, distance: 93.0
click at [70, 338] on div "Client +91 9845115807 4 Visits ₹3,075.00 Average Spent ₹12,300.00 Total Spent […" at bounding box center [237, 448] width 387 height 245
type input "9845115807"
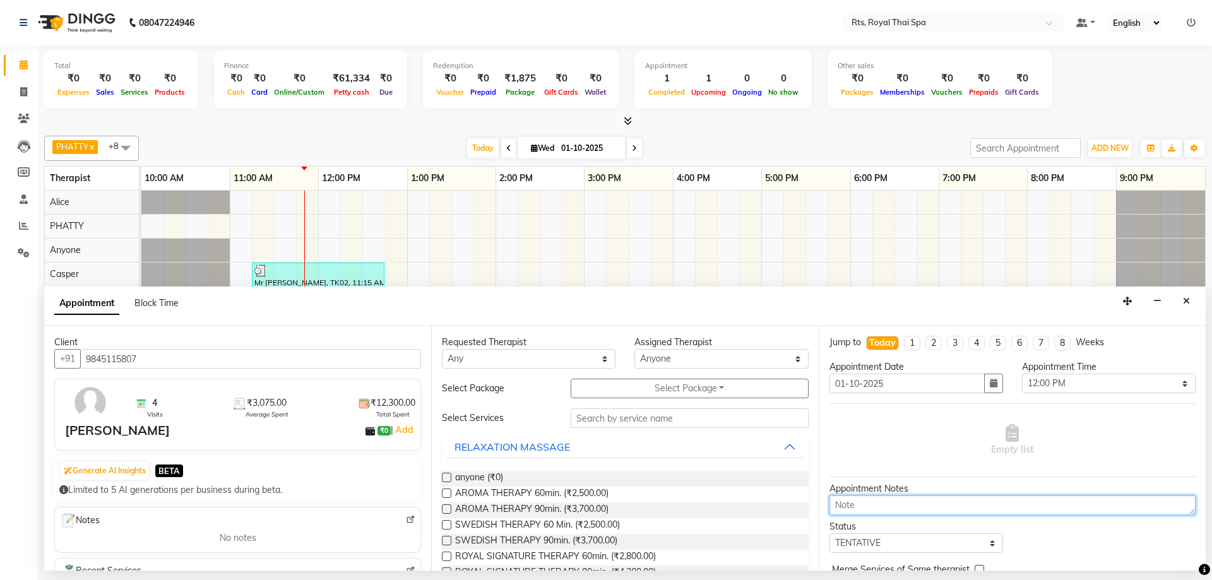
click at [866, 508] on textarea at bounding box center [1012, 506] width 366 height 20
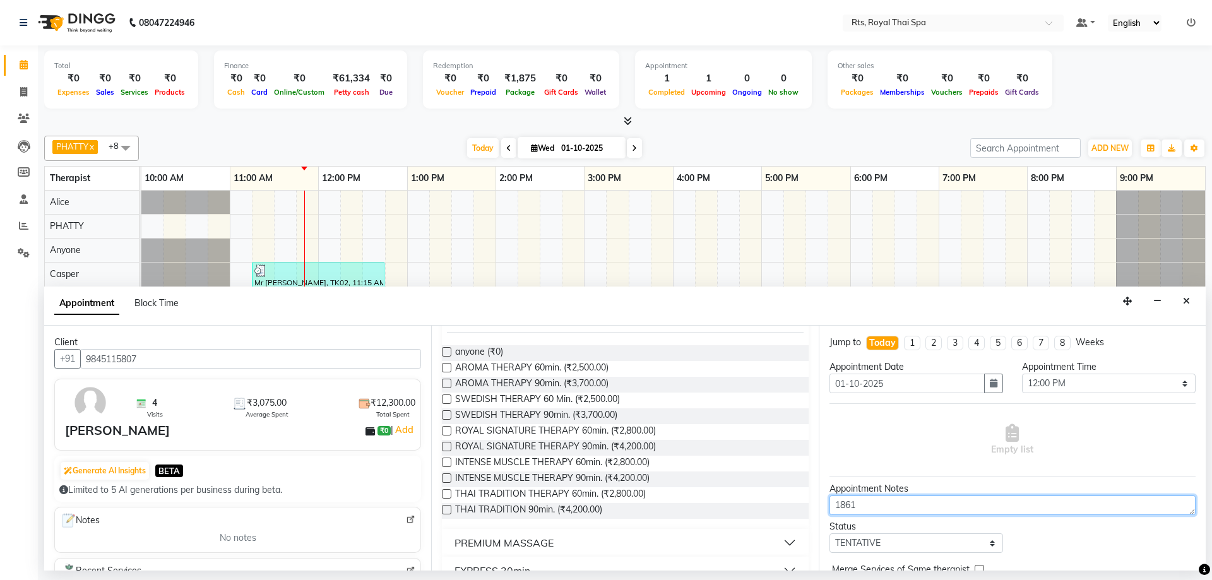
scroll to position [126, 0]
type textarea "1861"
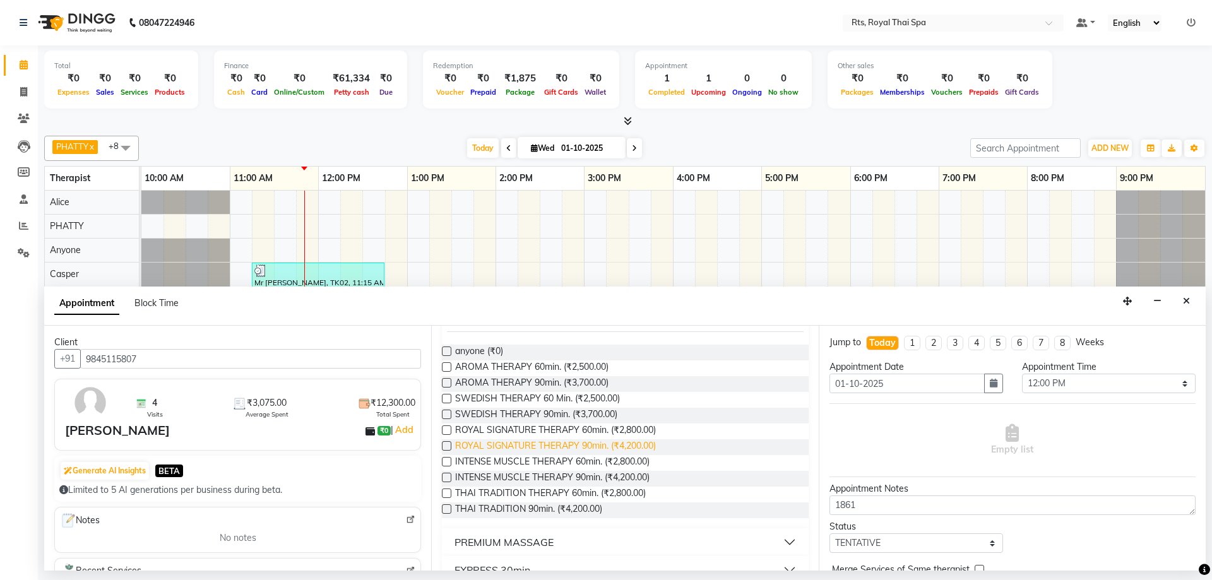
click at [635, 448] on span "ROYAL SIGNATURE THERAPY 90min. (₹4,200.00)" at bounding box center [555, 447] width 201 height 16
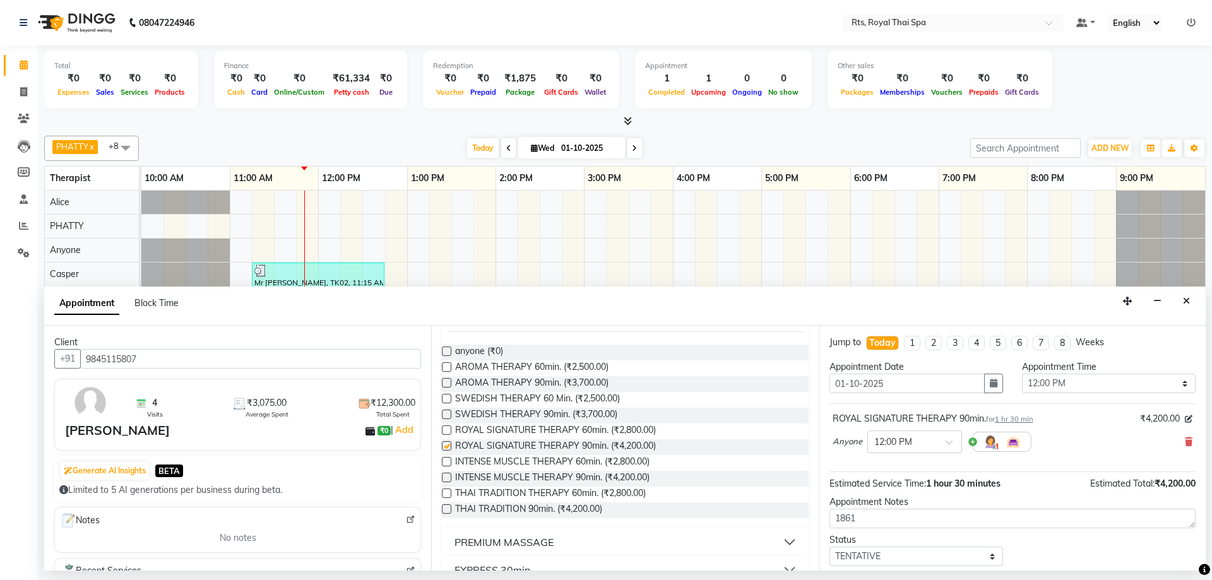
checkbox input "false"
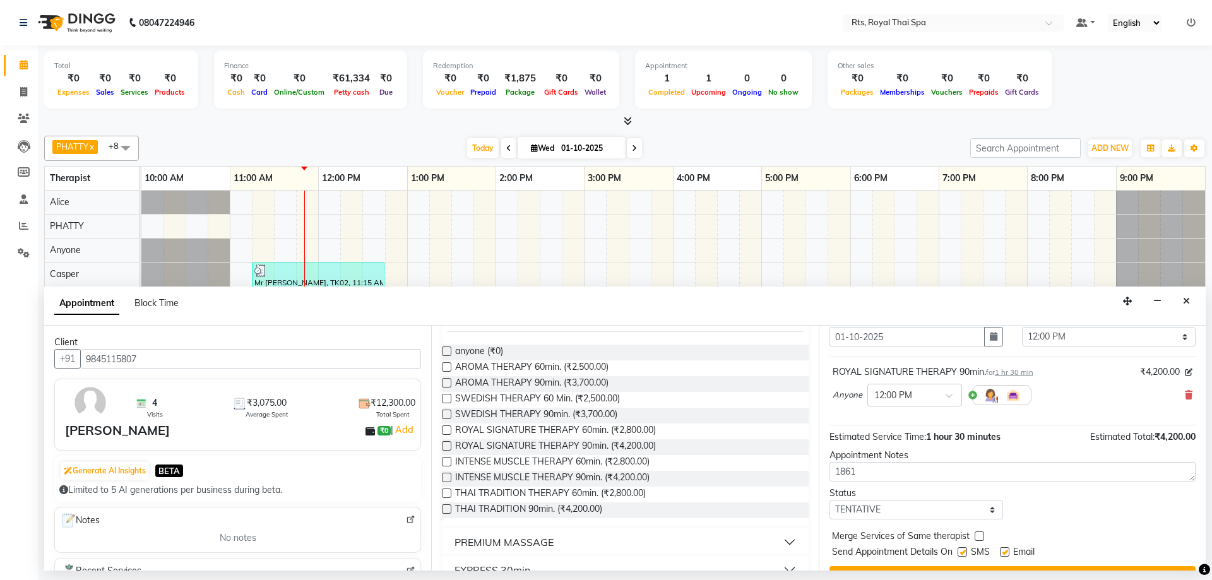
scroll to position [75, 0]
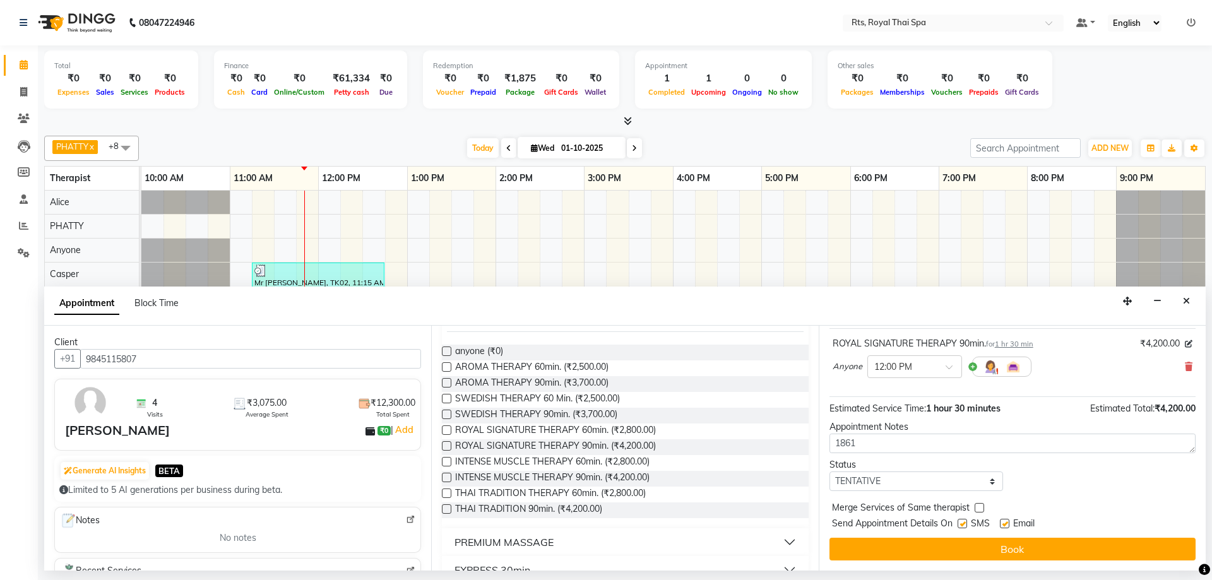
click at [959, 521] on label at bounding box center [962, 523] width 9 height 9
click at [959, 521] on input "checkbox" at bounding box center [962, 525] width 8 height 8
checkbox input "false"
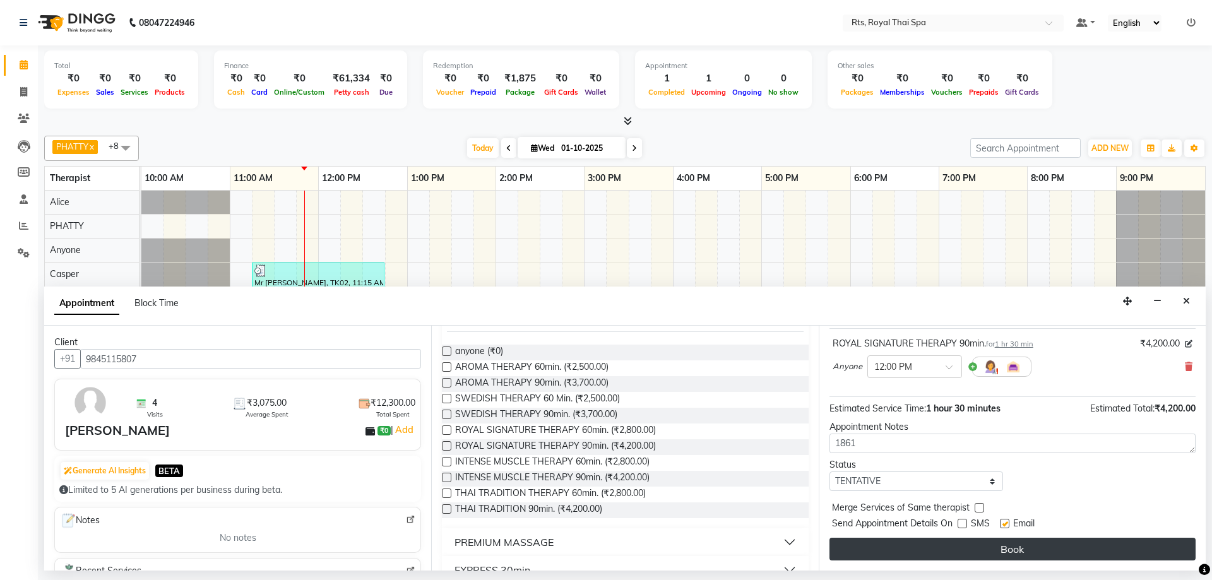
click at [959, 540] on button "Book" at bounding box center [1012, 549] width 366 height 23
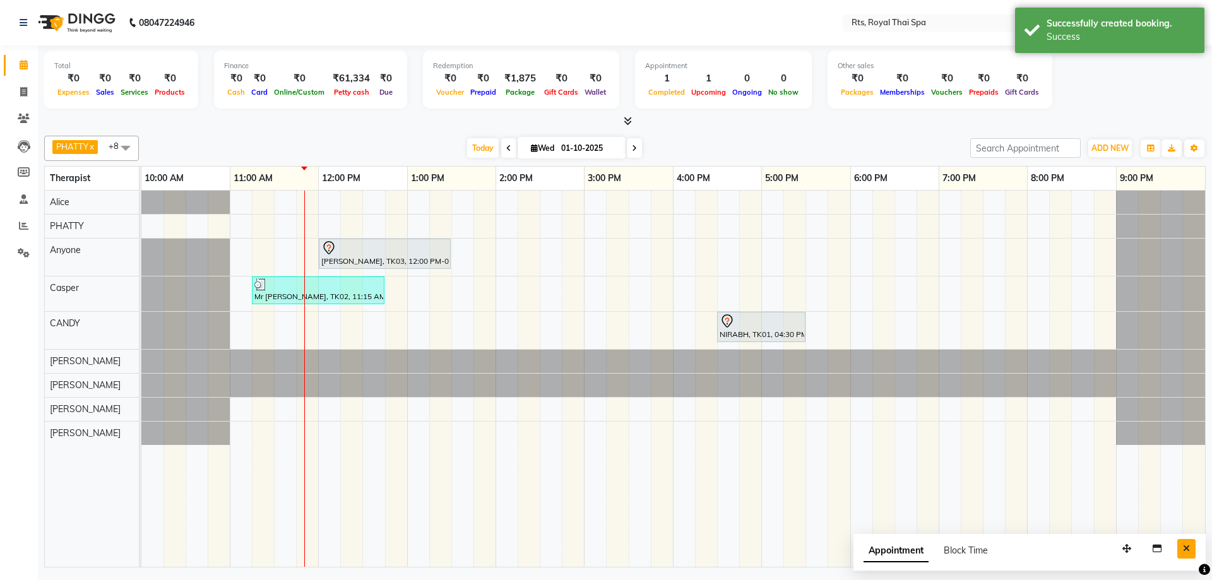
click at [1184, 554] on button "Close" at bounding box center [1186, 549] width 18 height 20
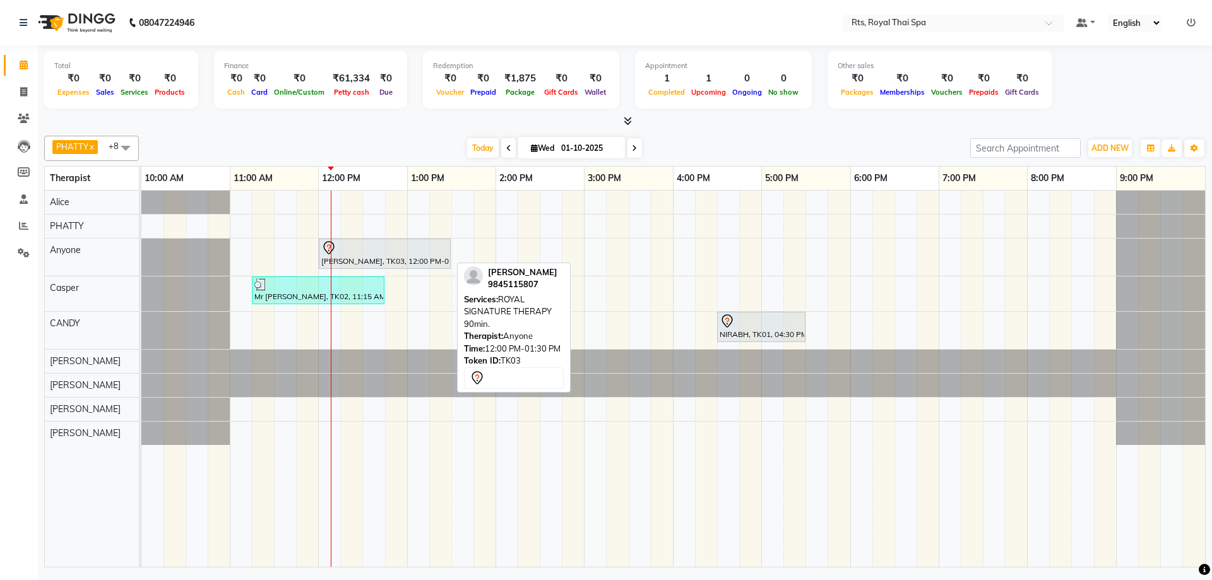
click at [387, 250] on div at bounding box center [384, 247] width 127 height 15
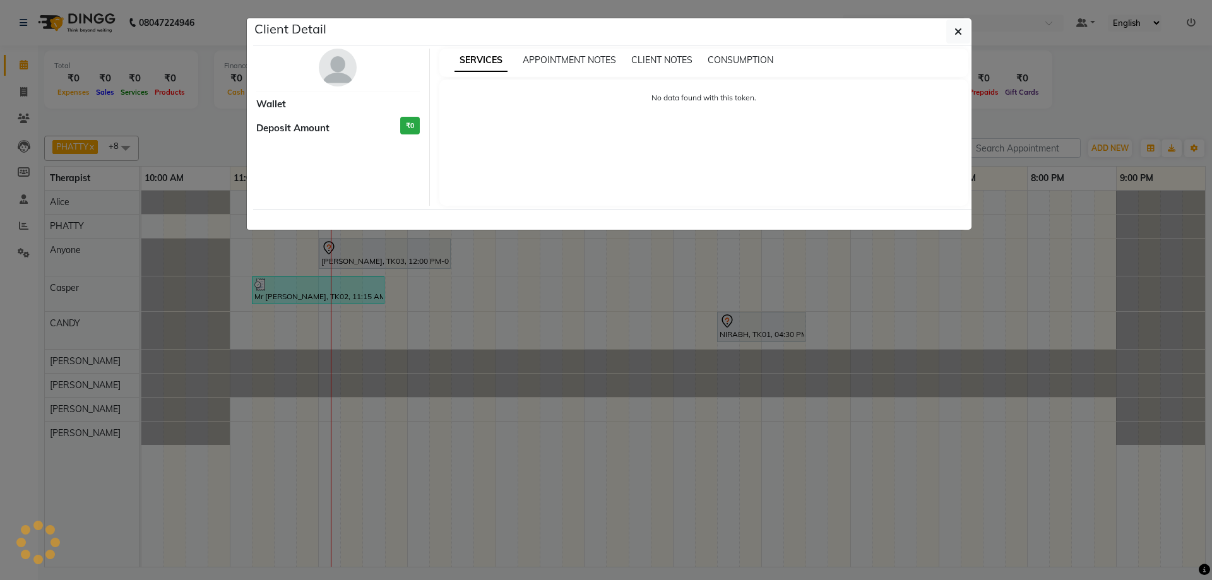
select select "7"
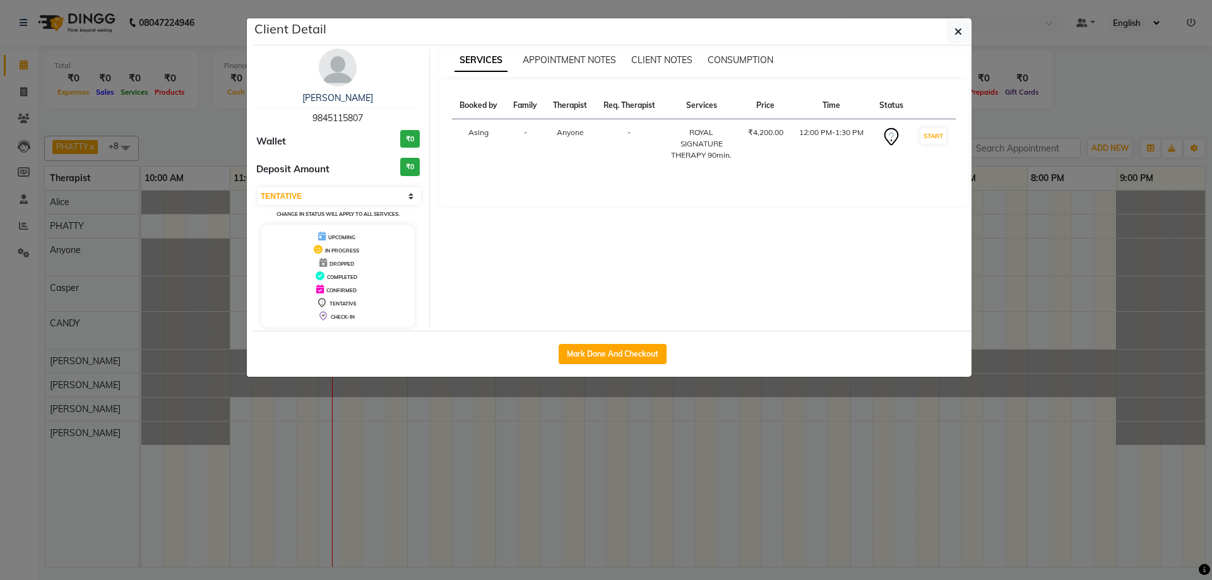
click at [340, 73] on img at bounding box center [338, 68] width 38 height 38
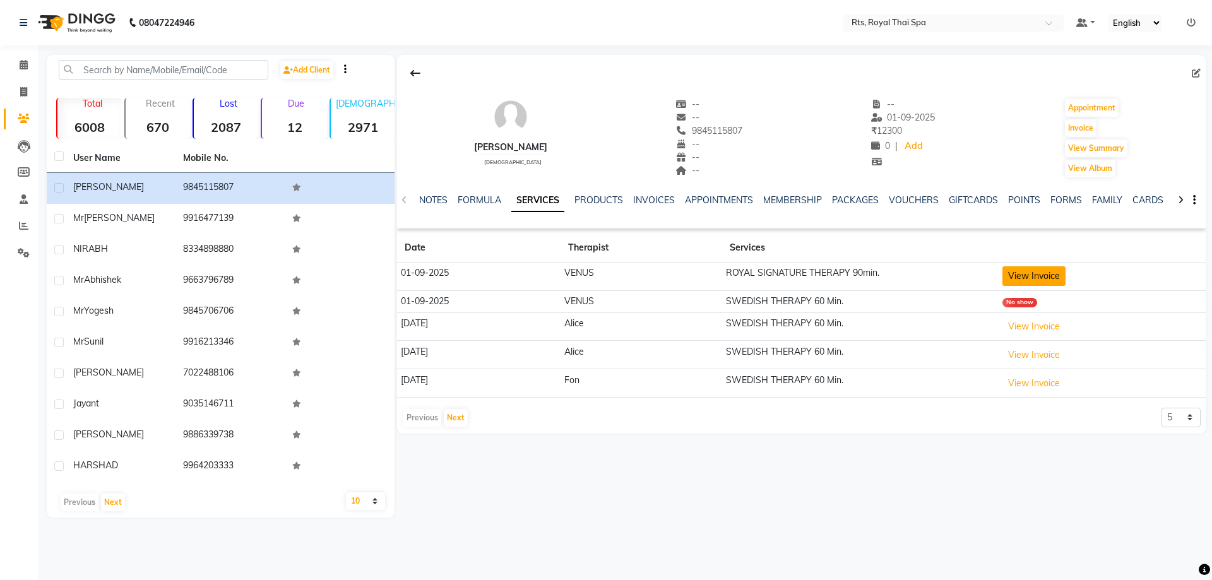
click at [1052, 281] on button "View Invoice" at bounding box center [1033, 276] width 63 height 20
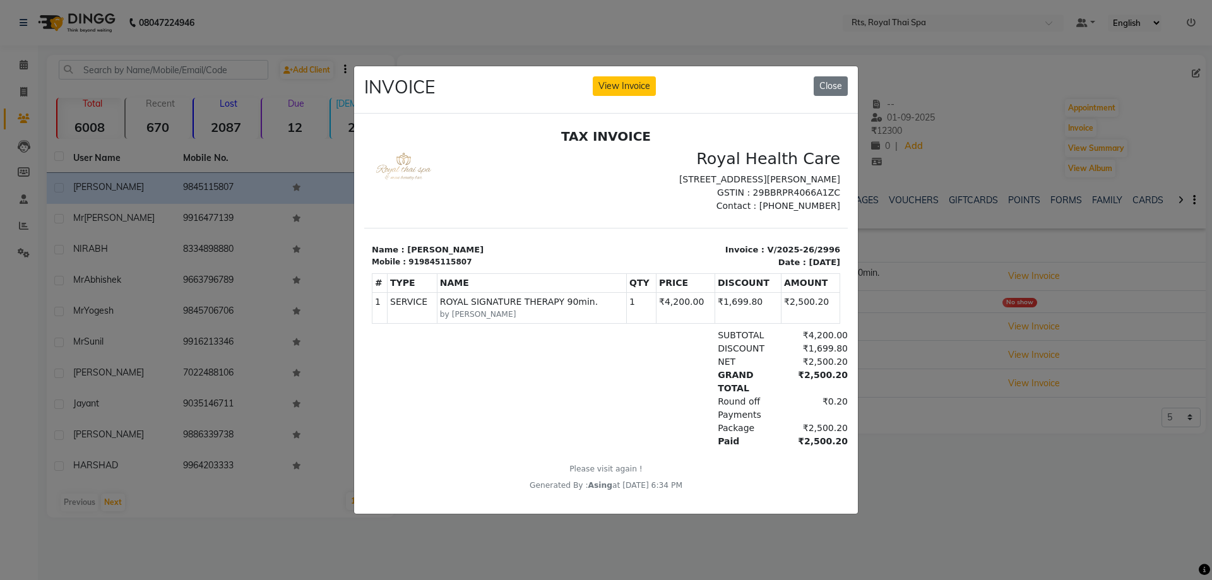
click at [832, 92] on div "INVOICE View Invoice Close" at bounding box center [606, 89] width 504 height 47
click at [840, 79] on button "Close" at bounding box center [831, 86] width 34 height 20
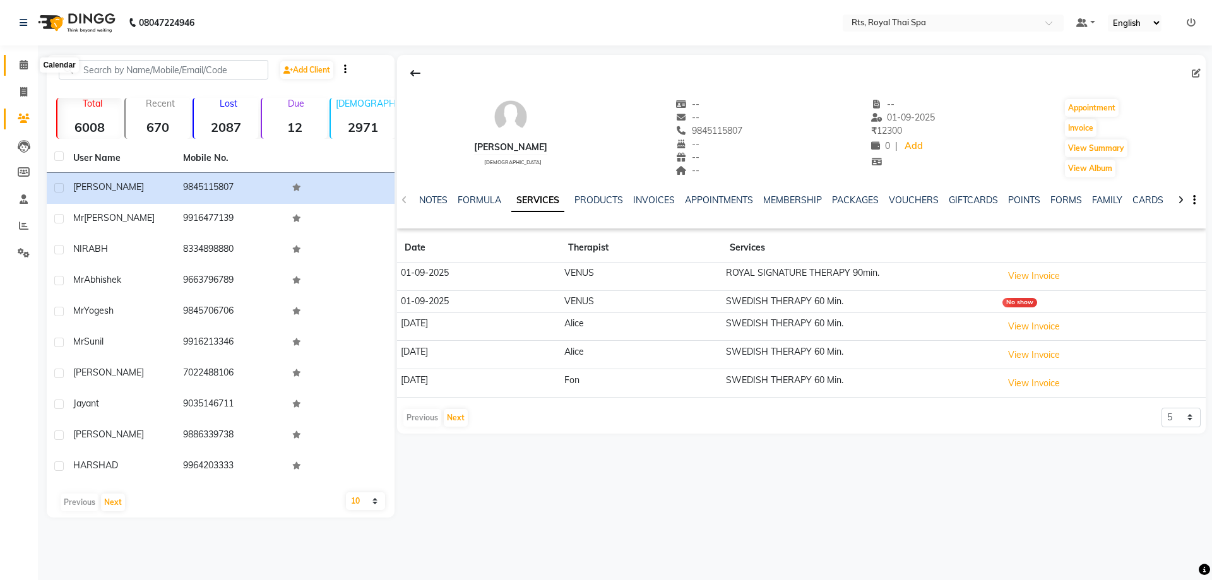
click at [23, 61] on icon at bounding box center [24, 64] width 8 height 9
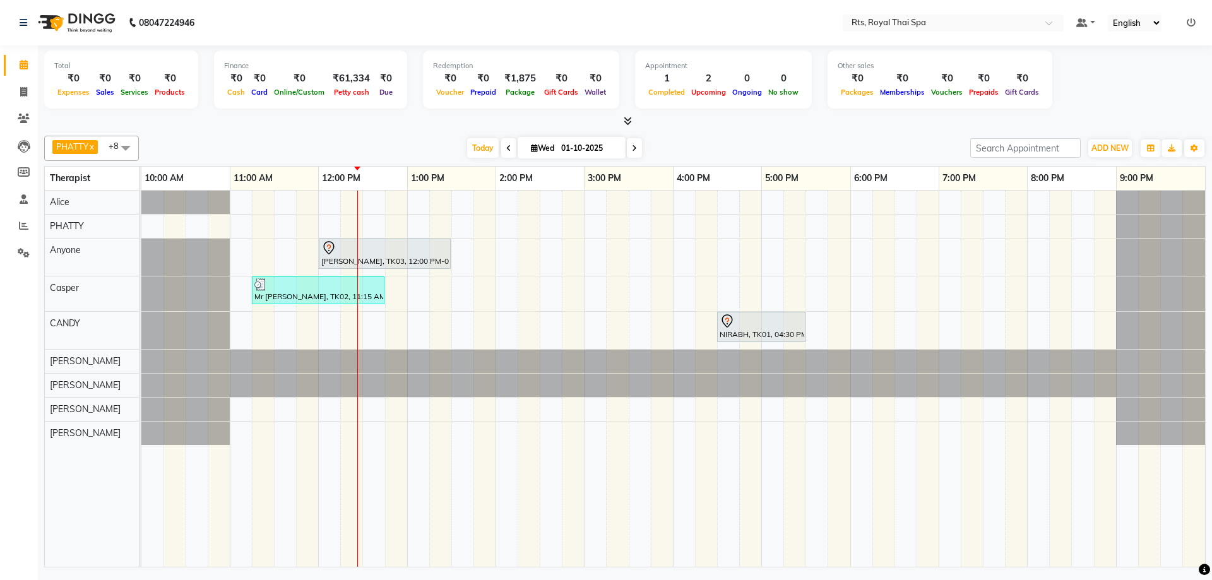
click at [413, 226] on div "[PERSON_NAME], TK03, 12:00 PM-01:30 PM, ROYAL SIGNATURE THERAPY 90min. Mr [PERS…" at bounding box center [673, 379] width 1064 height 376
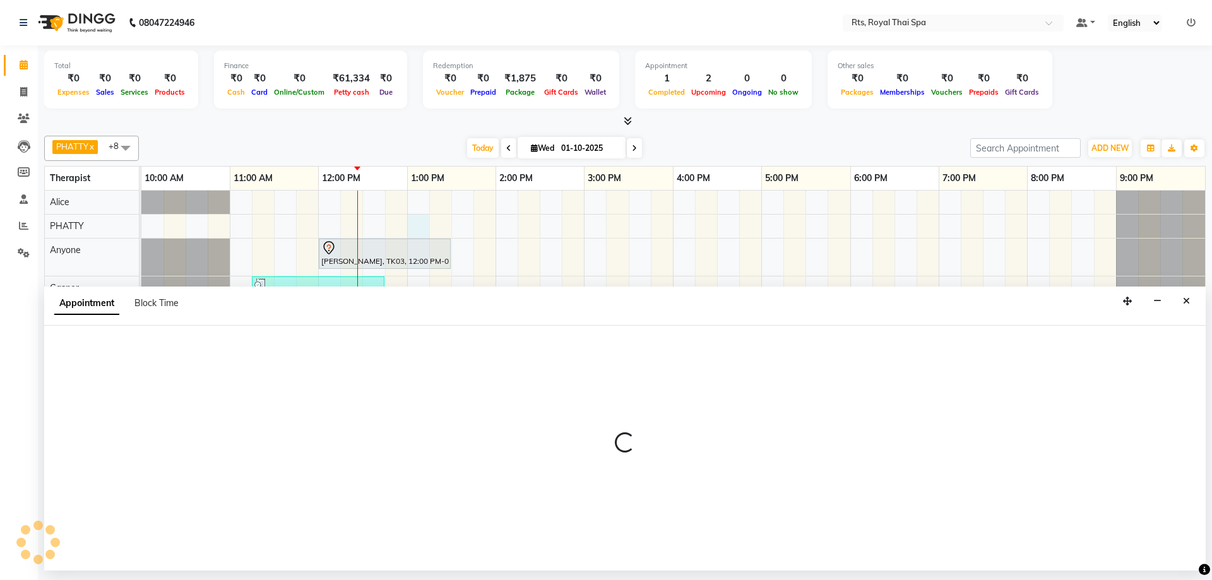
select select "34835"
select select "780"
select select "tentative"
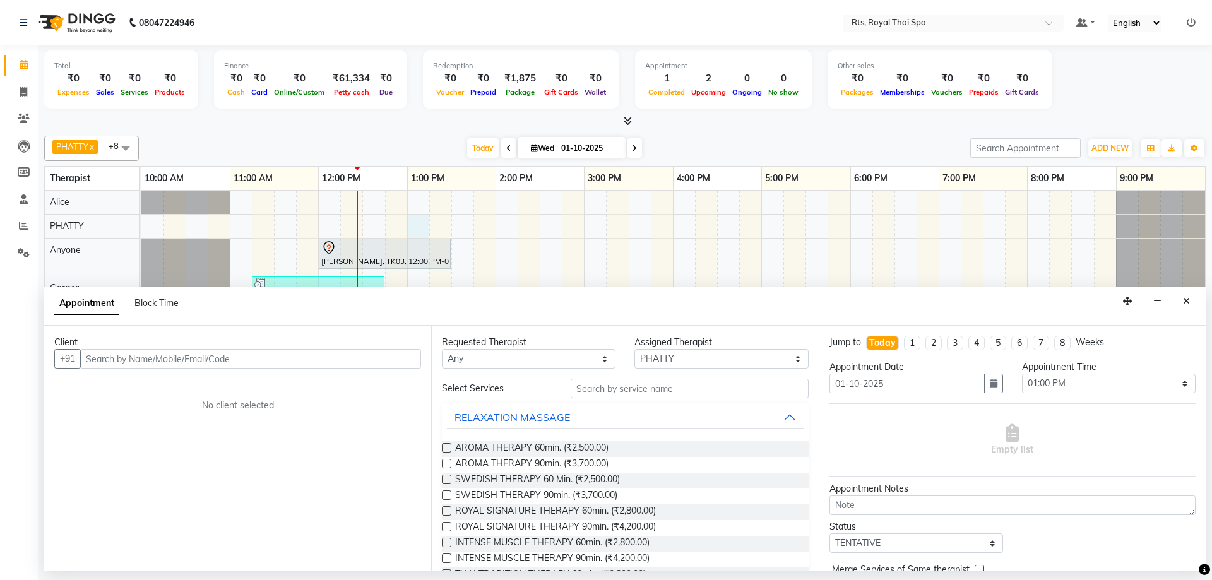
drag, startPoint x: 302, startPoint y: 353, endPoint x: 313, endPoint y: 347, distance: 12.4
click at [310, 350] on input "text" at bounding box center [250, 359] width 341 height 20
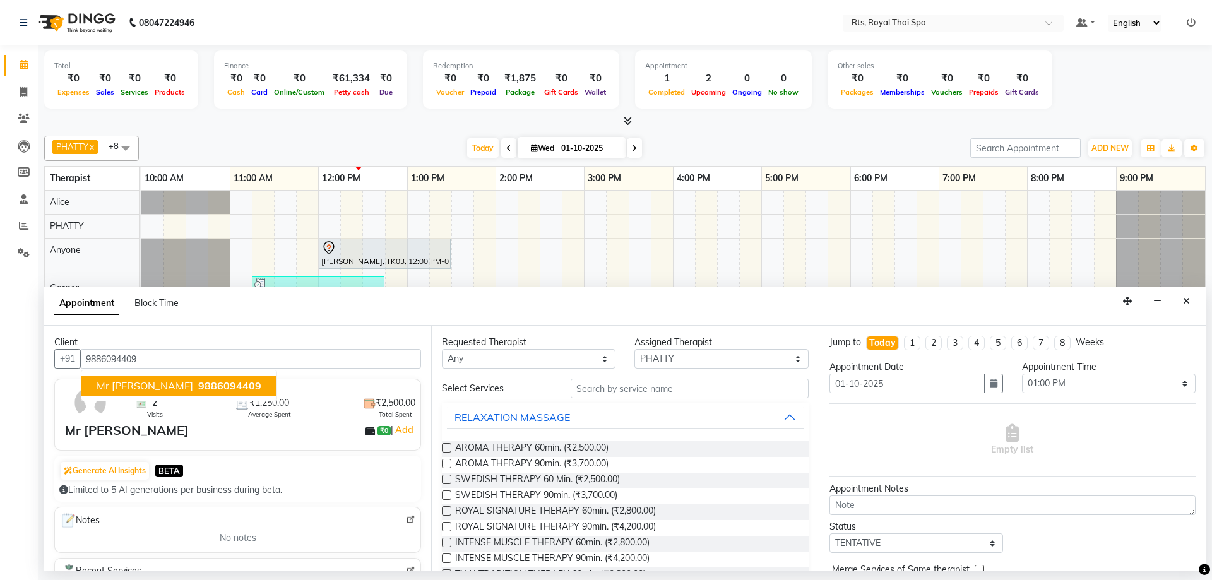
click at [198, 387] on span "9886094409" at bounding box center [229, 385] width 63 height 13
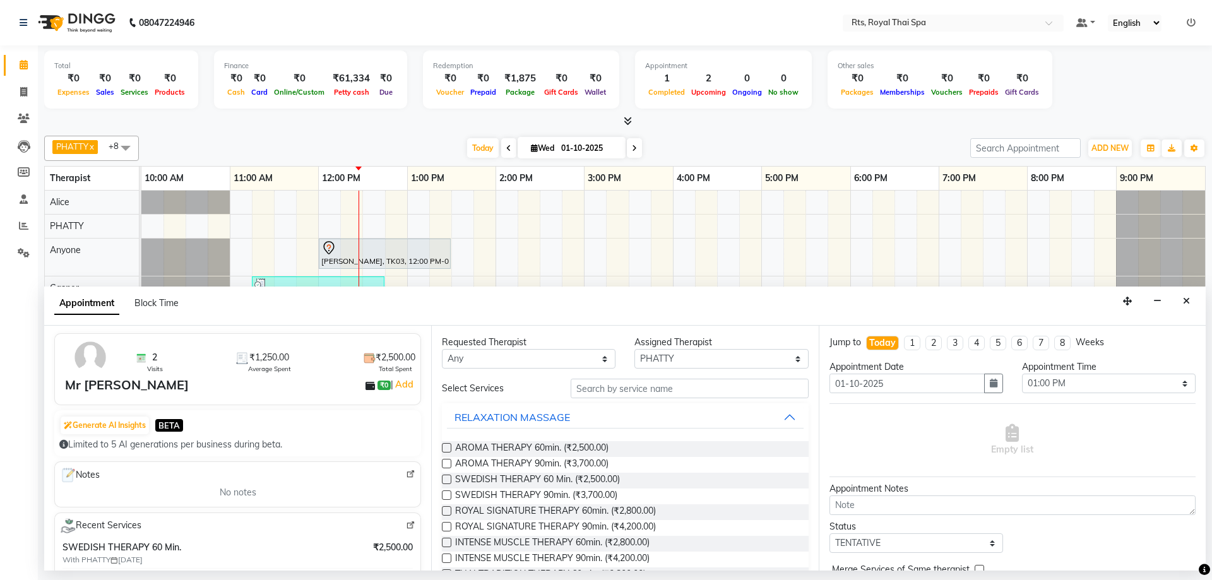
scroll to position [126, 0]
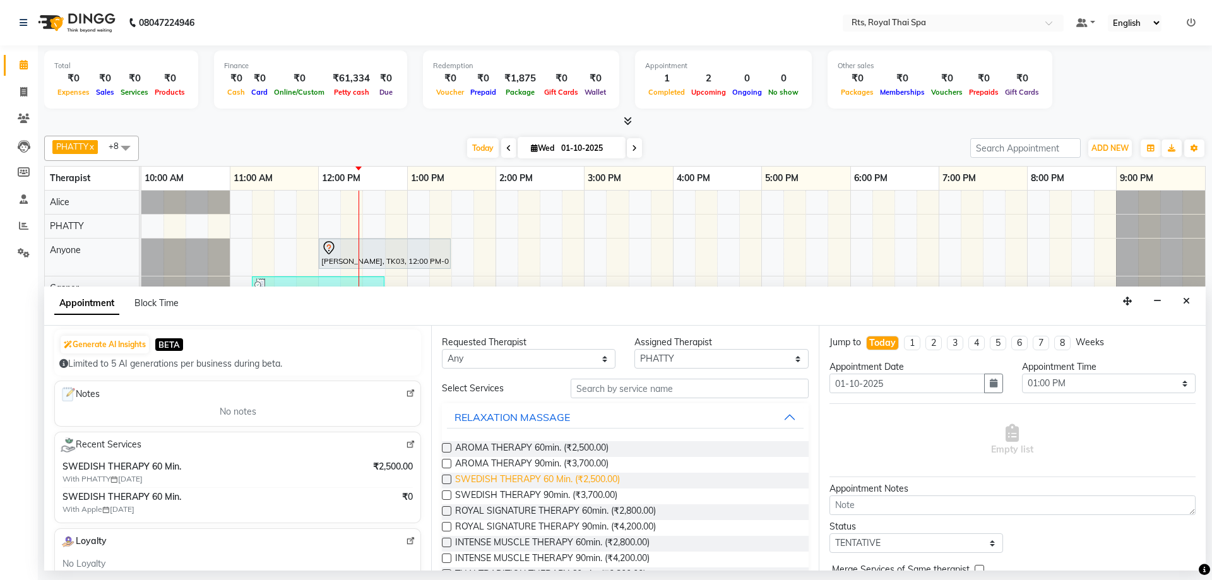
type input "9886094409"
click at [598, 480] on span "SWEDISH THERAPY 60 Min. (₹2,500.00)" at bounding box center [537, 481] width 165 height 16
checkbox input "false"
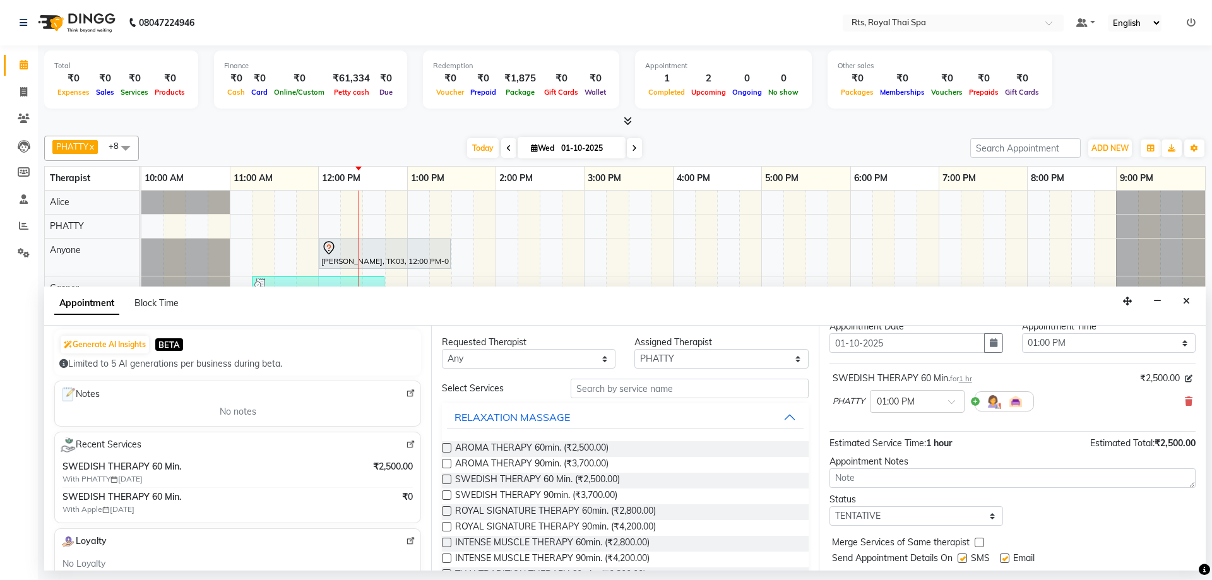
scroll to position [75, 0]
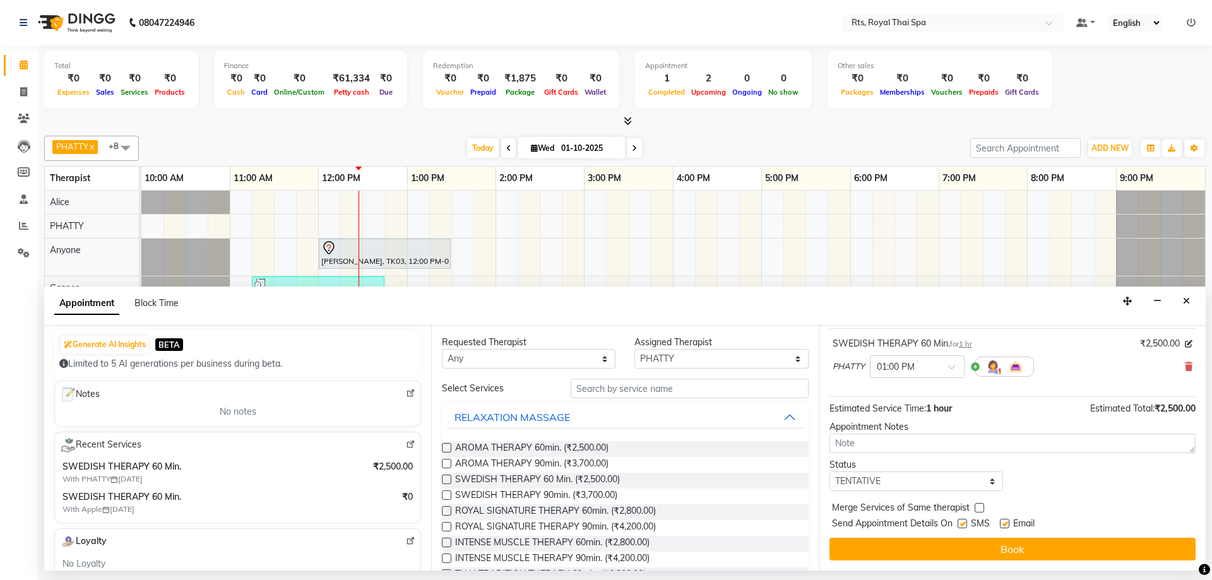
click at [958, 523] on label at bounding box center [962, 523] width 9 height 9
click at [958, 523] on input "checkbox" at bounding box center [962, 525] width 8 height 8
checkbox input "false"
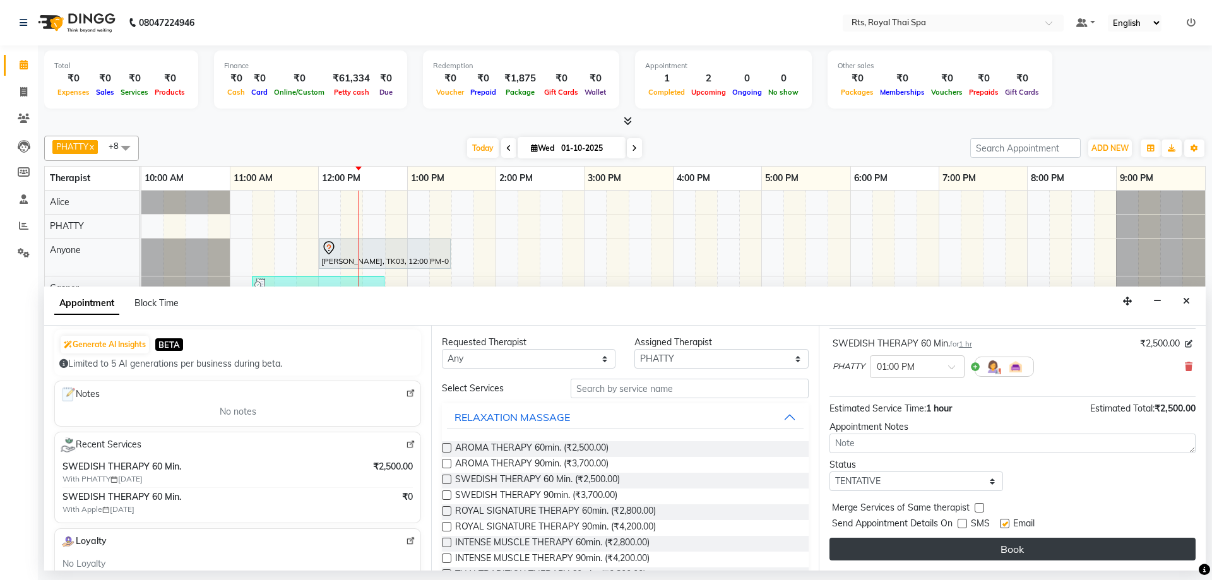
click at [973, 545] on button "Book" at bounding box center [1012, 549] width 366 height 23
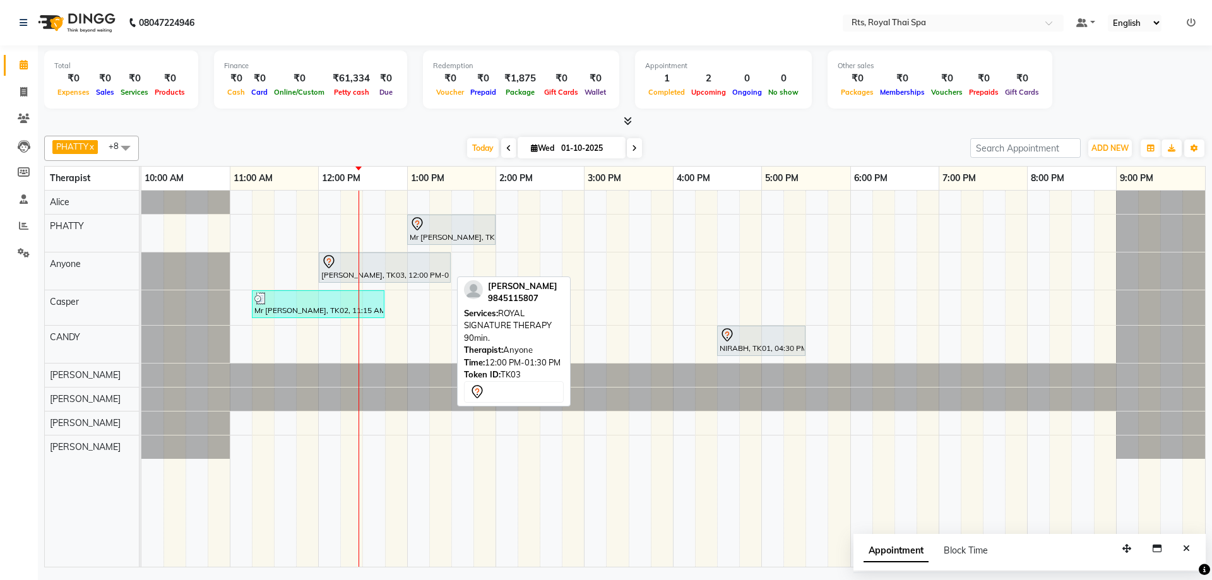
click at [377, 270] on div "[PERSON_NAME], TK03, 12:00 PM-01:30 PM, ROYAL SIGNATURE THERAPY 90min." at bounding box center [384, 267] width 129 height 27
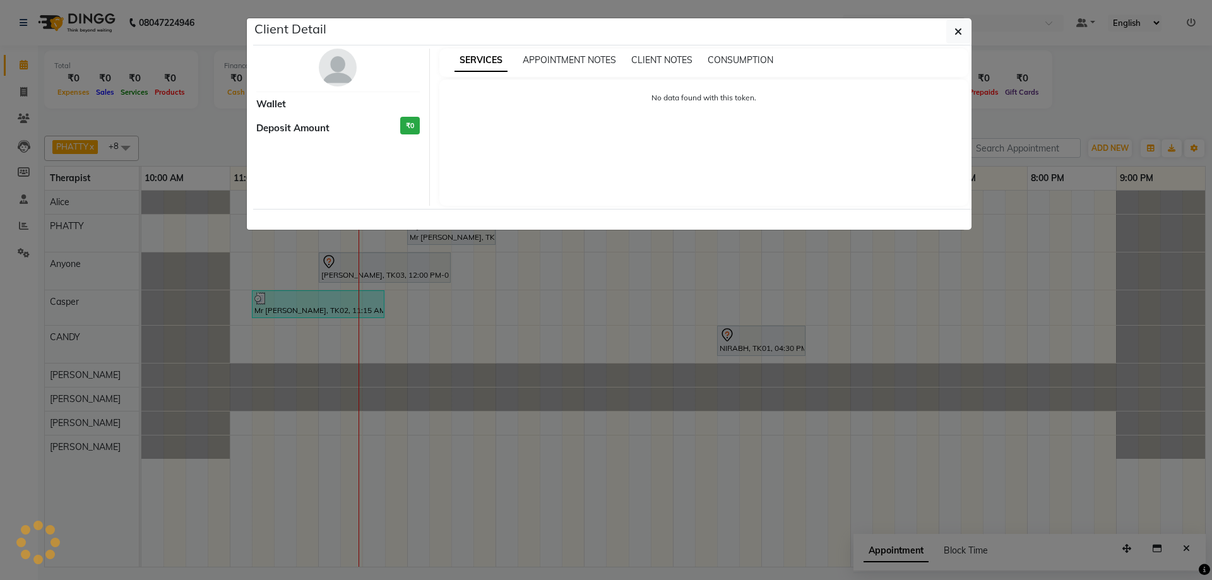
select select "7"
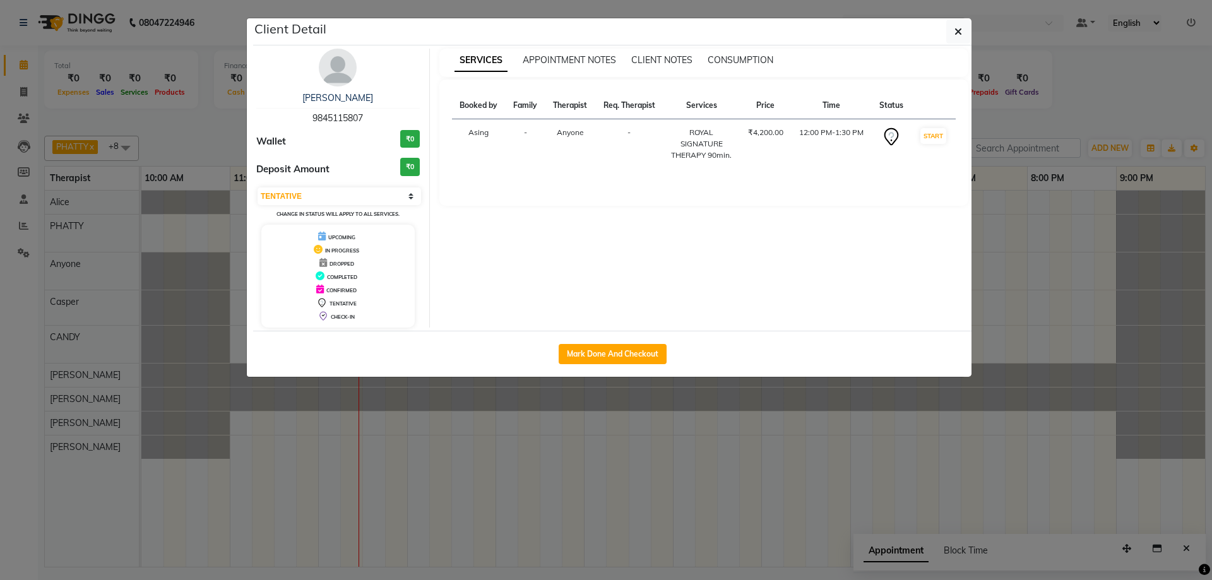
click at [340, 74] on img at bounding box center [338, 68] width 38 height 38
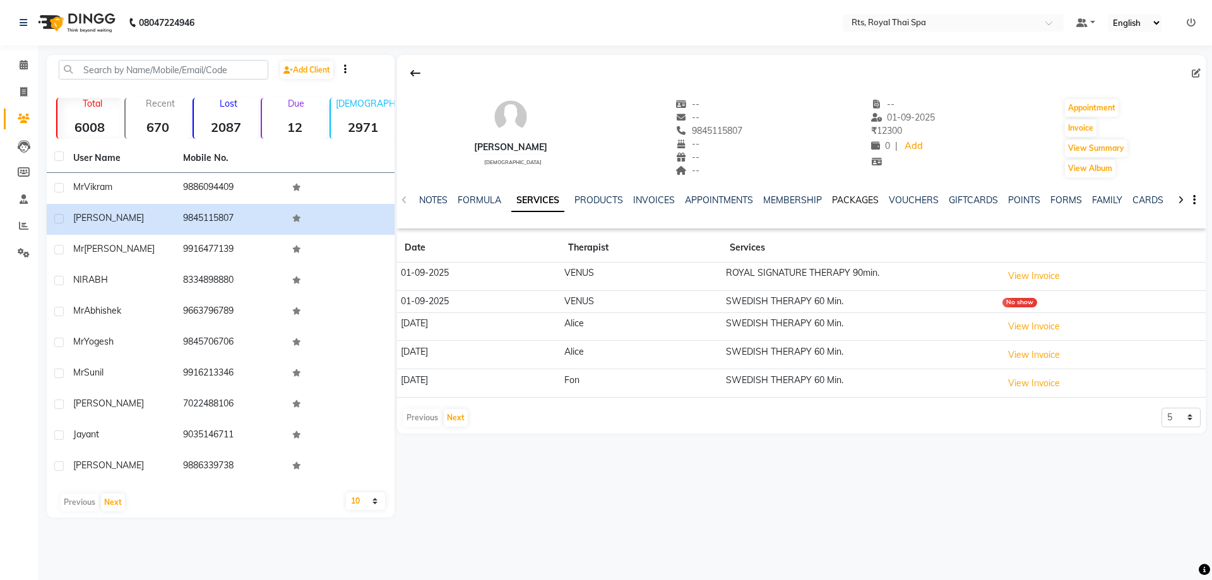
click at [860, 200] on link "PACKAGES" at bounding box center [855, 199] width 47 height 11
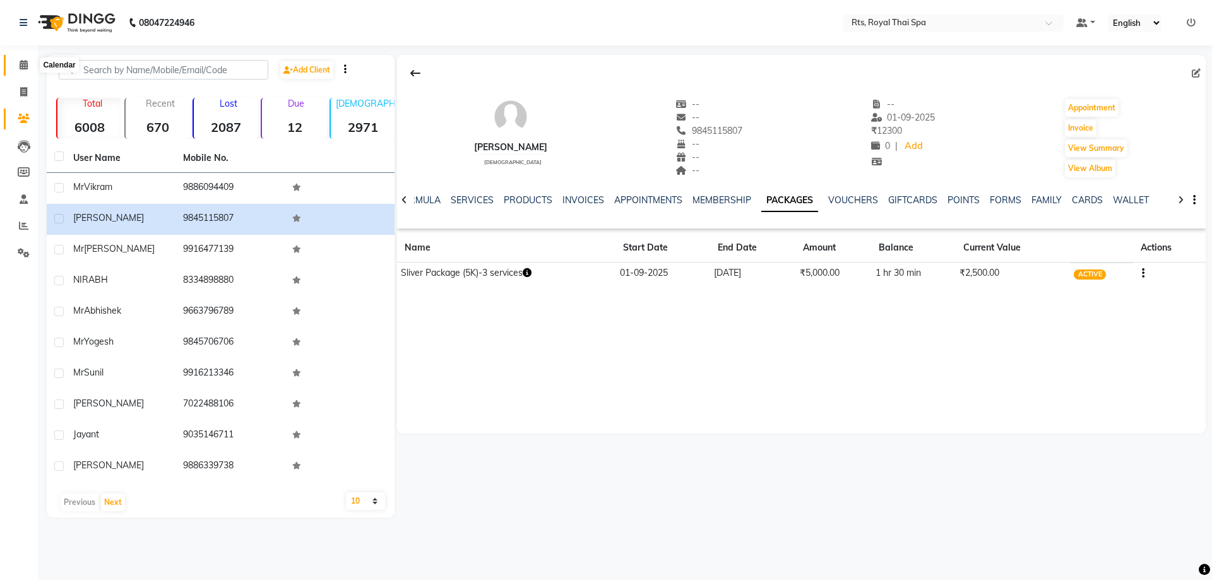
click at [29, 63] on span at bounding box center [24, 65] width 22 height 15
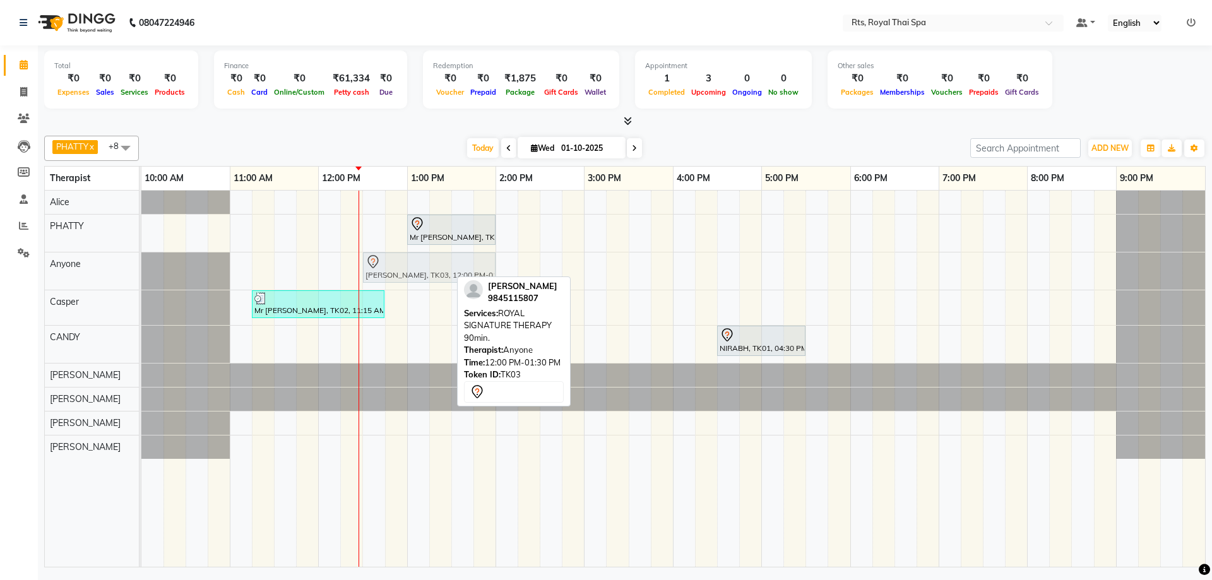
drag, startPoint x: 345, startPoint y: 272, endPoint x: 394, endPoint y: 260, distance: 50.1
click at [141, 260] on div "[PERSON_NAME], TK03, 12:00 PM-01:30 PM, ROYAL SIGNATURE THERAPY 90min. [PERSON_…" at bounding box center [141, 270] width 0 height 37
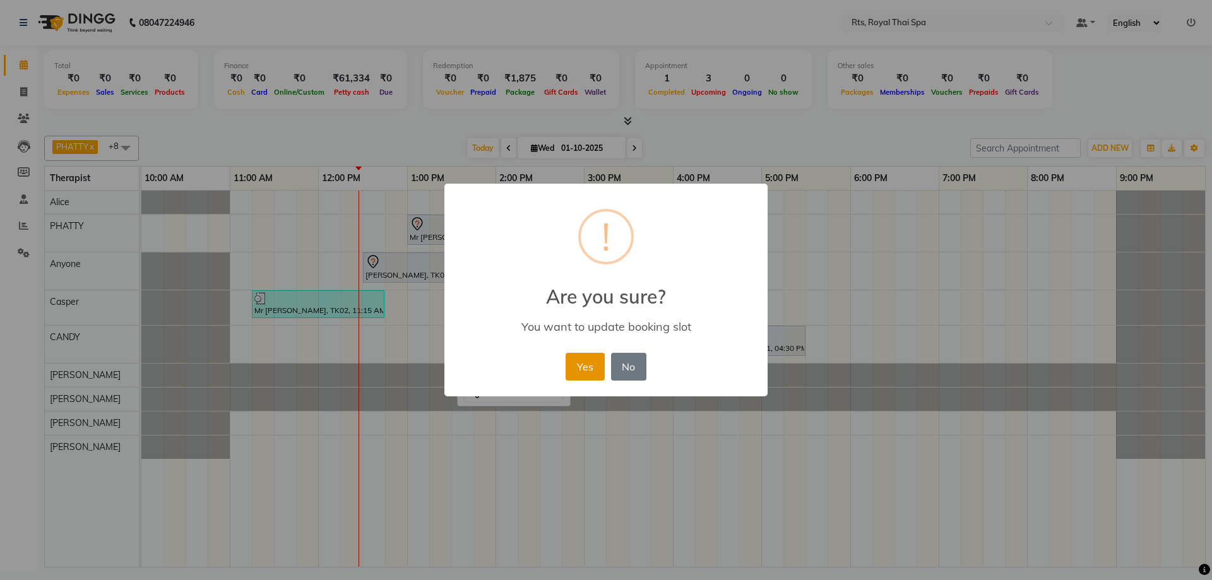
drag, startPoint x: 573, startPoint y: 364, endPoint x: 519, endPoint y: 338, distance: 59.6
click at [573, 363] on button "Yes" at bounding box center [585, 367] width 39 height 28
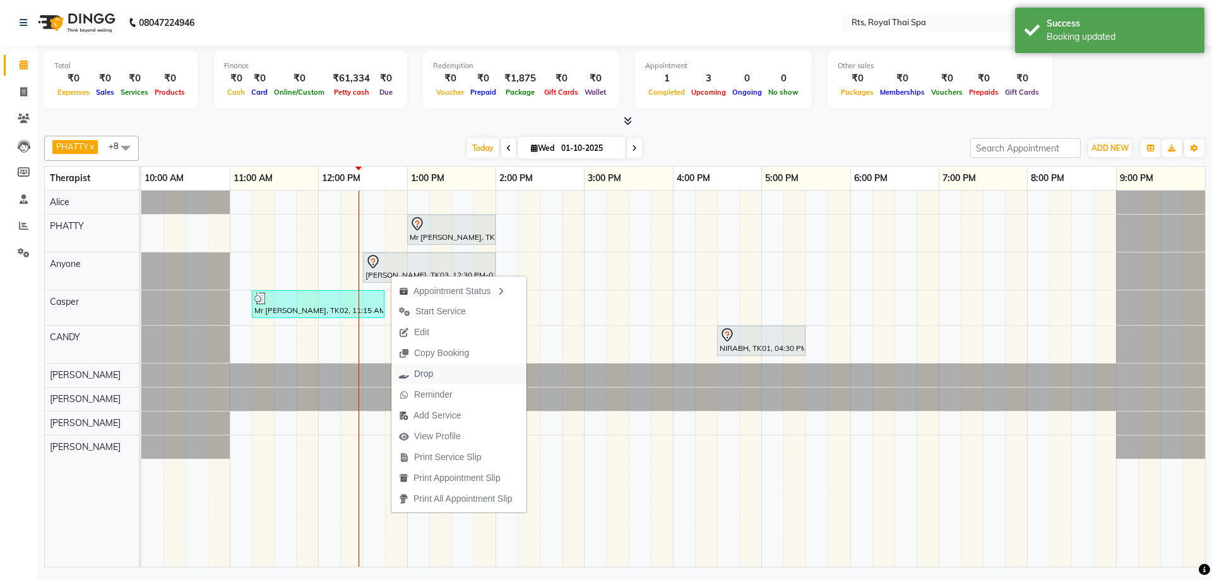
click at [420, 378] on span "Drop" at bounding box center [423, 373] width 19 height 13
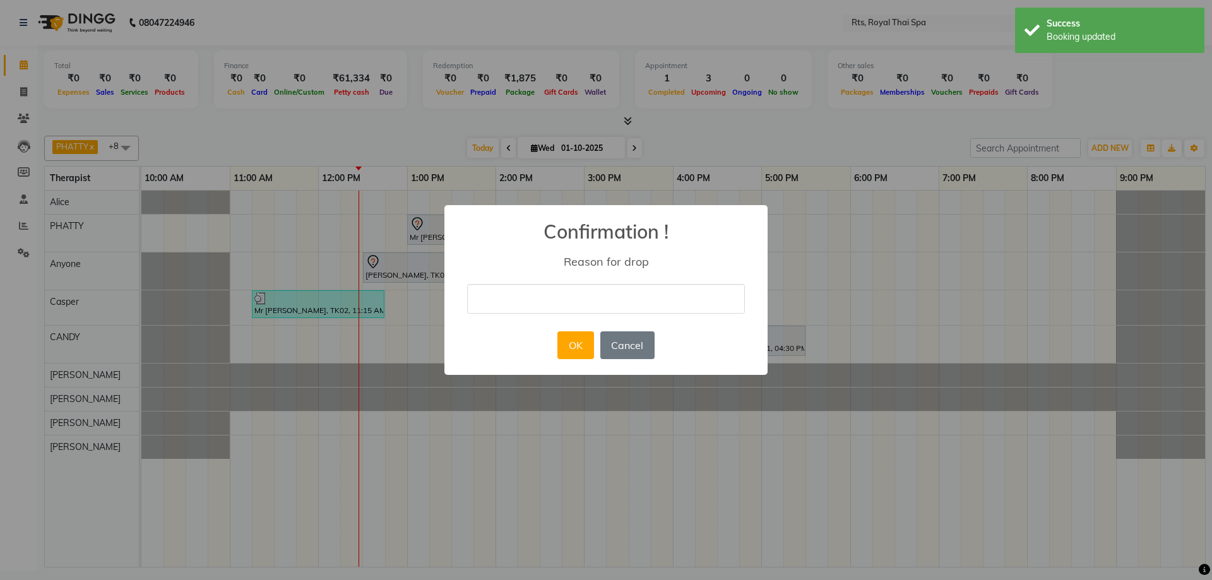
click at [514, 295] on input "text" at bounding box center [606, 299] width 278 height 30
type input "CANCEL"
click at [562, 350] on button "OK" at bounding box center [575, 345] width 36 height 28
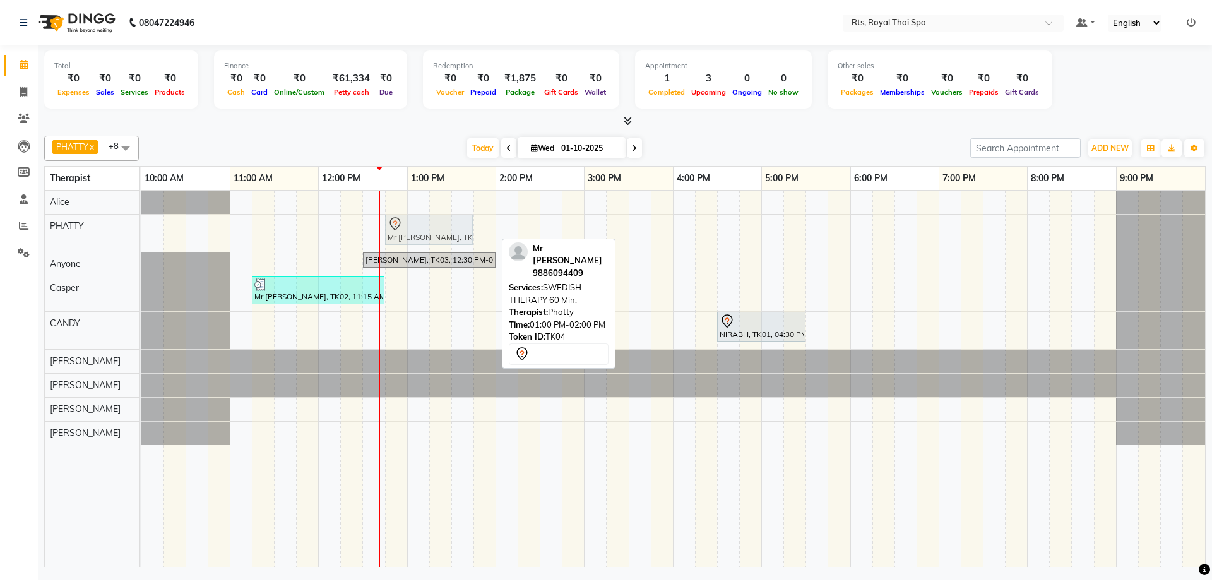
drag, startPoint x: 448, startPoint y: 230, endPoint x: 437, endPoint y: 230, distance: 11.4
click at [141, 230] on div "Mr [PERSON_NAME], TK04, 01:00 PM-02:00 PM, SWEDISH THERAPY 60 Min. Mr [PERSON_N…" at bounding box center [141, 233] width 0 height 37
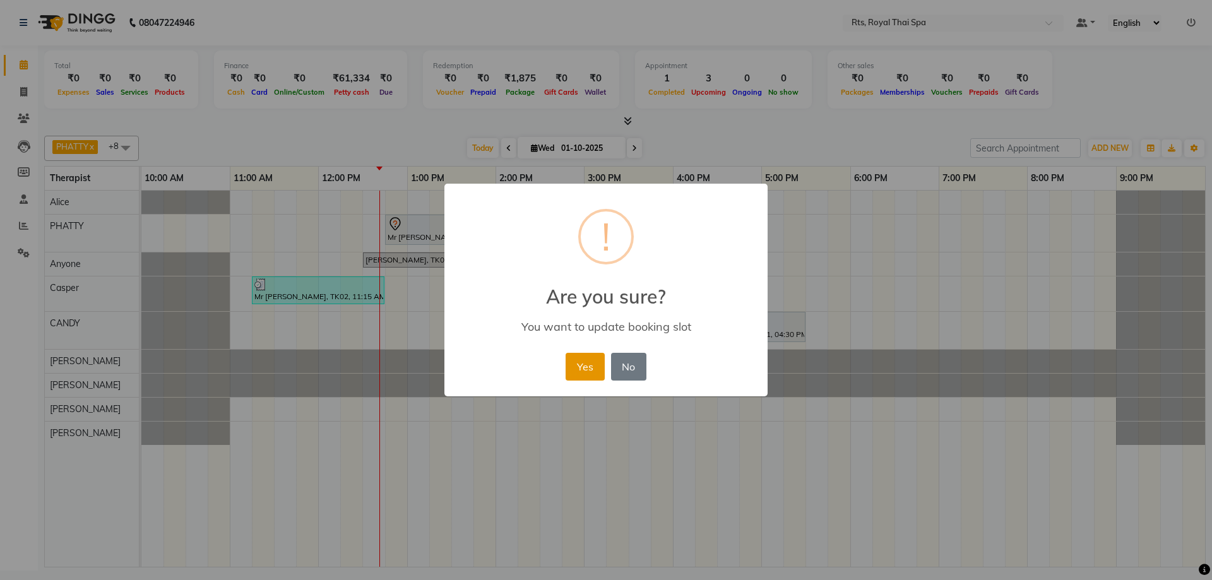
click at [576, 369] on button "Yes" at bounding box center [585, 367] width 39 height 28
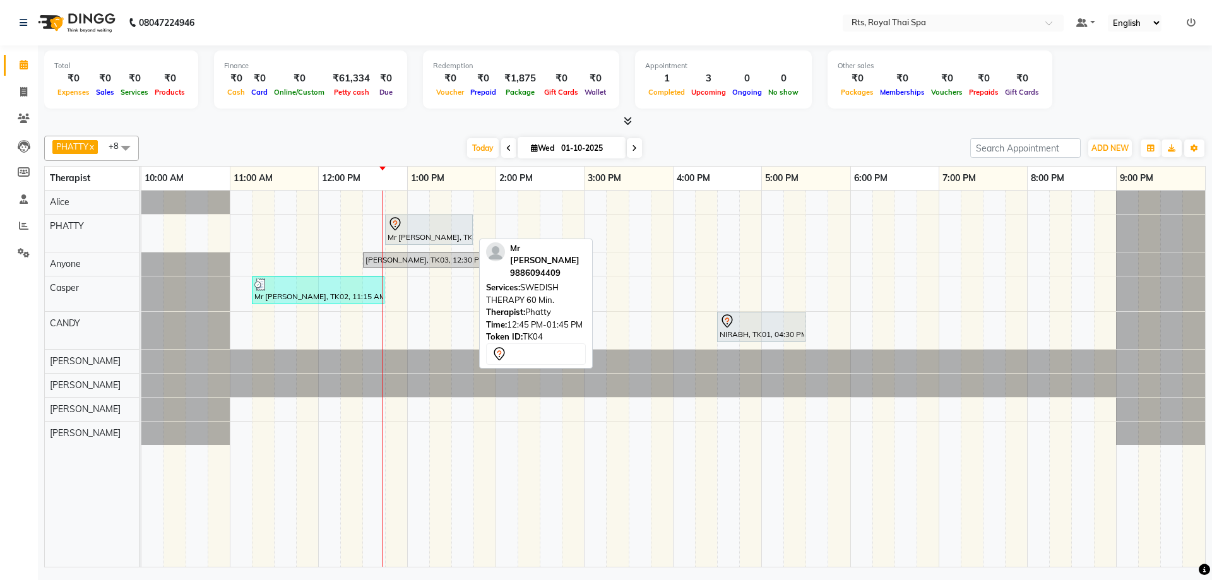
click at [434, 242] on div "Mr [PERSON_NAME], TK04, 12:45 PM-01:45 PM, SWEDISH THERAPY 60 Min." at bounding box center [428, 230] width 85 height 27
click at [434, 240] on div "Mr [PERSON_NAME], TK04, 12:45 PM-01:45 PM, SWEDISH THERAPY 60 Min." at bounding box center [428, 230] width 85 height 27
select select "7"
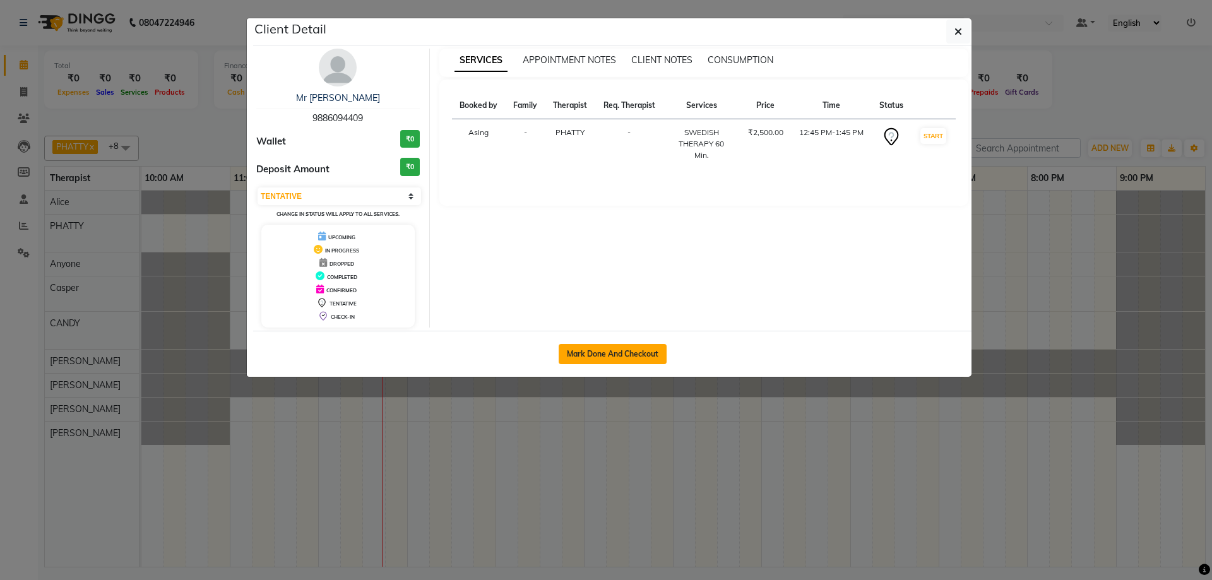
click at [616, 354] on button "Mark Done And Checkout" at bounding box center [613, 354] width 108 height 20
select select "service"
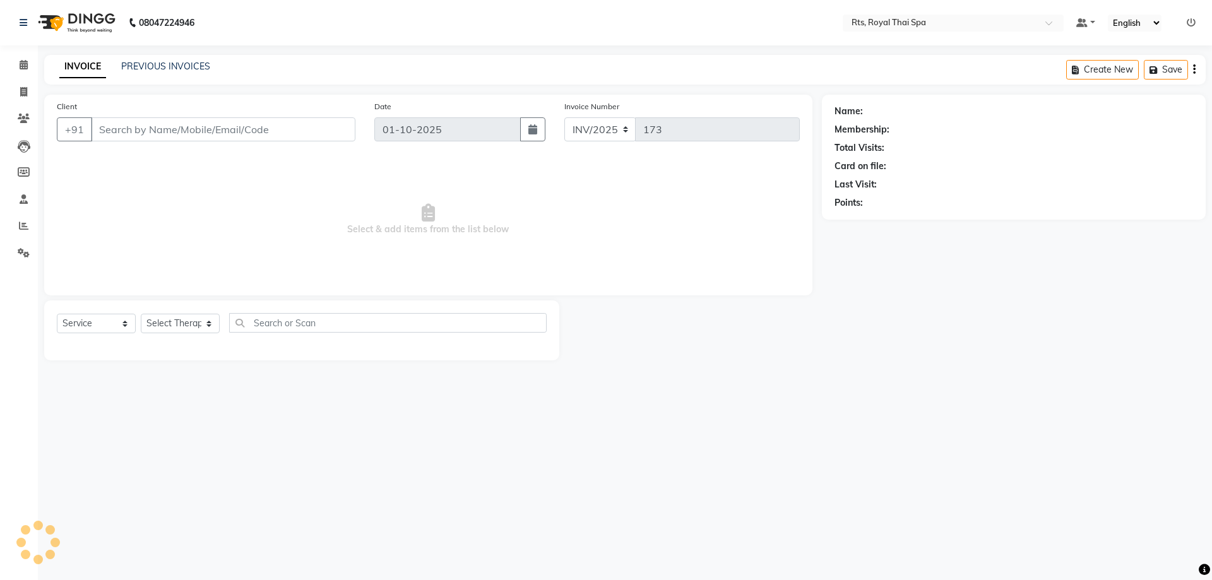
type input "9886094409"
select select "34835"
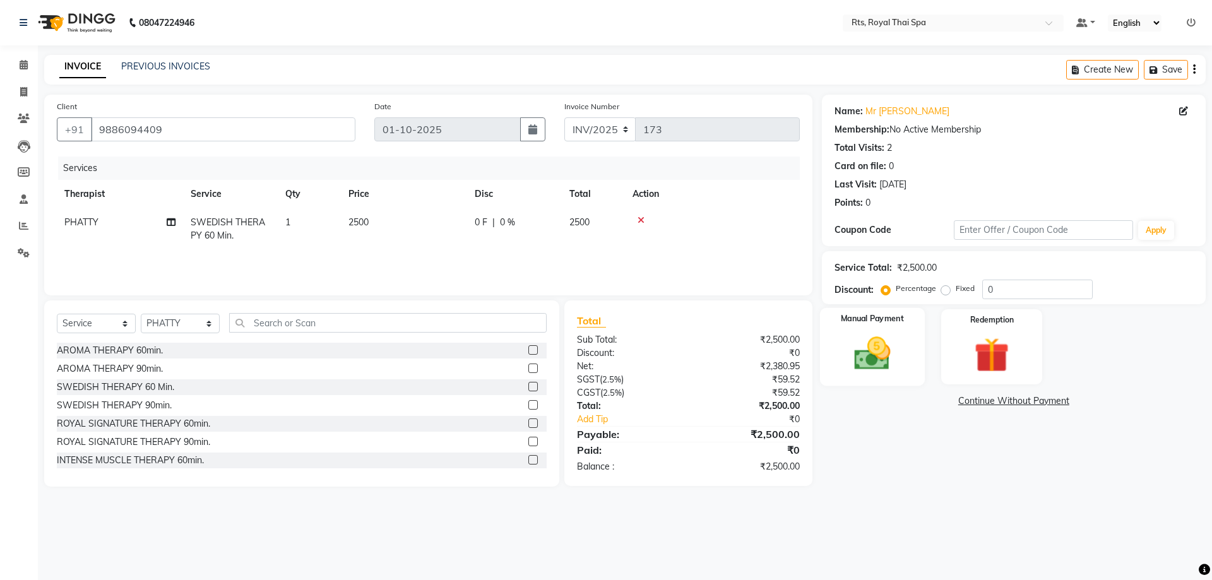
click at [860, 360] on img at bounding box center [872, 354] width 59 height 42
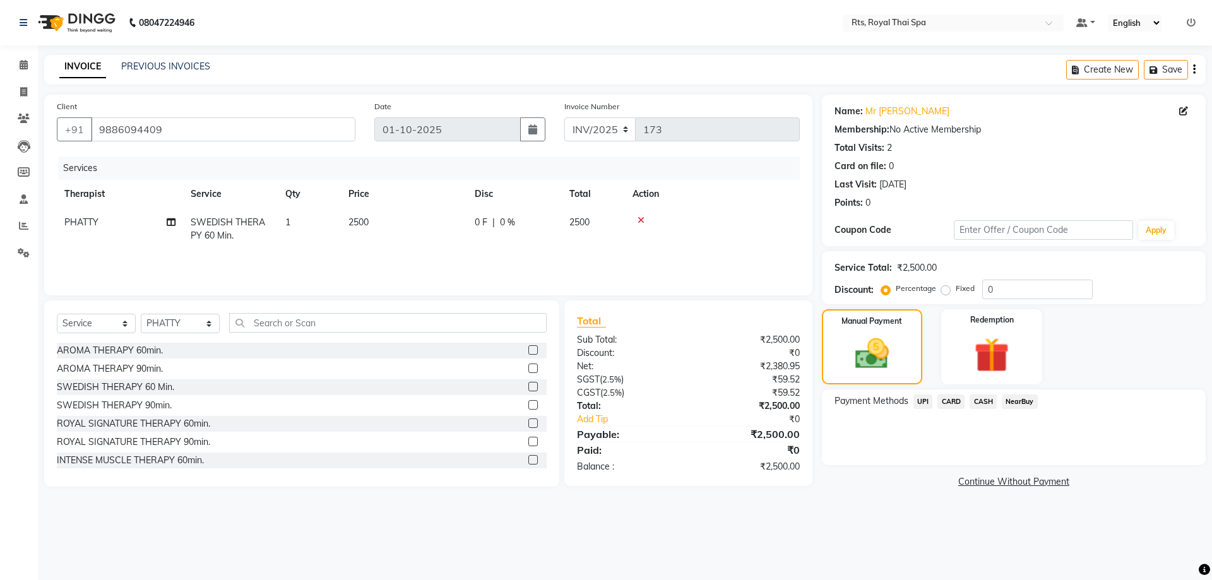
click at [984, 401] on span "CASH" at bounding box center [983, 402] width 27 height 15
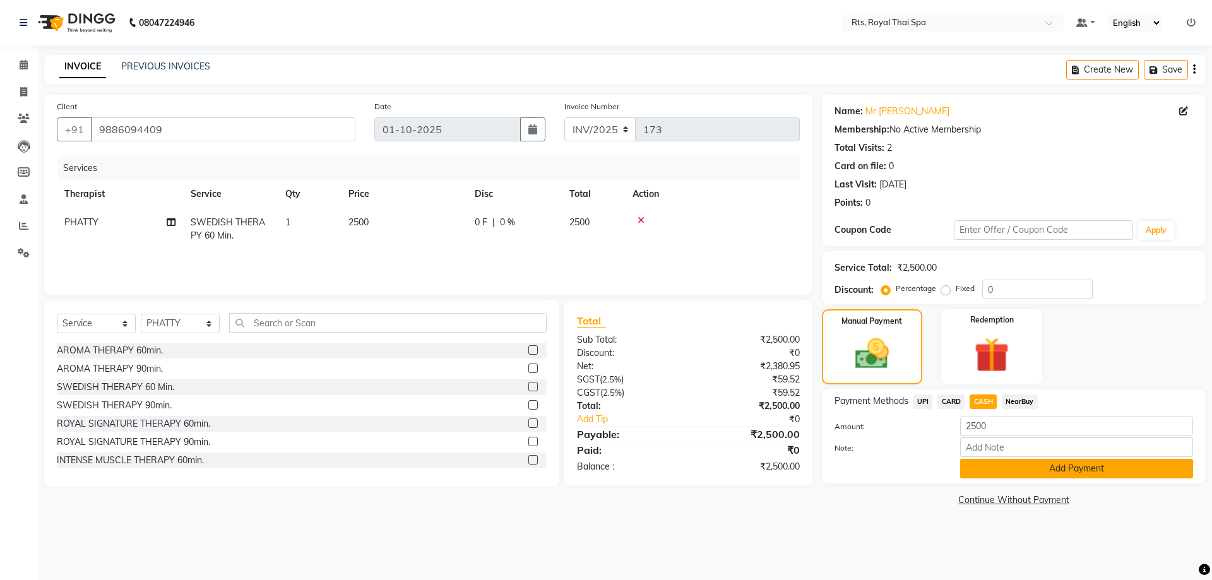
click at [1015, 475] on button "Add Payment" at bounding box center [1076, 469] width 233 height 20
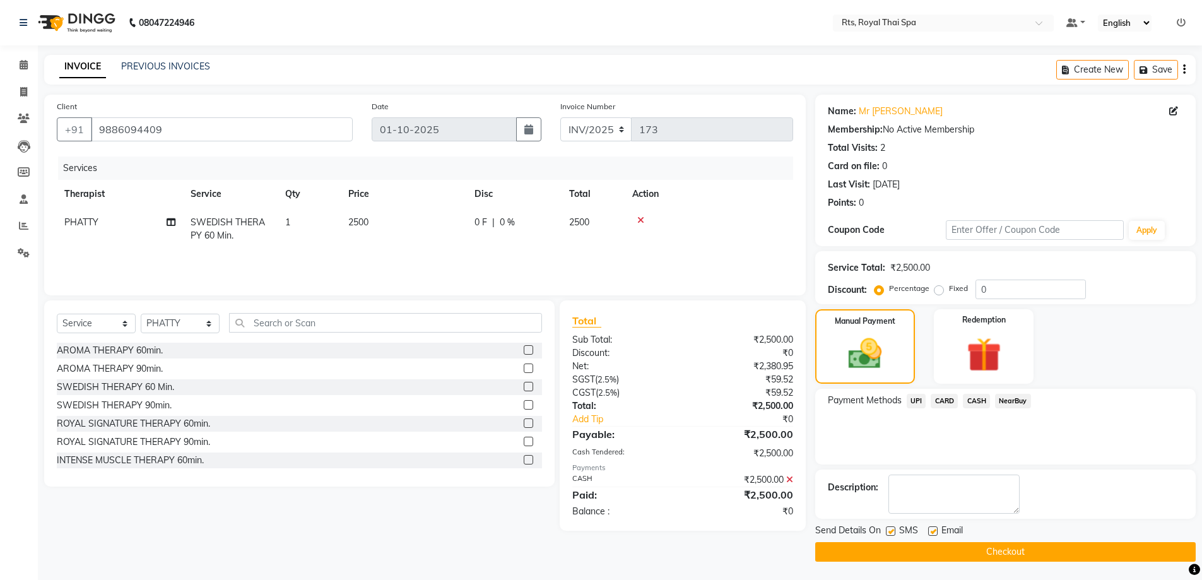
click at [894, 531] on label at bounding box center [890, 530] width 9 height 9
click at [894, 531] on input "checkbox" at bounding box center [890, 532] width 8 height 8
checkbox input "false"
click at [899, 549] on button "Checkout" at bounding box center [1006, 552] width 381 height 20
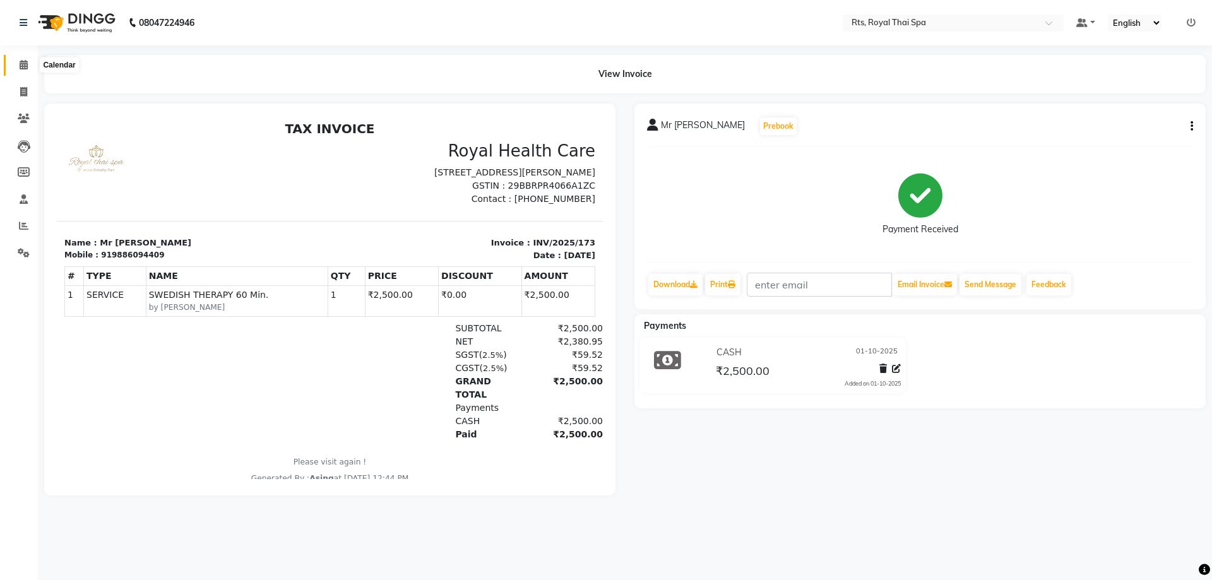
click at [17, 63] on span at bounding box center [24, 65] width 22 height 15
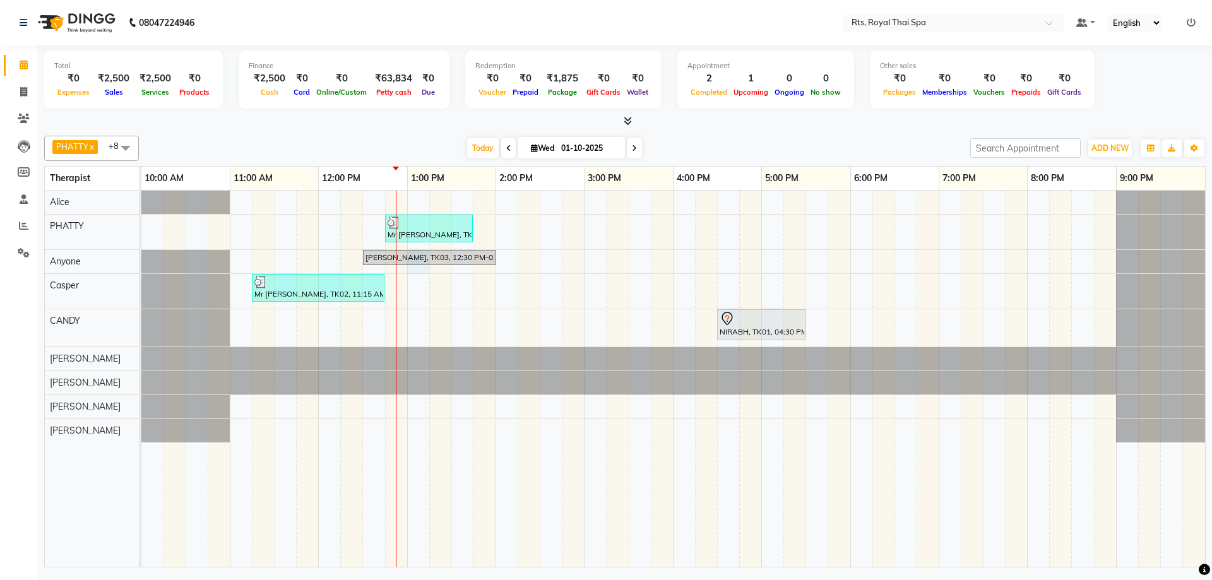
click at [416, 271] on div "Mr [PERSON_NAME], TK04, 12:45 PM-01:45 PM, SWEDISH THERAPY 60 Min. [PERSON_NAME…" at bounding box center [673, 379] width 1064 height 376
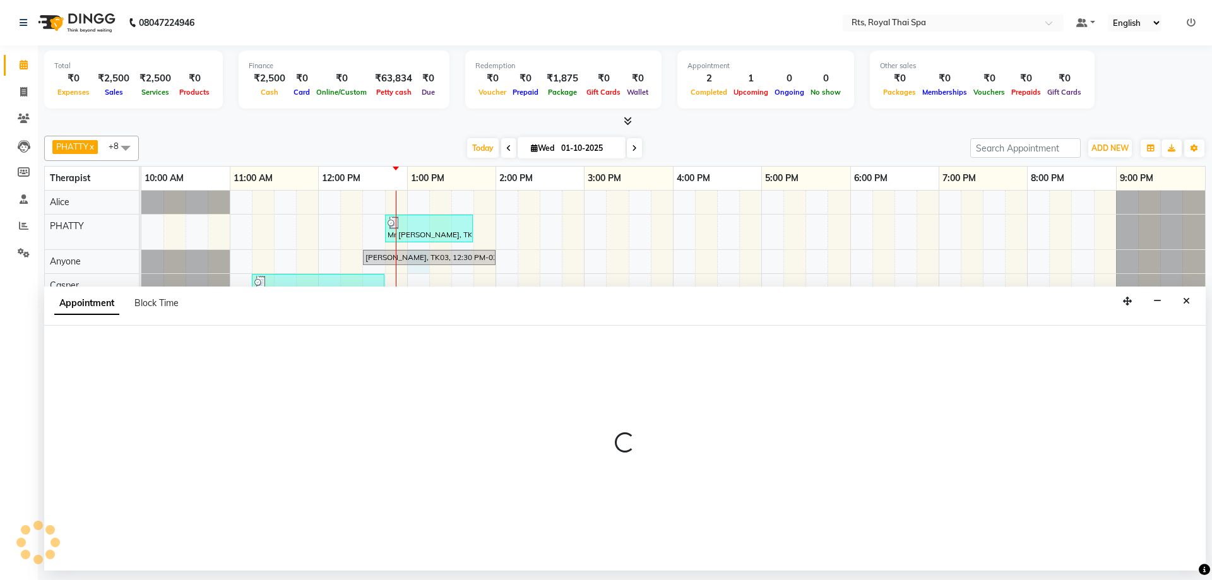
select select "39979"
select select "780"
select select "tentative"
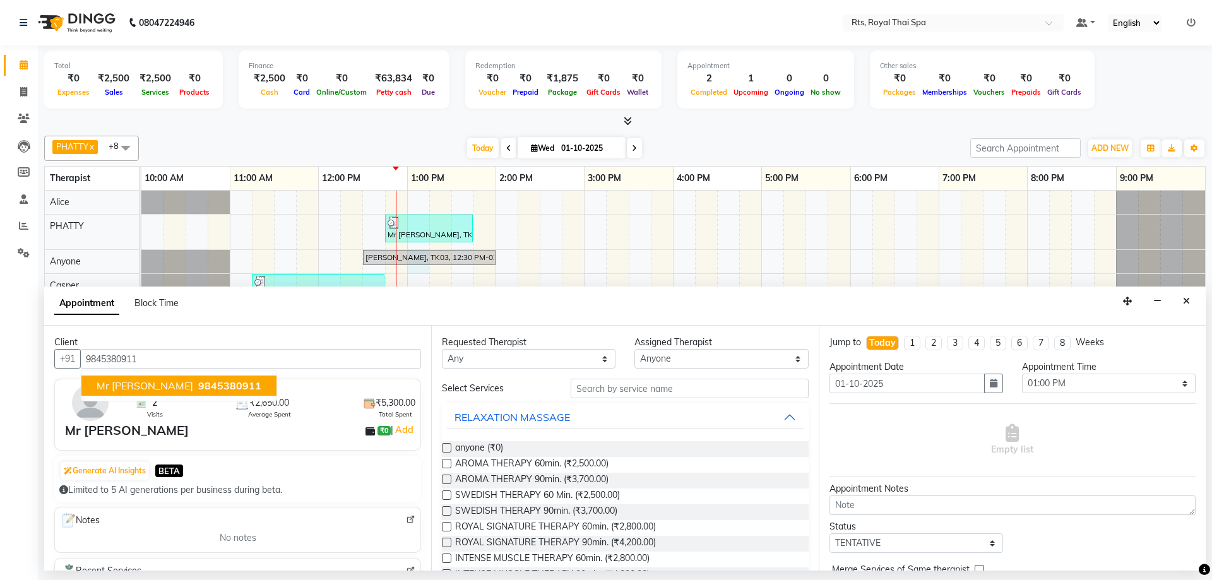
click at [198, 381] on span "9845380911" at bounding box center [229, 385] width 63 height 13
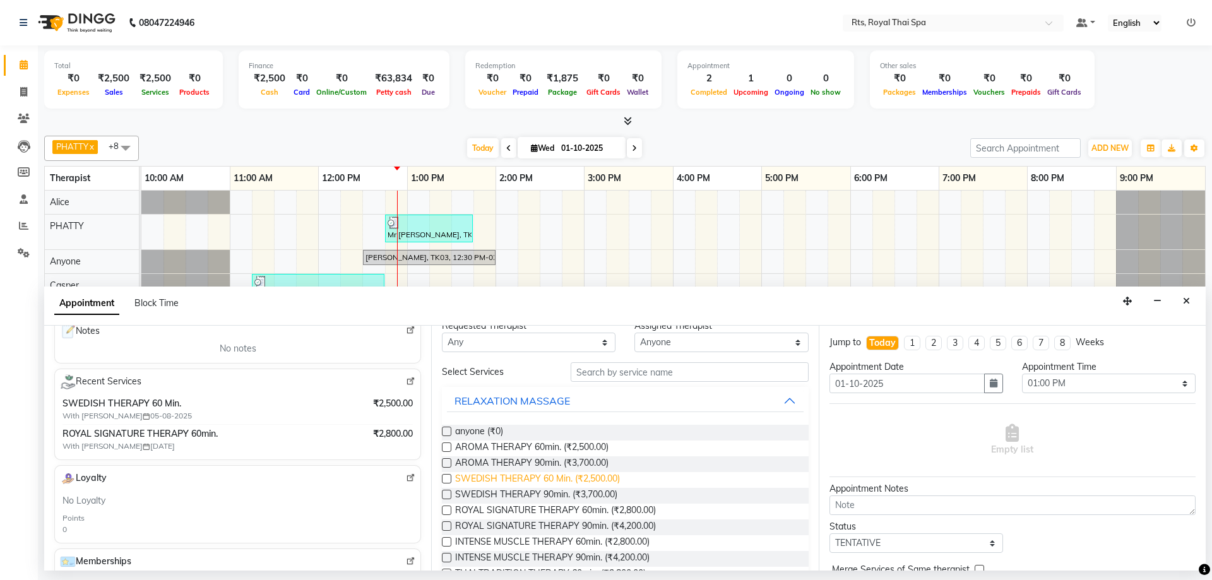
scroll to position [63, 0]
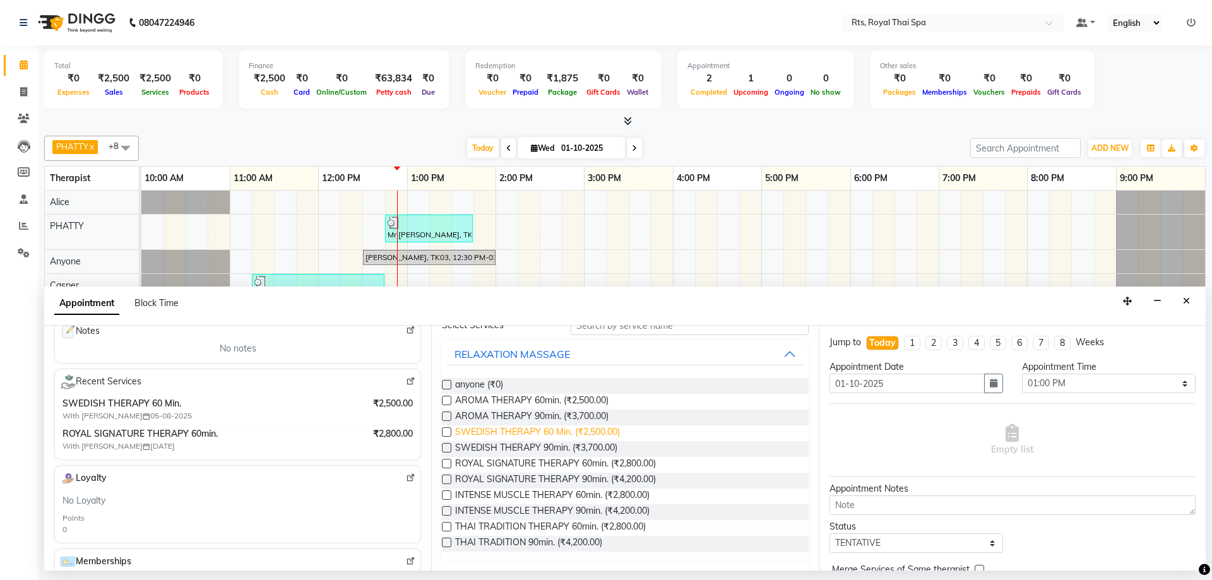
type input "9845380911"
click at [502, 428] on span "SWEDISH THERAPY 60 Min. (₹2,500.00)" at bounding box center [537, 433] width 165 height 16
checkbox input "false"
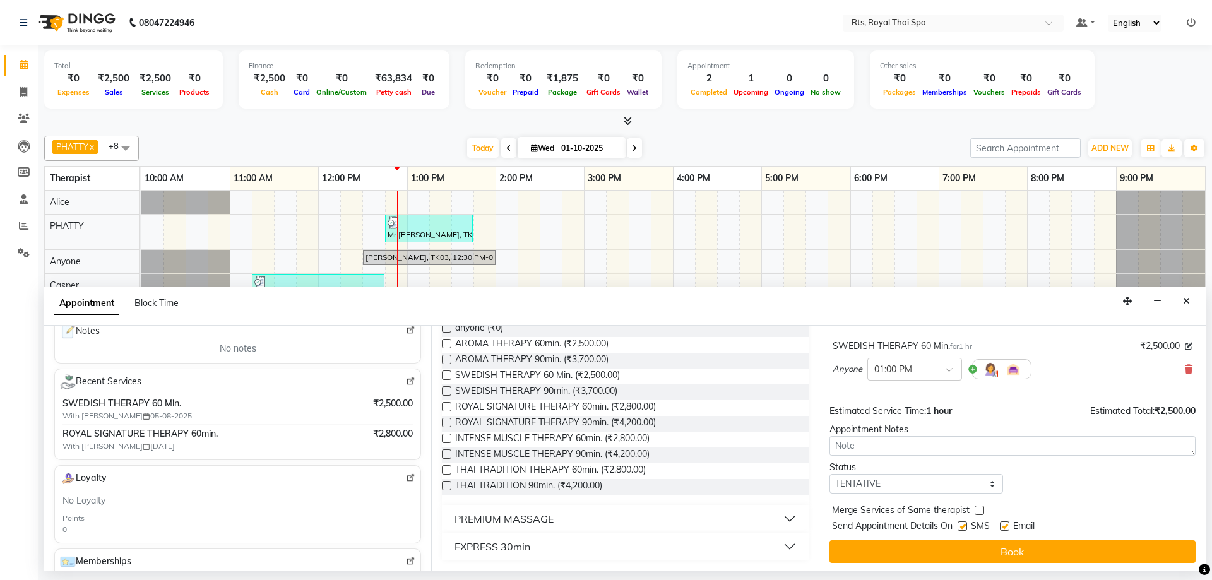
scroll to position [75, 0]
click at [964, 525] on label at bounding box center [962, 523] width 9 height 9
click at [964, 525] on input "checkbox" at bounding box center [962, 525] width 8 height 8
checkbox input "false"
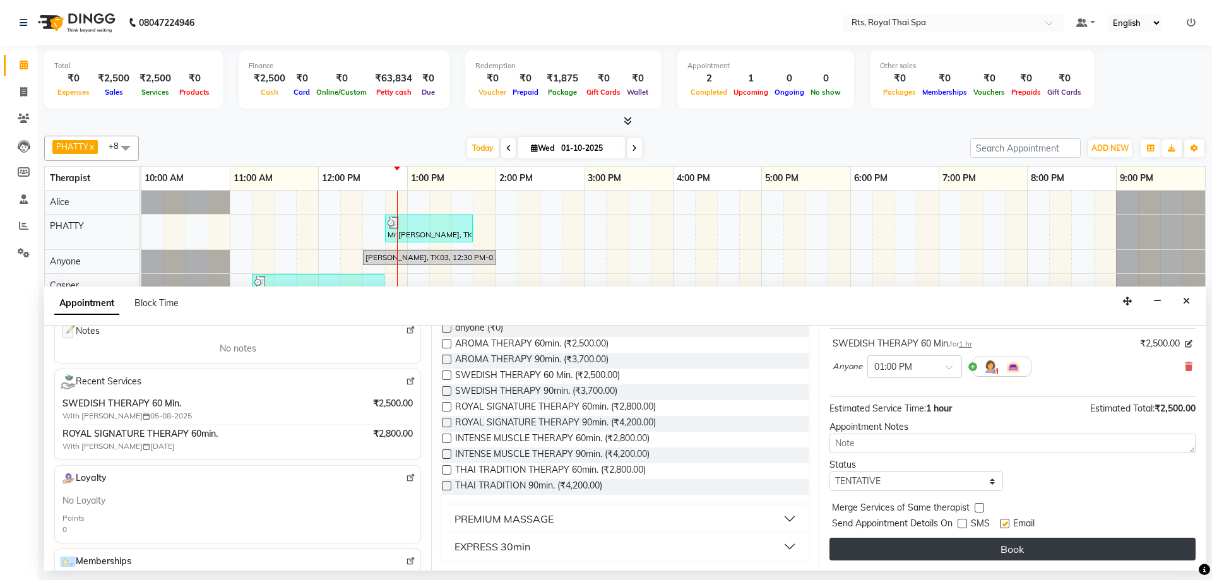
click at [980, 547] on button "Book" at bounding box center [1012, 549] width 366 height 23
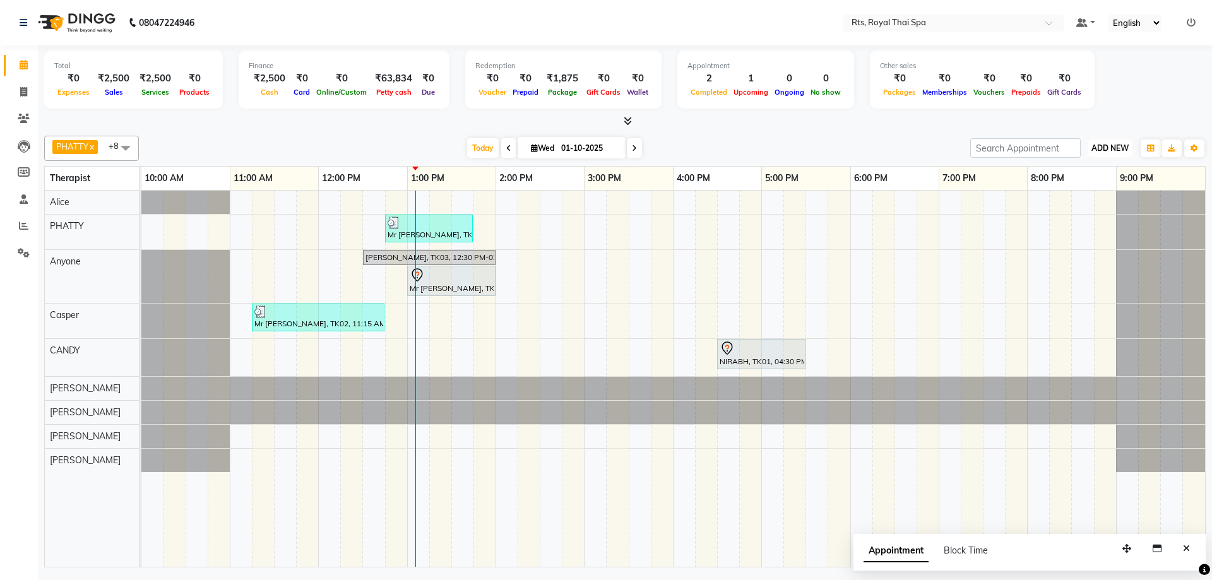
click at [1112, 149] on span "ADD NEW" at bounding box center [1109, 147] width 37 height 9
click at [1081, 208] on link "Add Expense" at bounding box center [1081, 205] width 100 height 16
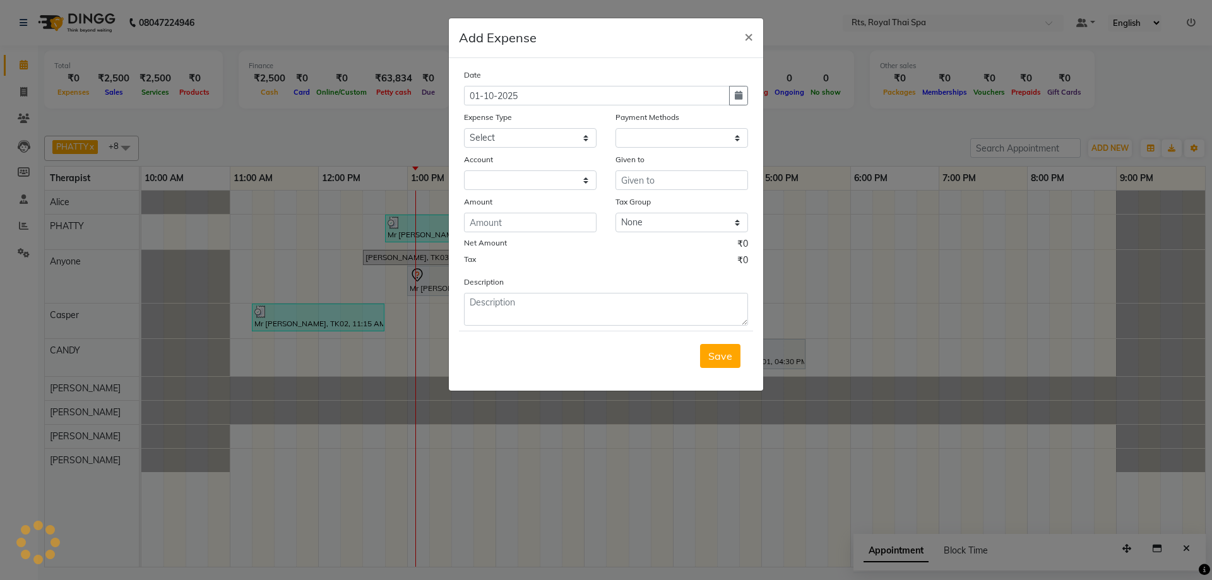
select select "1"
select select "4201"
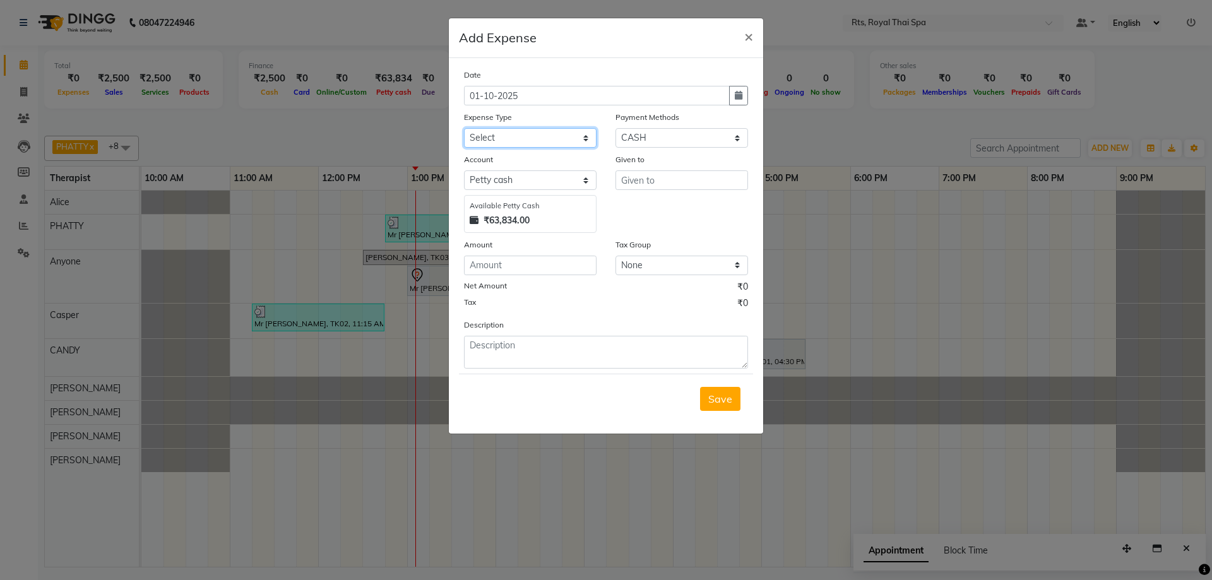
click at [555, 140] on select "Select Bank charges Cleaning and products Donation Electric and water charge In…" at bounding box center [530, 138] width 133 height 20
select select "10985"
click at [464, 128] on select "Select Bank charges Cleaning and products Donation Electric and water charge In…" at bounding box center [530, 138] width 133 height 20
click at [519, 271] on input "number" at bounding box center [530, 266] width 133 height 20
type input "400"
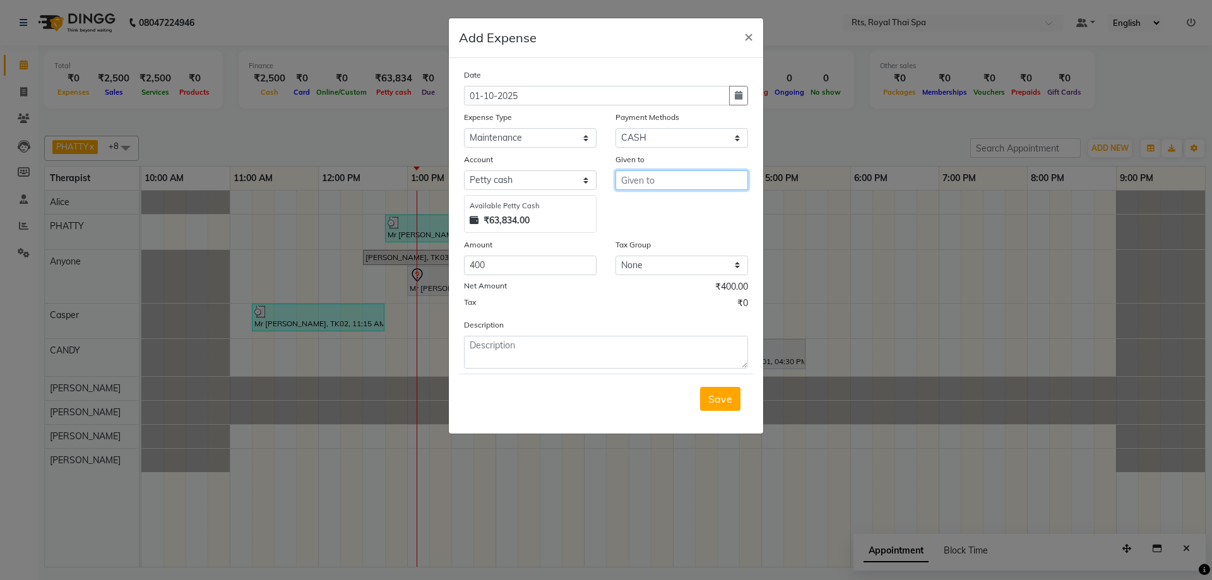
click at [674, 185] on input "text" at bounding box center [681, 180] width 133 height 20
drag, startPoint x: 674, startPoint y: 184, endPoint x: 588, endPoint y: 168, distance: 87.4
click at [588, 168] on div "Account Select [PERSON_NAME] cash Default account Handover Available [PERSON_NA…" at bounding box center [605, 193] width 303 height 80
drag, startPoint x: 656, startPoint y: 175, endPoint x: 586, endPoint y: 169, distance: 70.3
click at [591, 170] on div "Account Select [PERSON_NAME] cash Default account Handover Available [PERSON_NA…" at bounding box center [605, 193] width 303 height 80
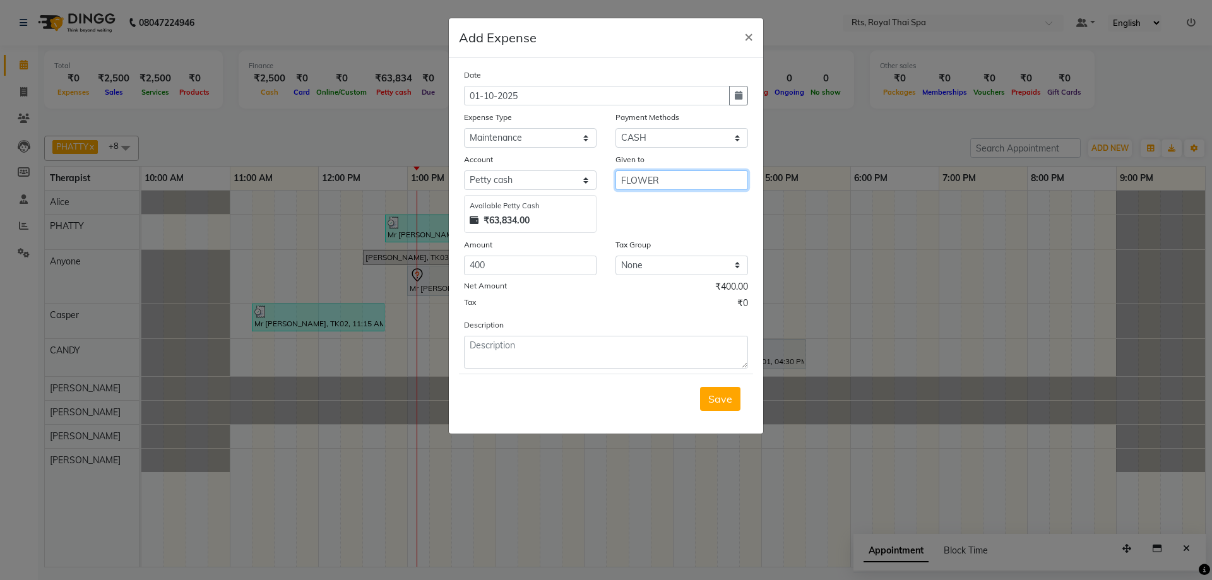
type input "FLOWER"
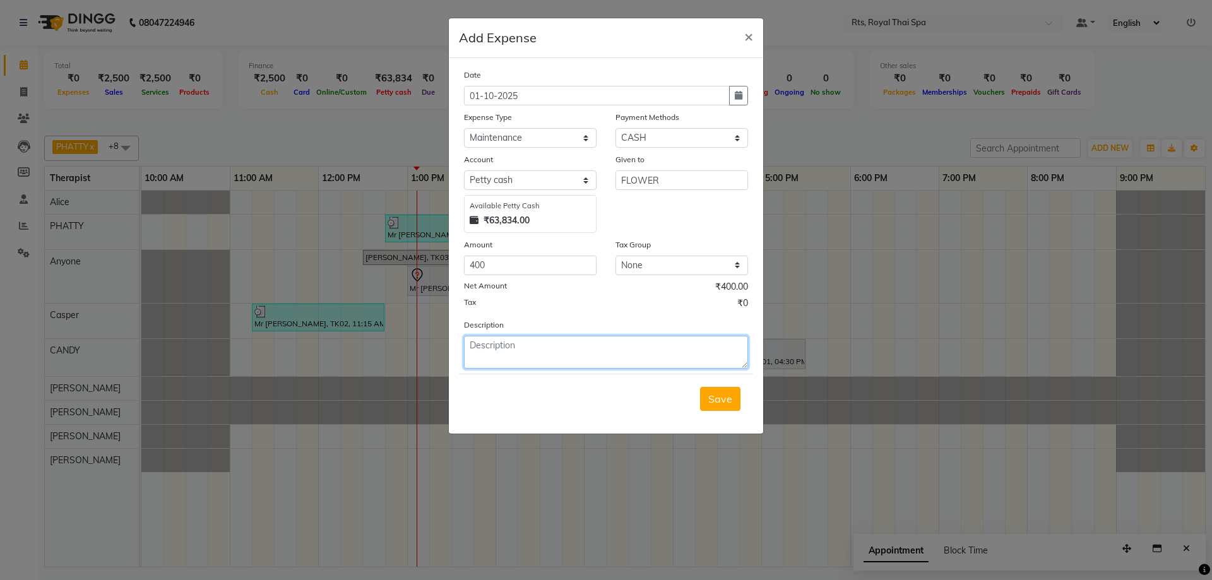
click at [574, 353] on textarea at bounding box center [606, 352] width 284 height 33
type textarea "FRESH FLOWER"
click at [710, 396] on span "Save" at bounding box center [720, 399] width 24 height 13
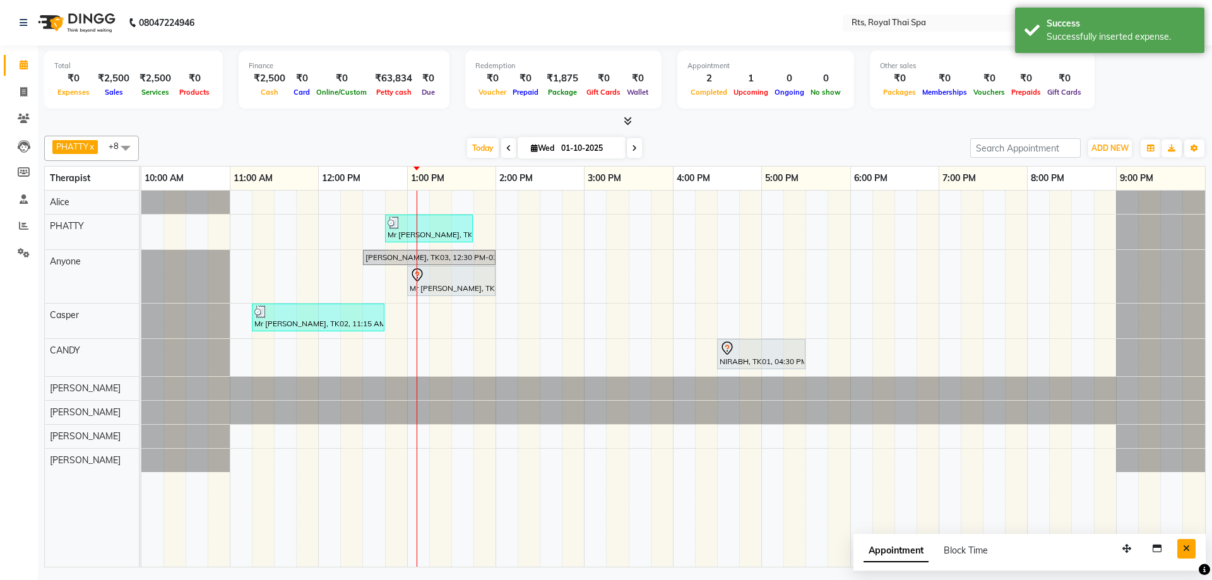
click at [1190, 546] on button "Close" at bounding box center [1186, 549] width 18 height 20
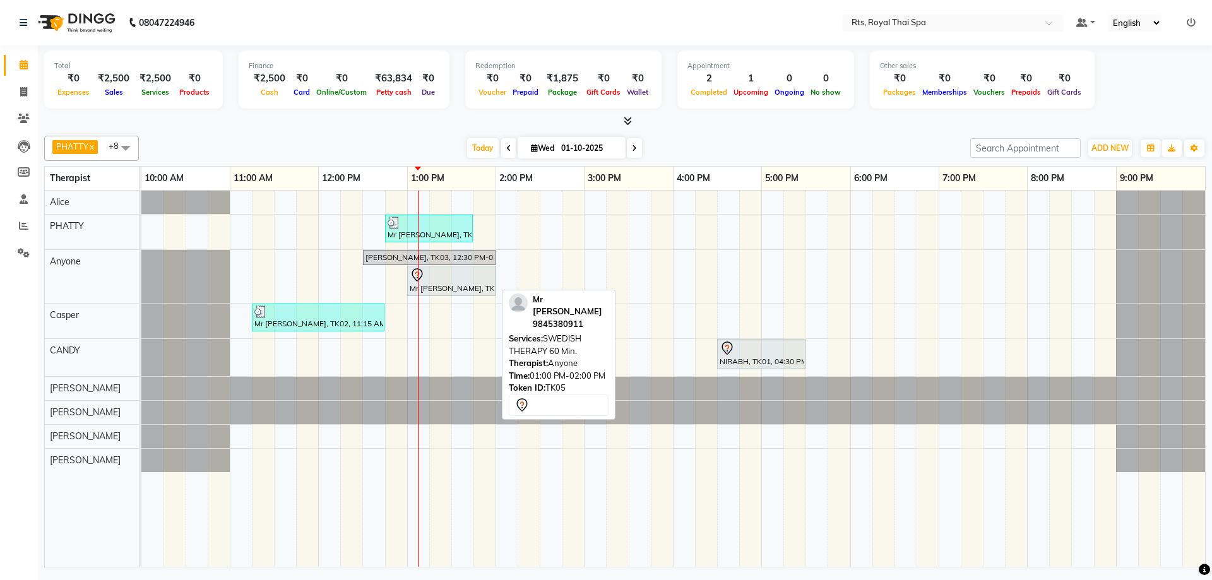
click at [431, 286] on div "Mr [PERSON_NAME], TK05, 01:00 PM-02:00 PM, SWEDISH THERAPY 60 Min." at bounding box center [451, 281] width 86 height 27
select select "7"
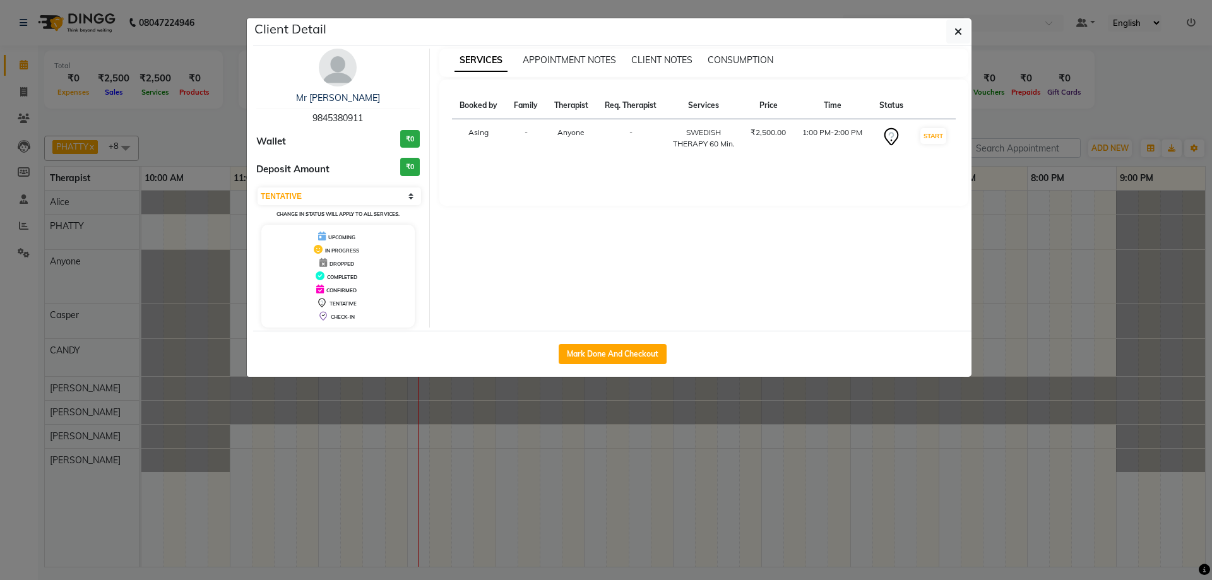
click at [345, 68] on img at bounding box center [338, 68] width 38 height 38
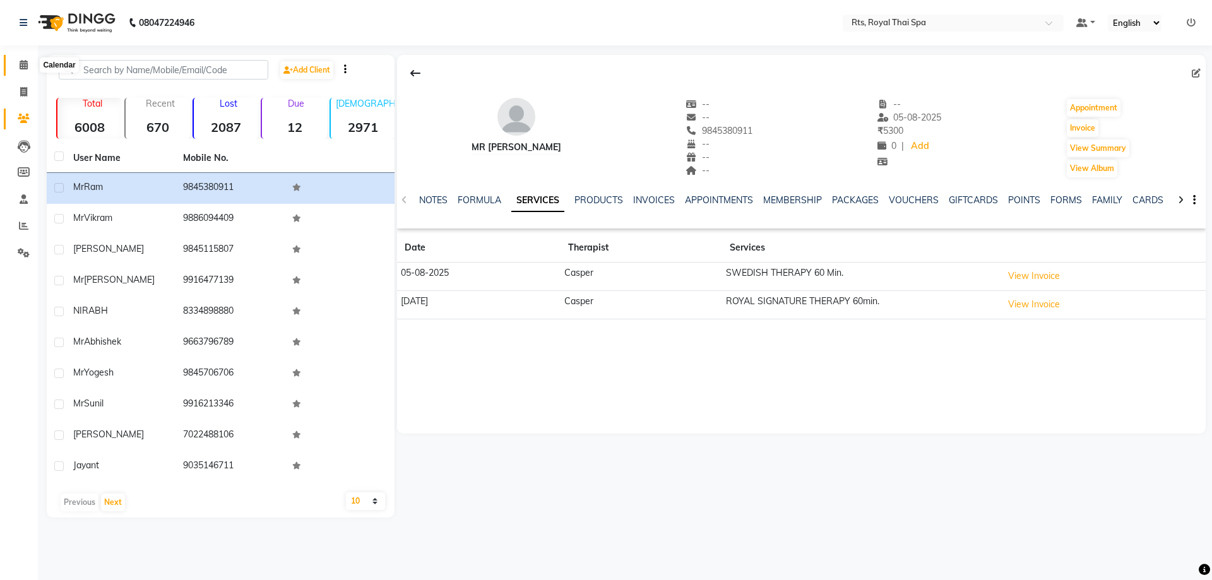
click at [25, 67] on icon at bounding box center [24, 64] width 8 height 9
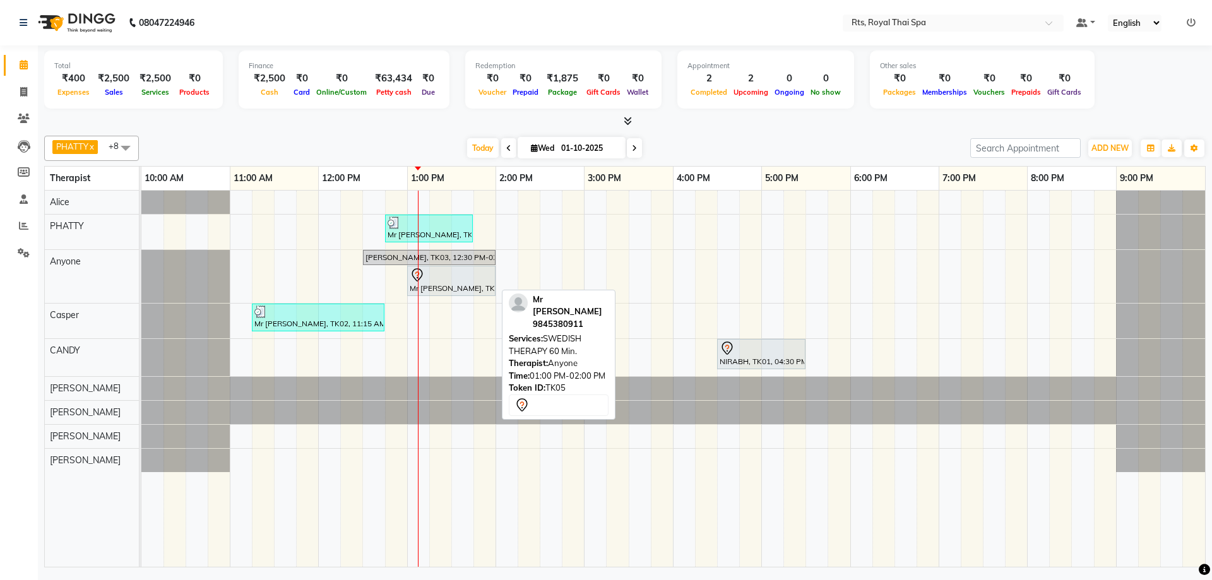
click at [427, 282] on div at bounding box center [451, 275] width 83 height 15
select select "7"
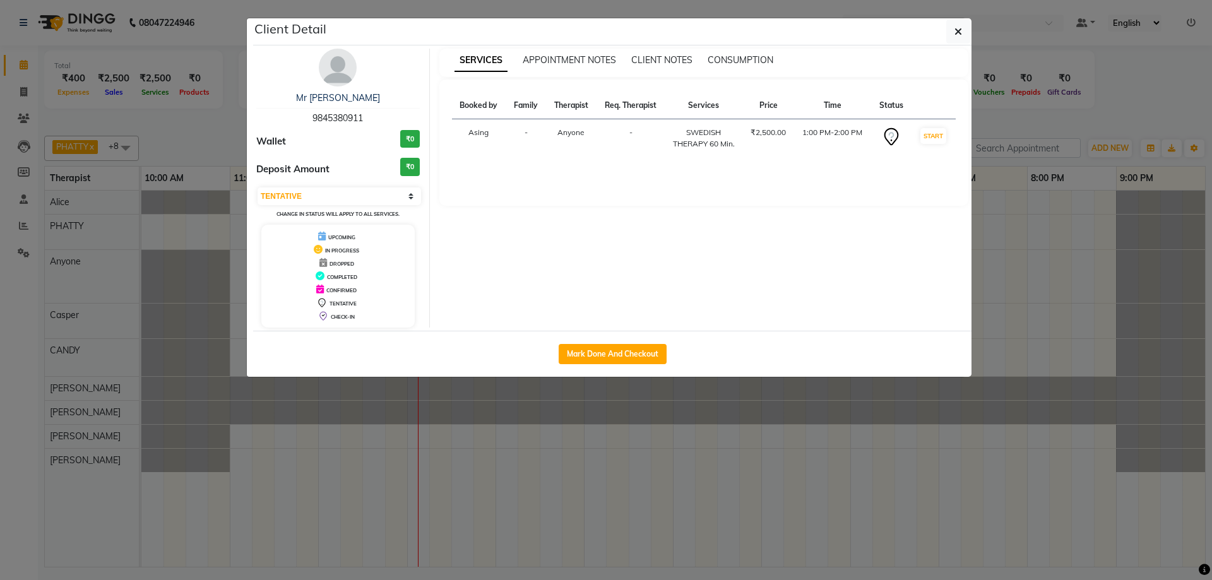
click at [347, 76] on img at bounding box center [338, 68] width 38 height 38
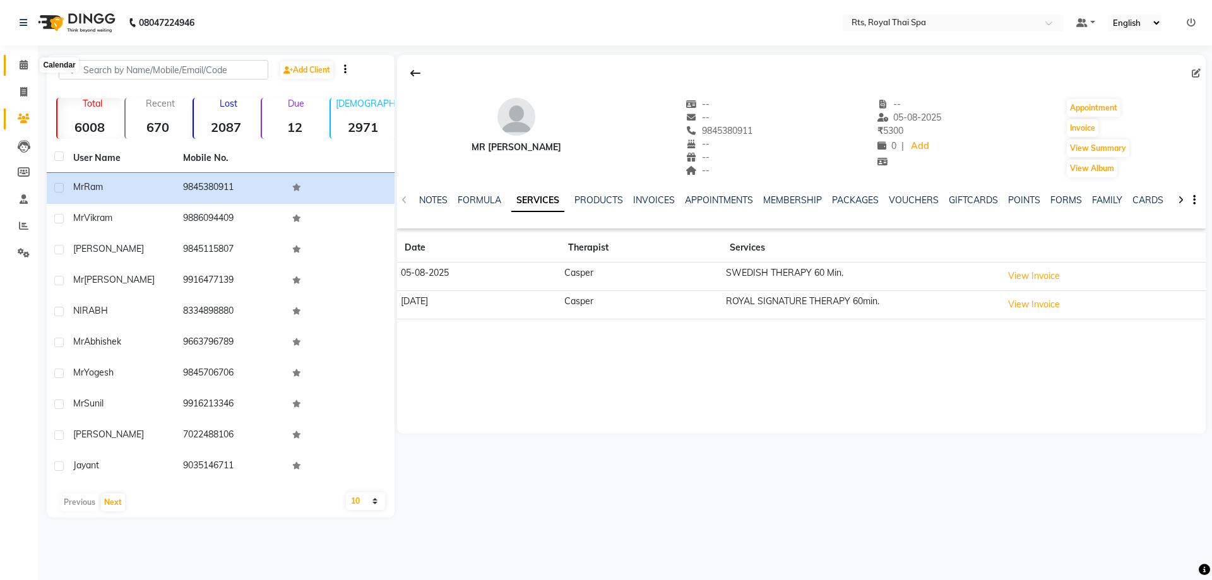
click at [20, 69] on span at bounding box center [24, 65] width 22 height 15
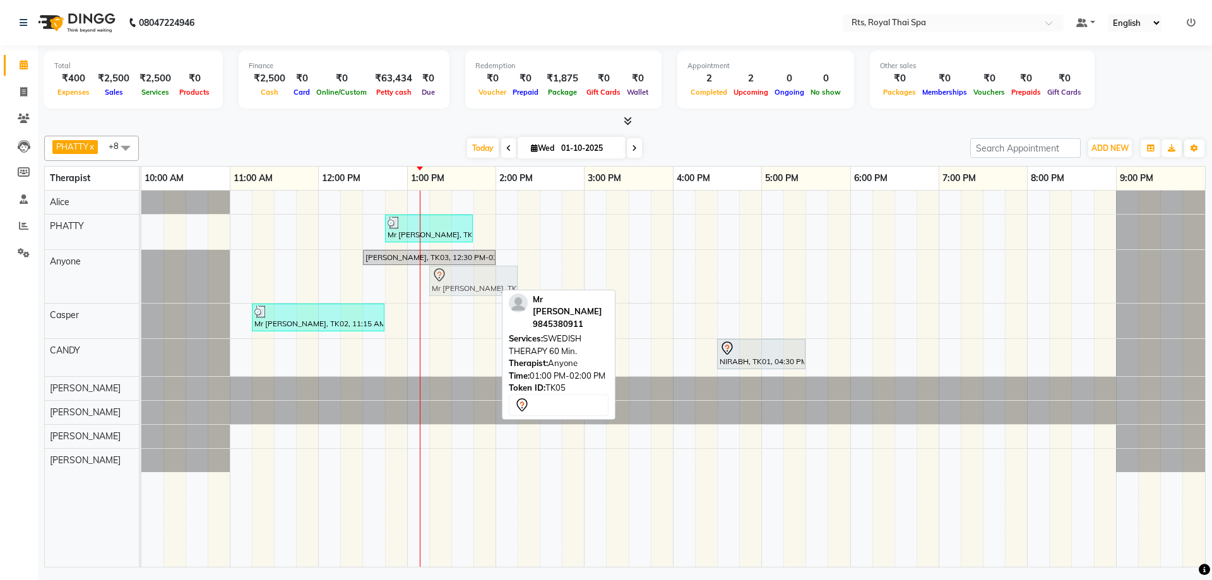
drag, startPoint x: 434, startPoint y: 279, endPoint x: 450, endPoint y: 283, distance: 16.2
click at [141, 283] on div "[PERSON_NAME], TK03, 12:30 PM-02:00 PM, ROYAL SIGNATURE THERAPY 90min. Mr [PERS…" at bounding box center [141, 276] width 0 height 53
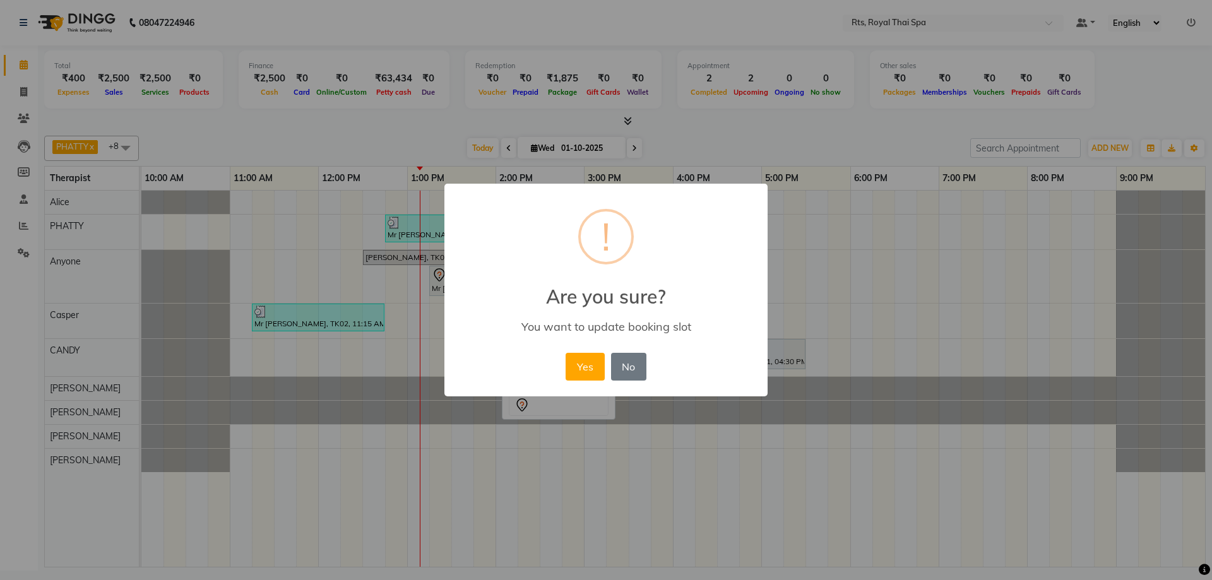
drag, startPoint x: 590, startPoint y: 361, endPoint x: 571, endPoint y: 158, distance: 204.1
click at [593, 359] on button "Yes" at bounding box center [585, 367] width 39 height 28
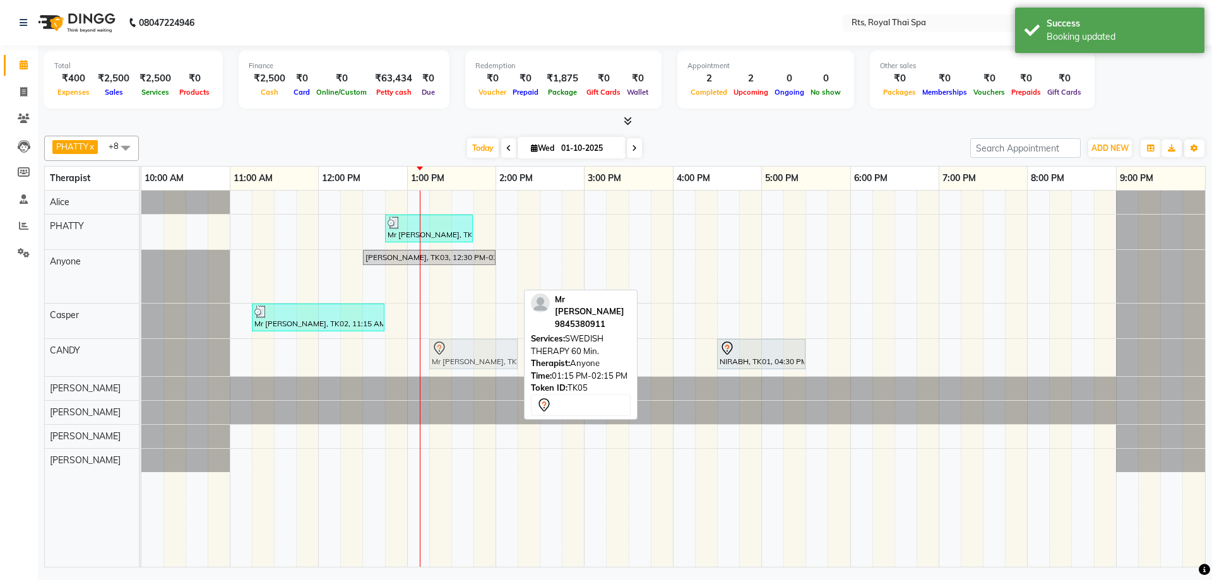
drag, startPoint x: 450, startPoint y: 279, endPoint x: 446, endPoint y: 364, distance: 84.7
click at [446, 364] on tbody "Mr [PERSON_NAME], TK04, 12:45 PM-01:45 PM, SWEDISH THERAPY 60 Min. [PERSON_NAME…" at bounding box center [673, 332] width 1064 height 282
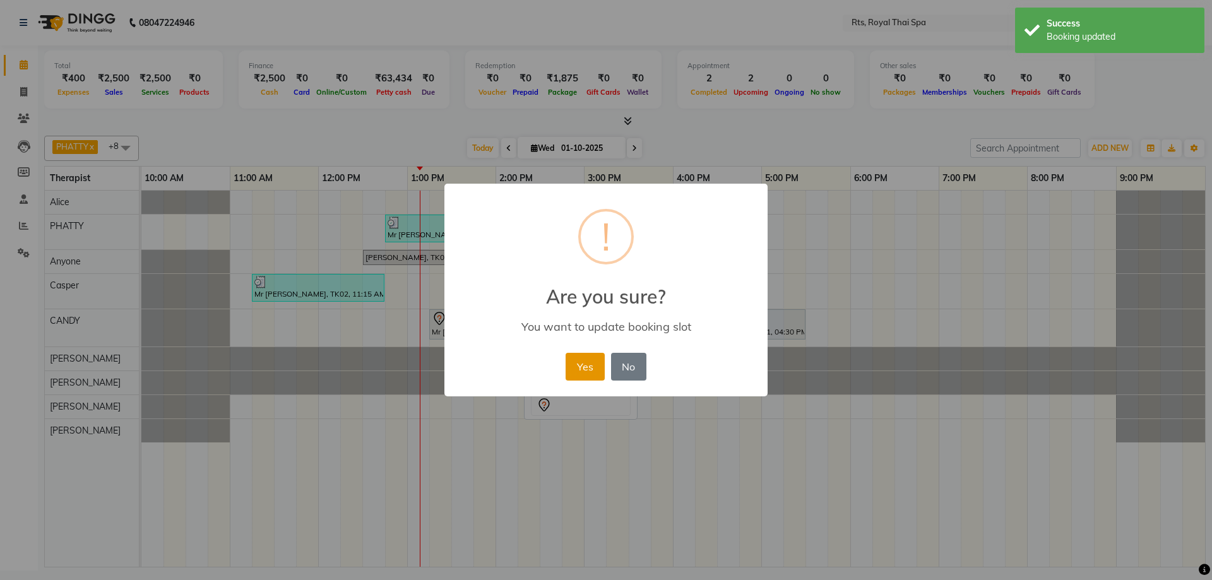
click at [580, 365] on button "Yes" at bounding box center [585, 367] width 39 height 28
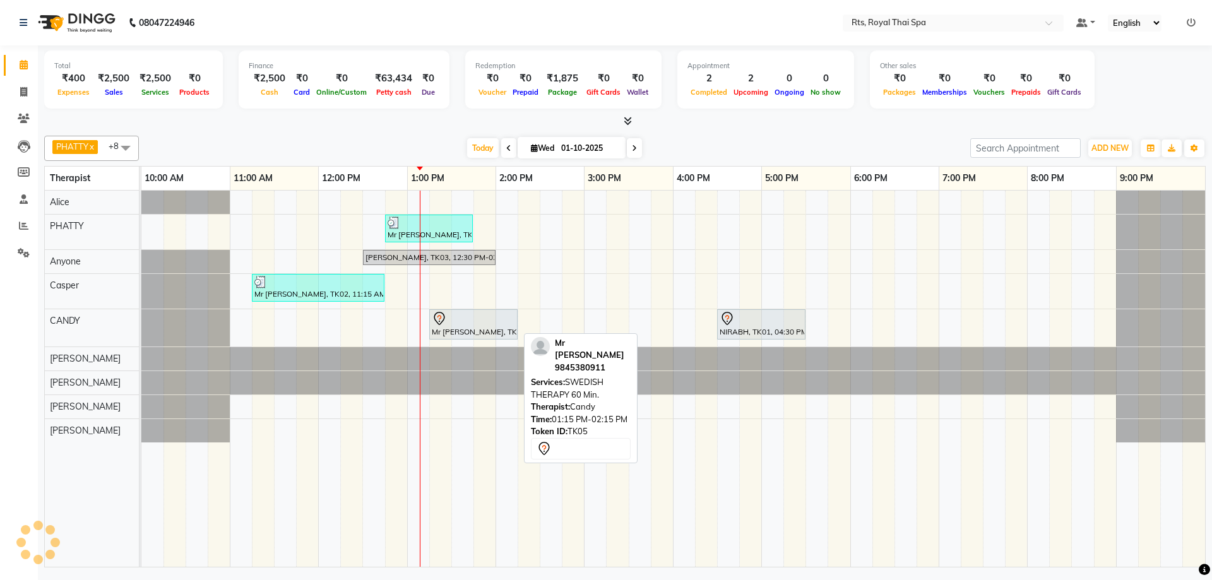
click at [469, 317] on div at bounding box center [473, 318] width 83 height 15
select select "7"
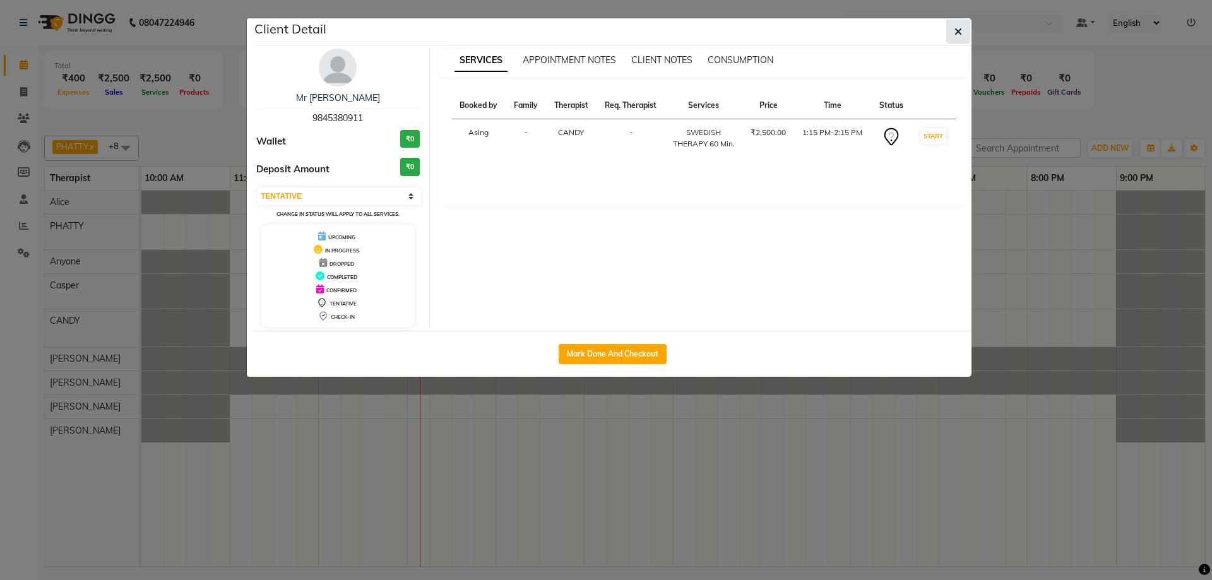
click at [963, 25] on button "button" at bounding box center [958, 32] width 24 height 24
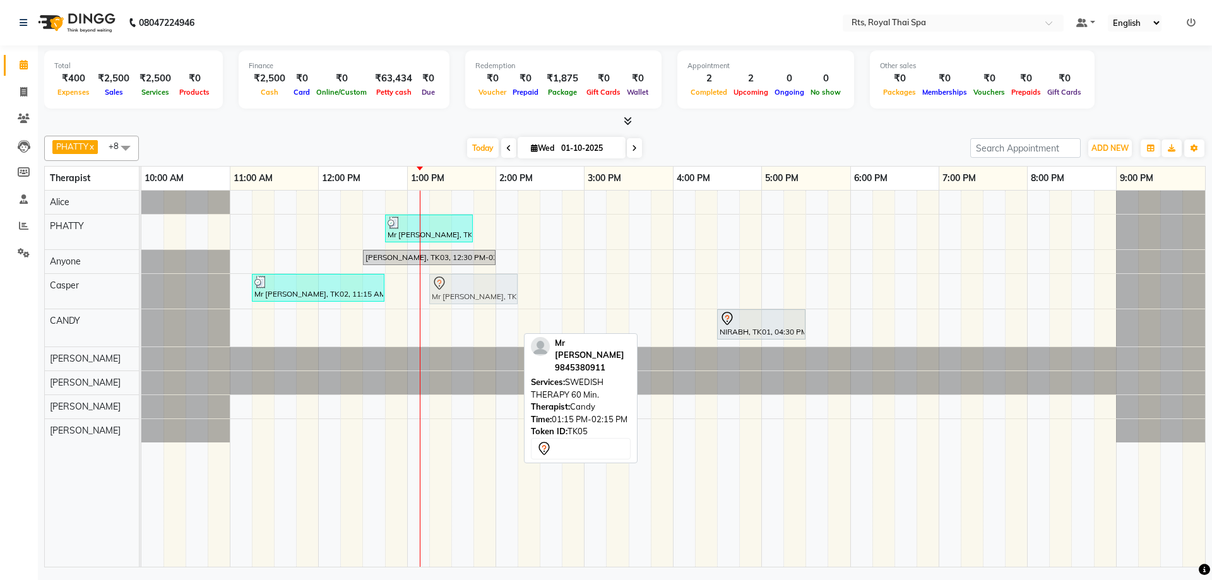
drag, startPoint x: 450, startPoint y: 328, endPoint x: 455, endPoint y: 304, distance: 23.9
click at [455, 304] on tbody "Mr [PERSON_NAME], TK04, 12:45 PM-01:45 PM, SWEDISH THERAPY 60 Min. [PERSON_NAME…" at bounding box center [673, 317] width 1064 height 252
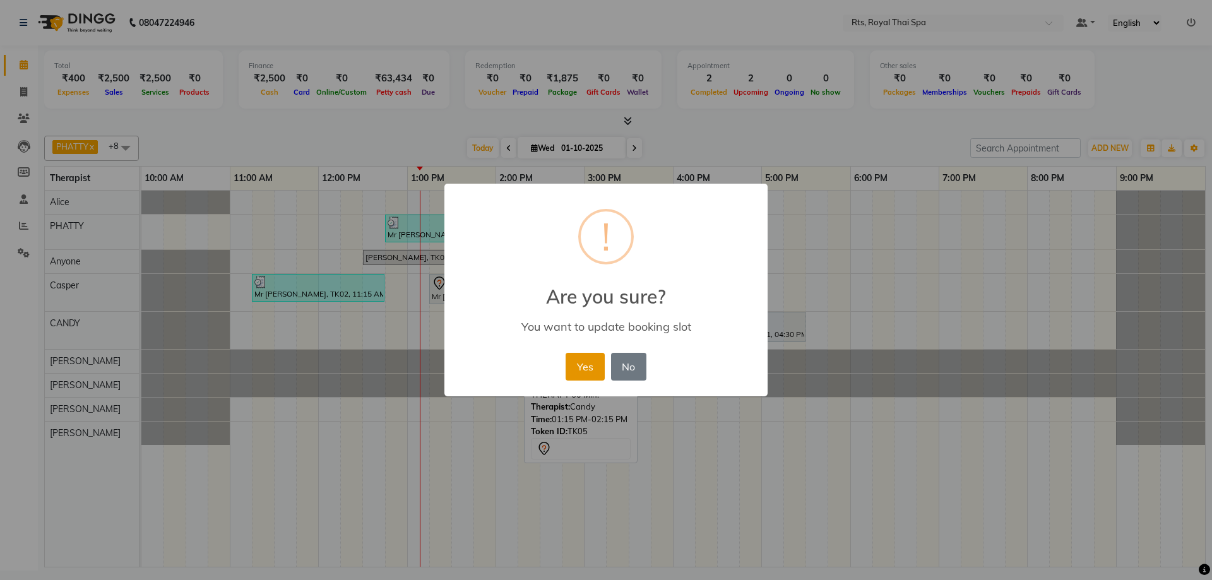
click at [584, 369] on button "Yes" at bounding box center [585, 367] width 39 height 28
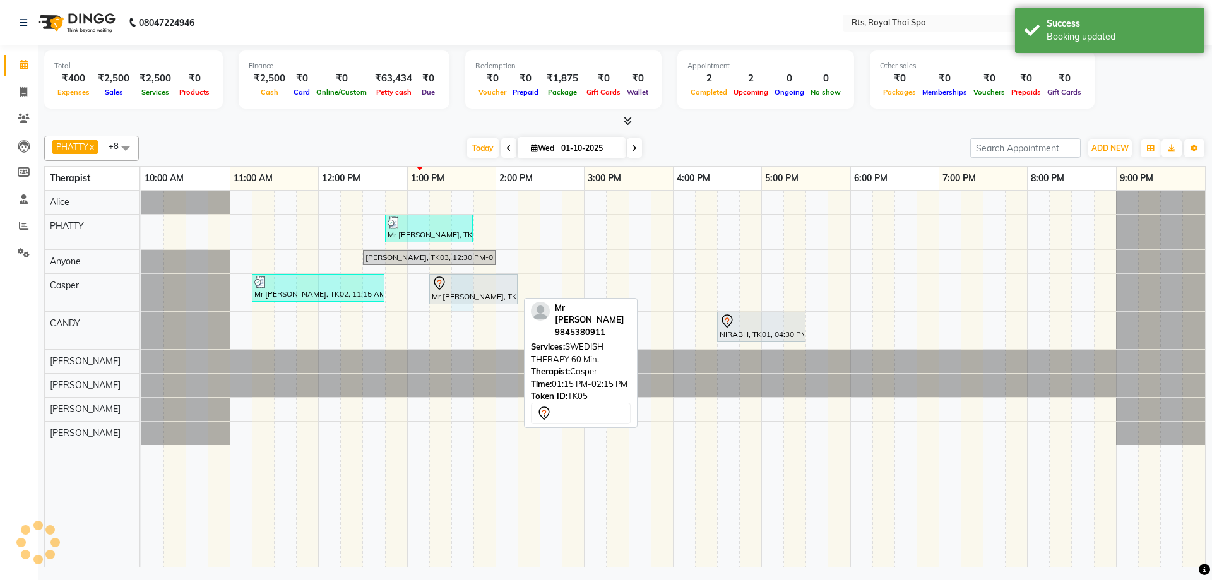
click at [453, 296] on div "Mr [PERSON_NAME], TK05, 01:15 PM-02:15 PM, SWEDISH THERAPY 60 Min." at bounding box center [473, 289] width 89 height 31
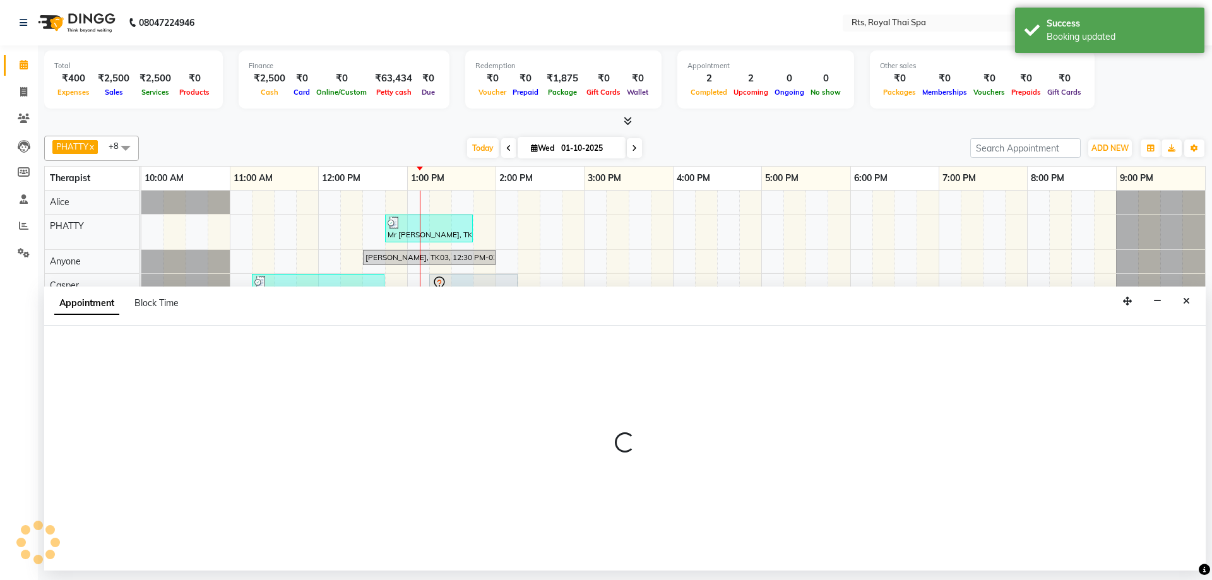
select select "39991"
select select "810"
select select "tentative"
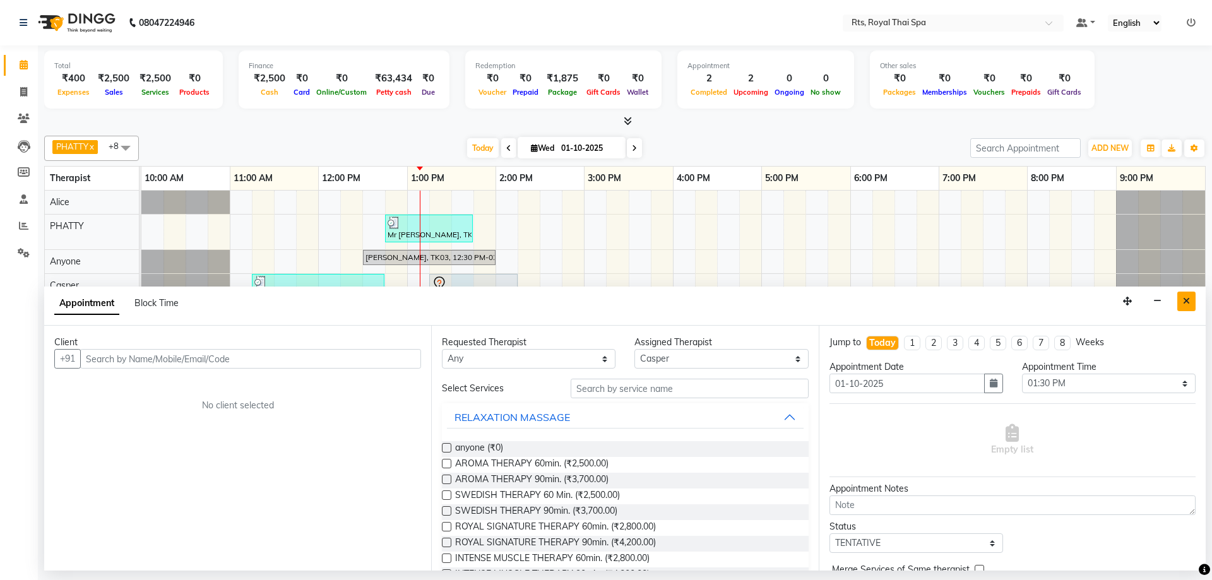
click at [1184, 306] on button "Close" at bounding box center [1186, 302] width 18 height 20
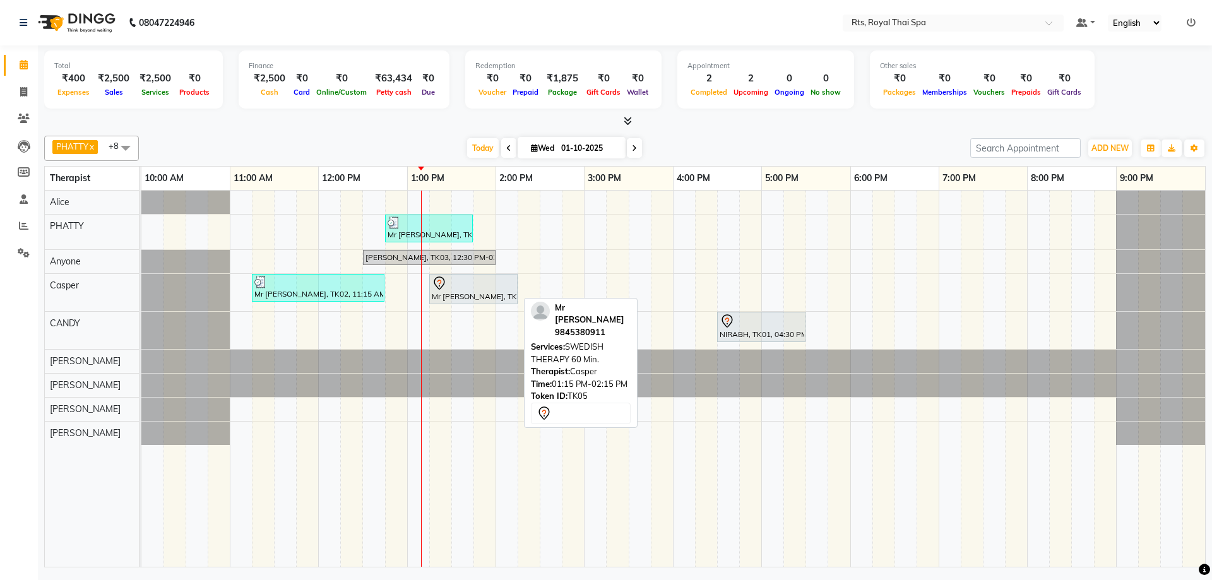
click at [453, 290] on div "Mr [PERSON_NAME], TK05, 01:15 PM-02:15 PM, SWEDISH THERAPY 60 Min." at bounding box center [473, 289] width 86 height 27
select select "7"
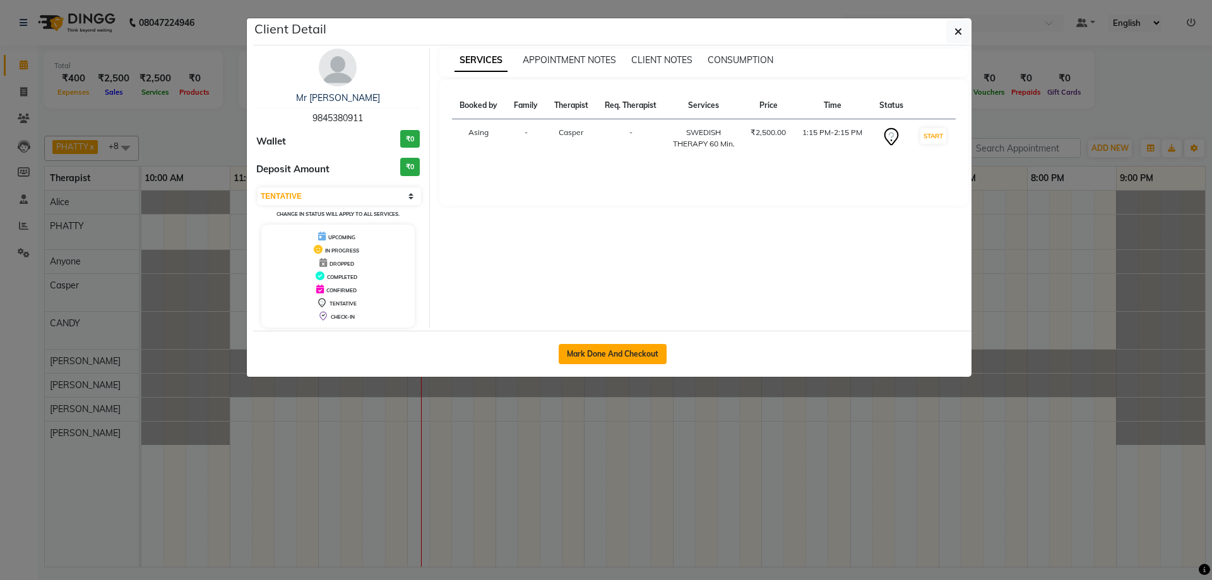
click at [649, 355] on button "Mark Done And Checkout" at bounding box center [613, 354] width 108 height 20
select select "service"
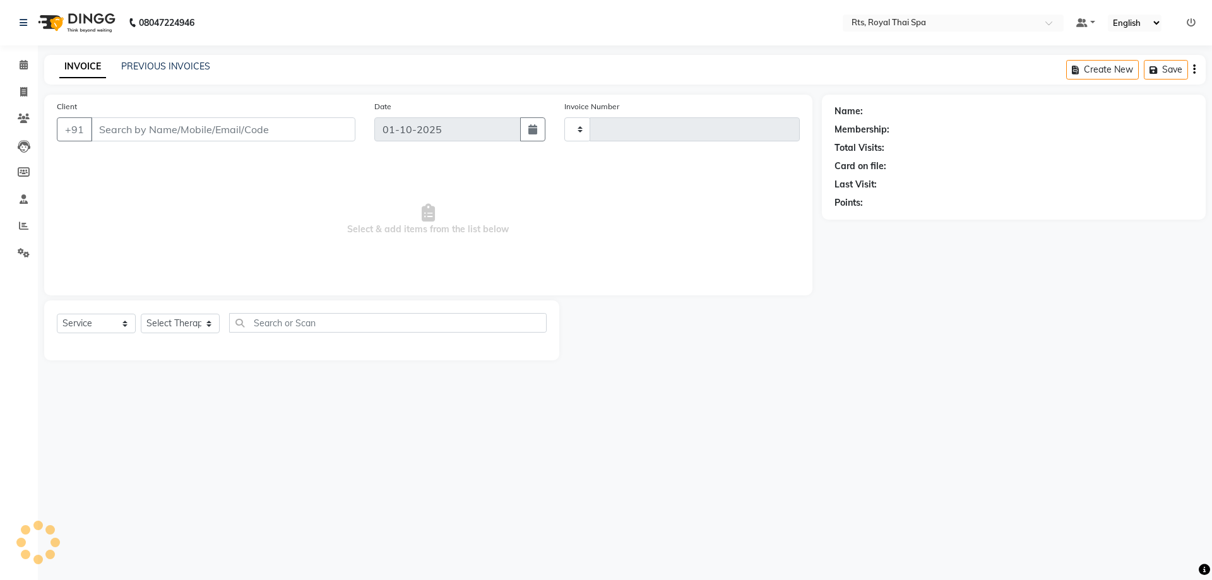
type input "174"
select select "9068"
type input "9845380911"
select select "39991"
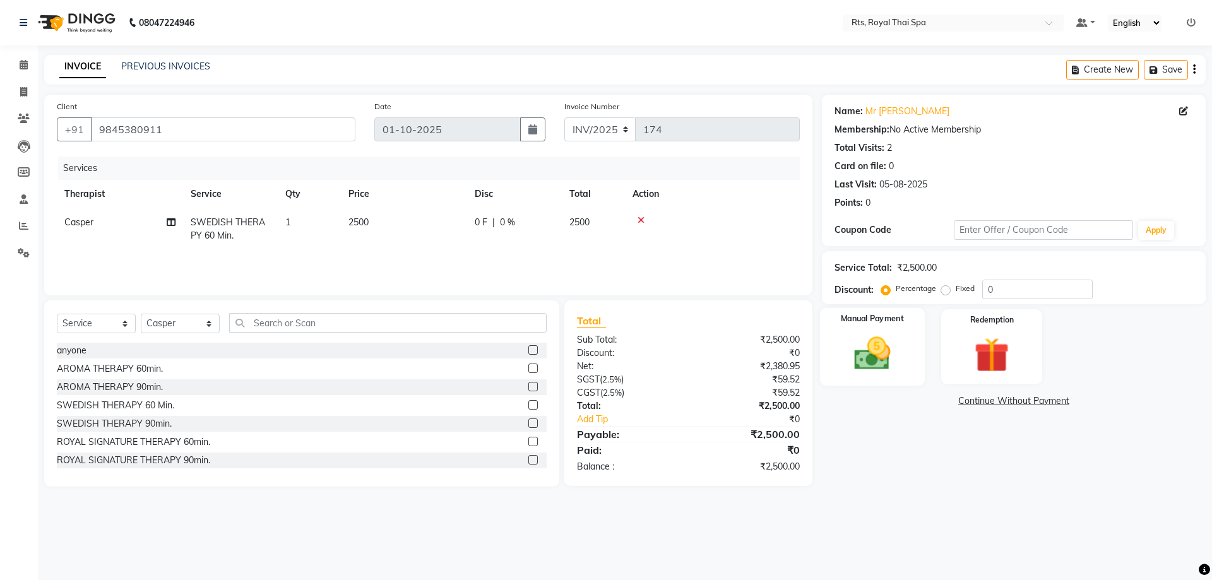
click at [893, 356] on img at bounding box center [872, 354] width 59 height 42
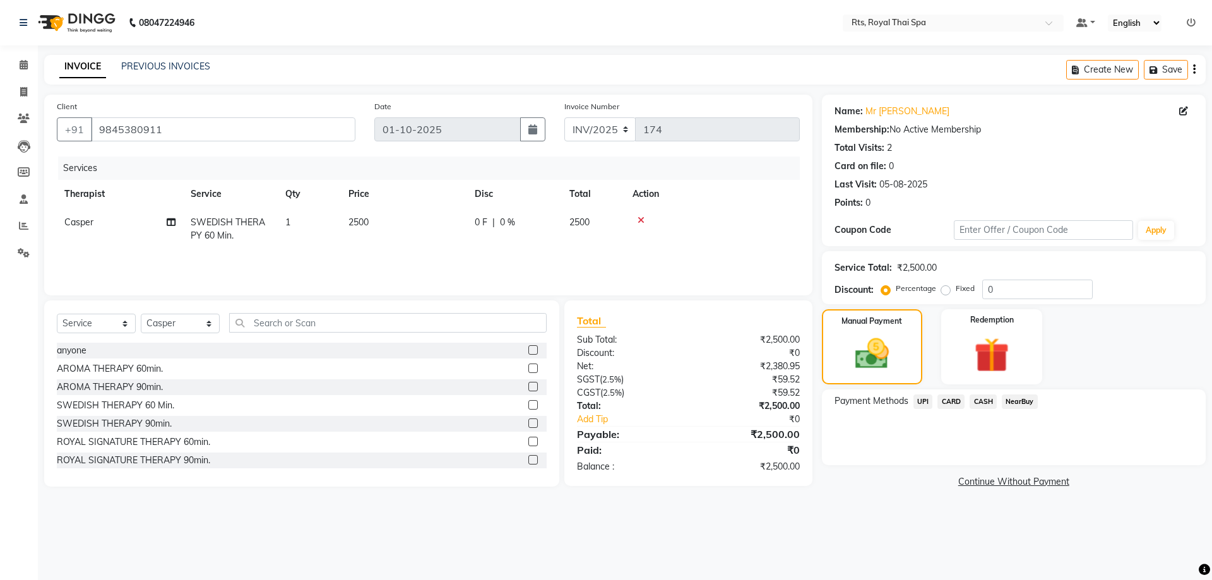
click at [985, 401] on span "CASH" at bounding box center [983, 402] width 27 height 15
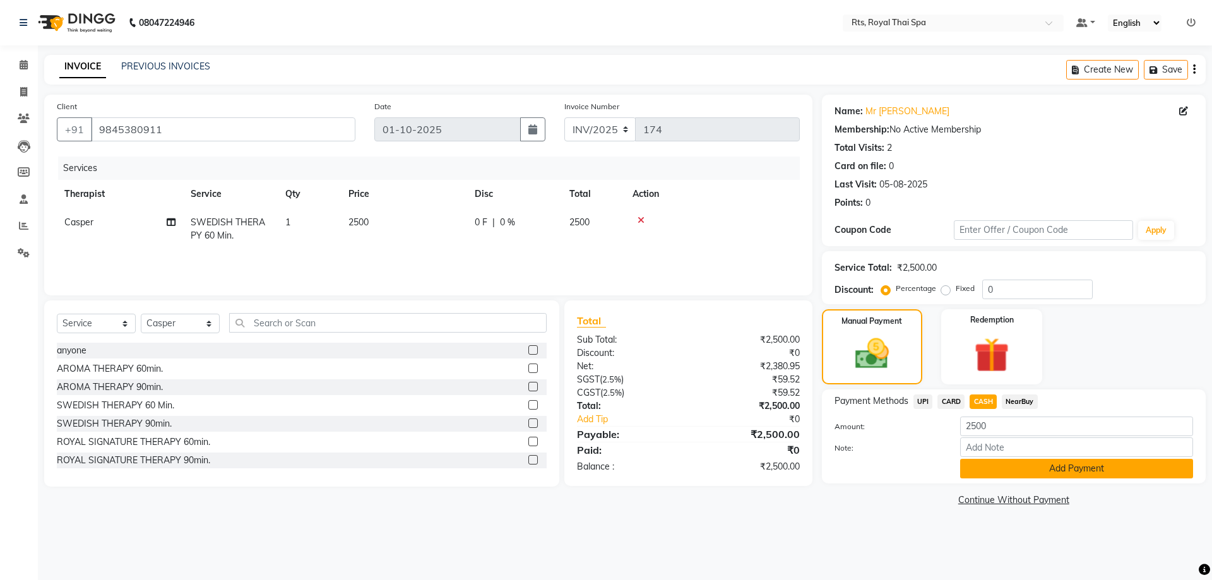
click at [975, 465] on button "Add Payment" at bounding box center [1076, 469] width 233 height 20
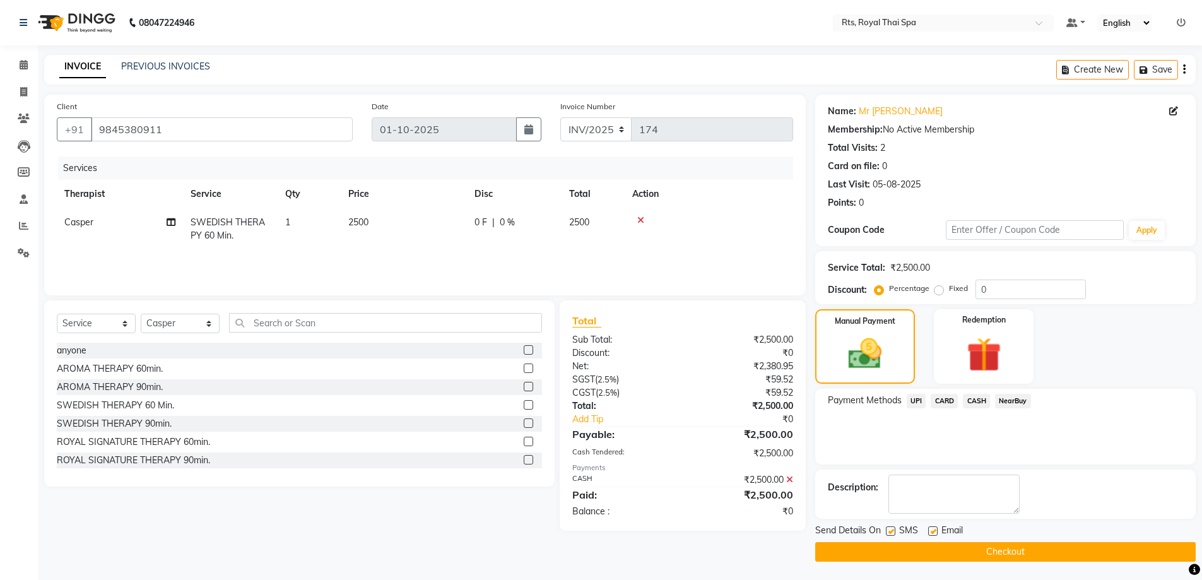
click at [923, 398] on span "UPI" at bounding box center [917, 401] width 20 height 15
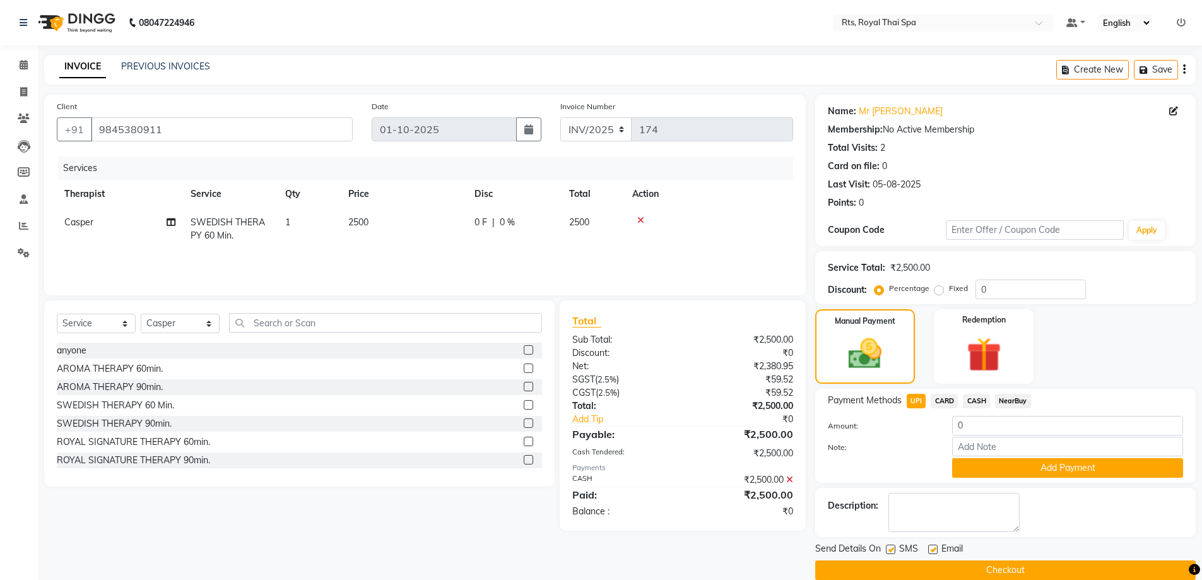
click at [950, 402] on span "CARD" at bounding box center [944, 401] width 27 height 15
click at [790, 477] on icon at bounding box center [789, 479] width 7 height 9
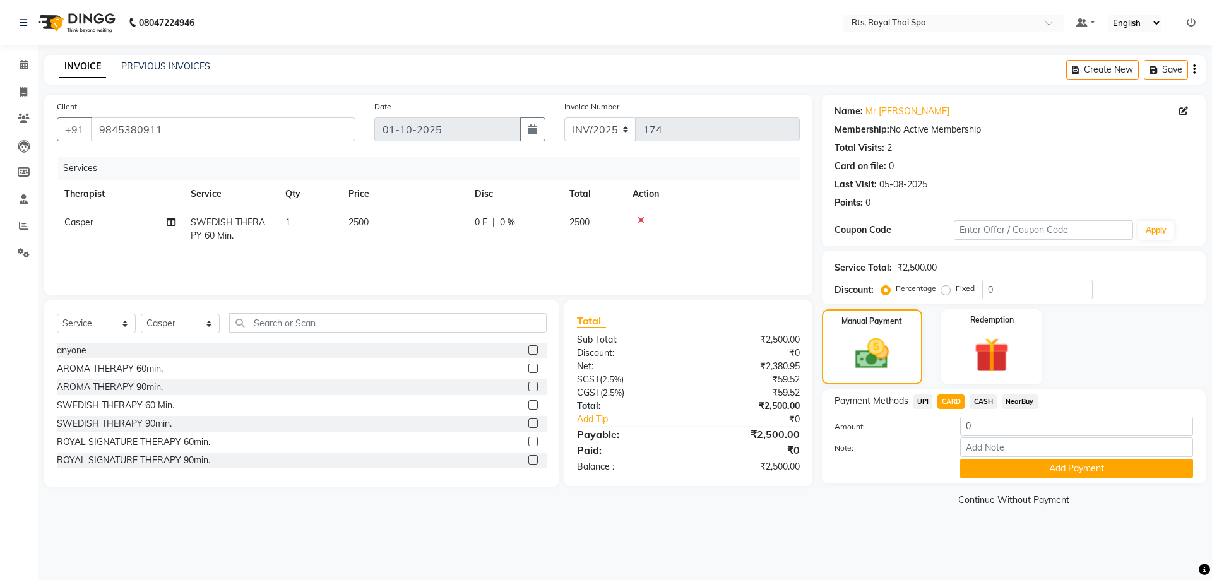
click at [924, 402] on span "UPI" at bounding box center [923, 402] width 20 height 15
type input "2500"
click at [951, 400] on span "CARD" at bounding box center [950, 402] width 27 height 15
click at [1007, 478] on button "Add Payment" at bounding box center [1076, 469] width 233 height 20
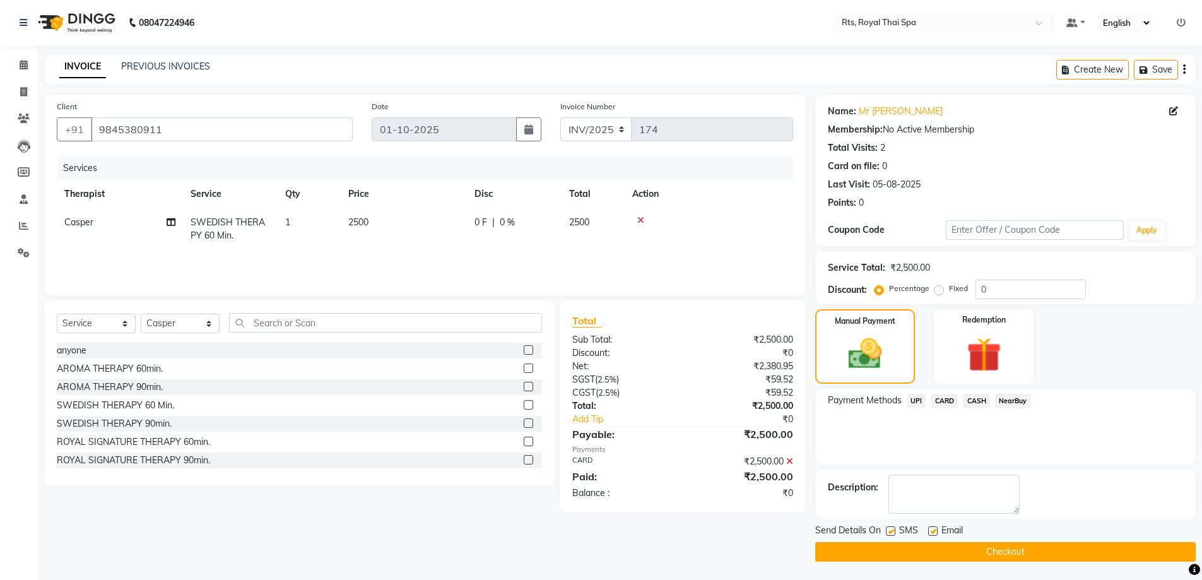
click at [889, 531] on label at bounding box center [890, 530] width 9 height 9
click at [889, 531] on input "checkbox" at bounding box center [890, 532] width 8 height 8
checkbox input "false"
click at [893, 543] on button "Checkout" at bounding box center [1006, 552] width 381 height 20
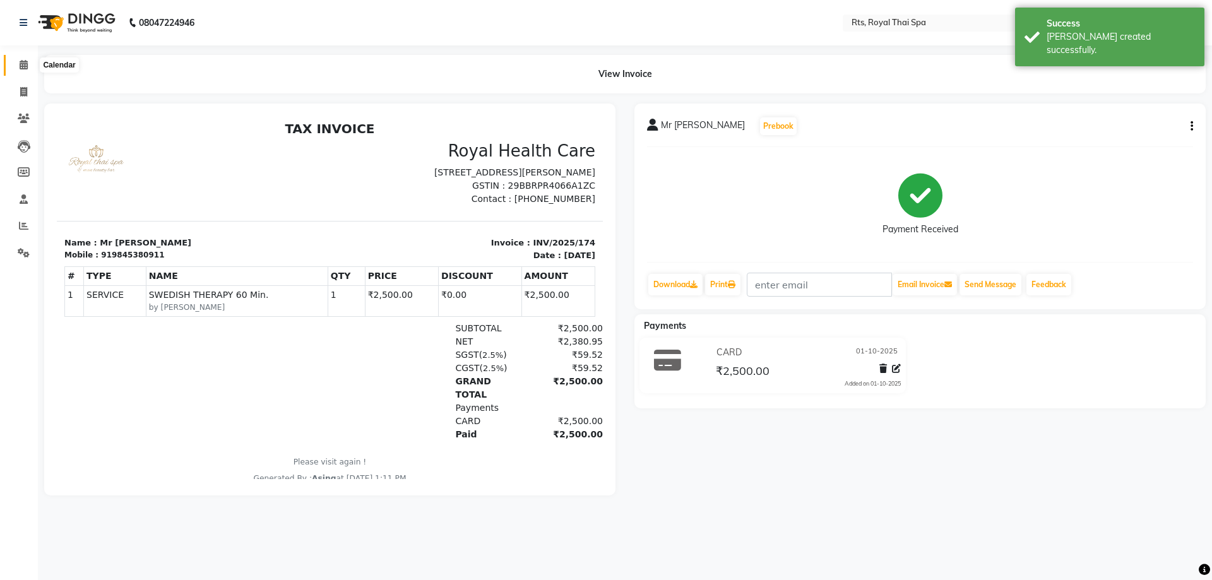
click at [22, 65] on icon at bounding box center [24, 64] width 8 height 9
